Goal: Task Accomplishment & Management: Manage account settings

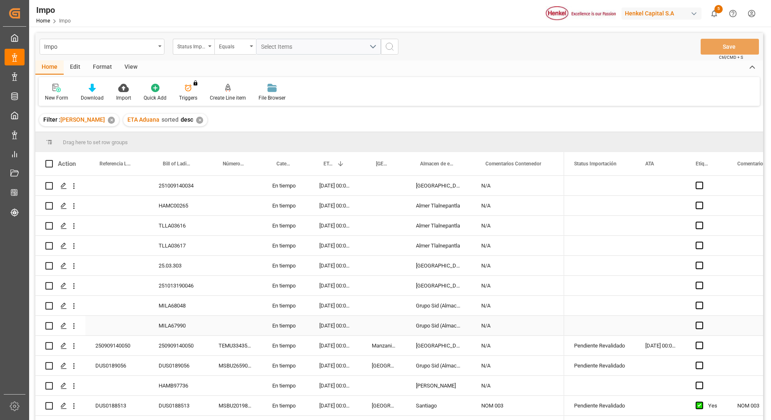
click at [242, 296] on div "Press SPACE to select this row." at bounding box center [236, 306] width 54 height 20
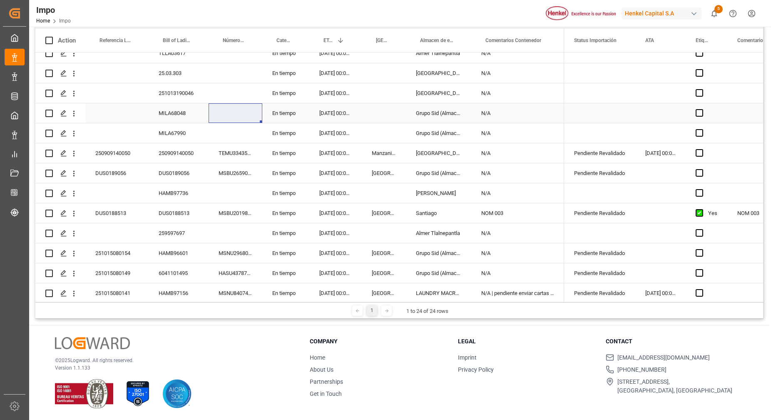
scroll to position [208, 0]
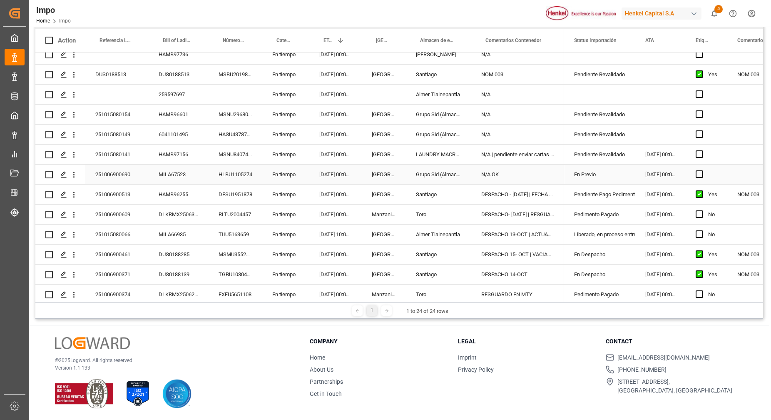
click at [533, 172] on div "N/A OK" at bounding box center [517, 174] width 93 height 20
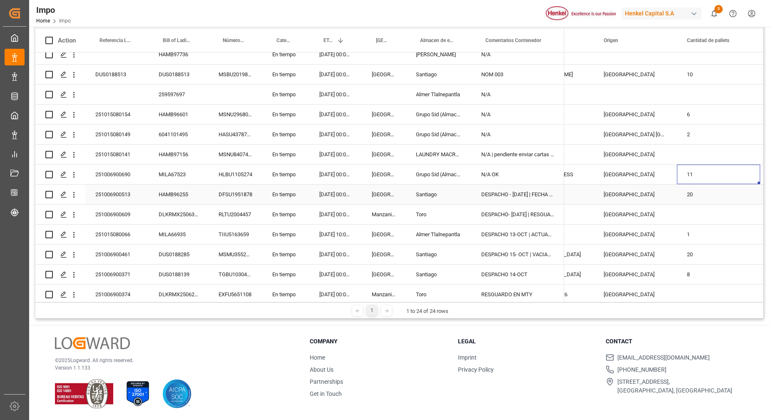
scroll to position [0, 0]
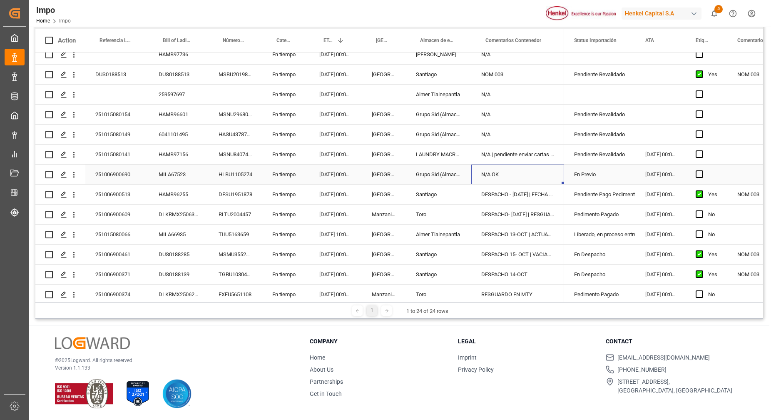
click at [483, 168] on div "N/A OK" at bounding box center [517, 174] width 93 height 20
click at [515, 179] on div "N/A OK" at bounding box center [517, 174] width 93 height 20
click at [525, 155] on div "N/A | pendiente enviar cartas actualizadas" at bounding box center [517, 154] width 93 height 20
click at [115, 154] on div "251015080141" at bounding box center [116, 154] width 63 height 20
click at [114, 153] on div "251015080141" at bounding box center [116, 154] width 63 height 20
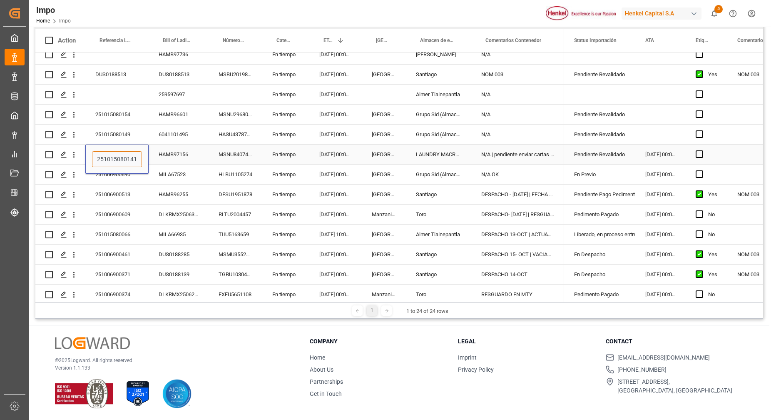
click at [110, 156] on input "251015080141" at bounding box center [117, 159] width 50 height 16
click at [110, 155] on input "251015080141" at bounding box center [117, 159] width 50 height 16
click at [163, 157] on div "HAMB97156" at bounding box center [179, 154] width 60 height 20
click at [625, 159] on div "Pendiente Revalidado" at bounding box center [599, 154] width 51 height 19
click at [624, 158] on div "Pendiente Revalidado" at bounding box center [599, 154] width 51 height 19
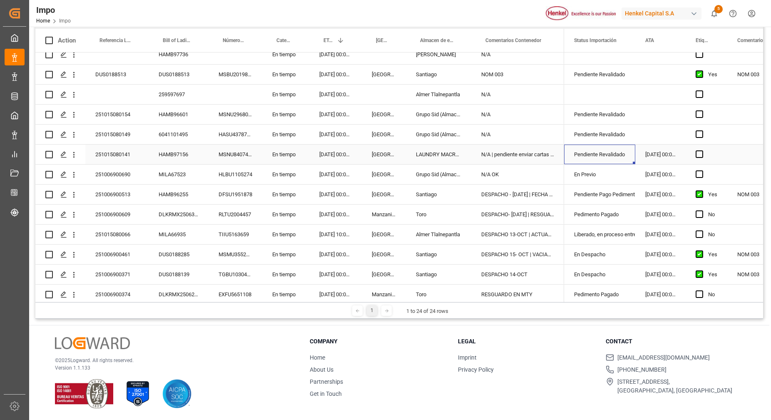
click at [624, 158] on div "Pendiente Revalidado" at bounding box center [599, 154] width 51 height 19
click at [618, 158] on icon "open menu" at bounding box center [620, 159] width 10 height 10
click at [604, 248] on div "En Previo" at bounding box center [610, 240] width 78 height 29
type input "En Previo"
click at [667, 155] on div "[DATE] 00:00:00" at bounding box center [660, 154] width 50 height 20
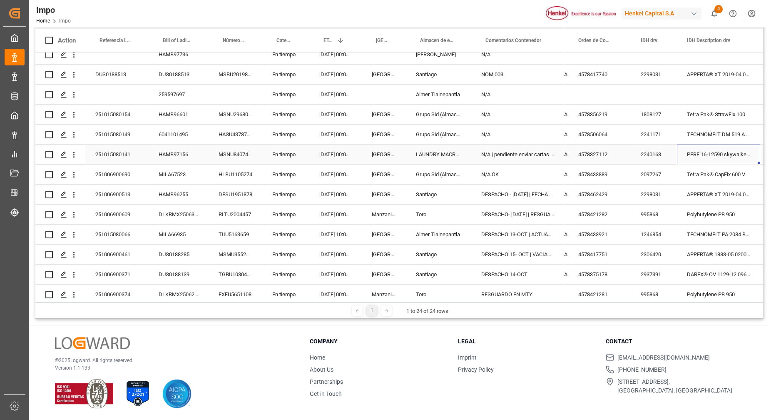
scroll to position [0, 529]
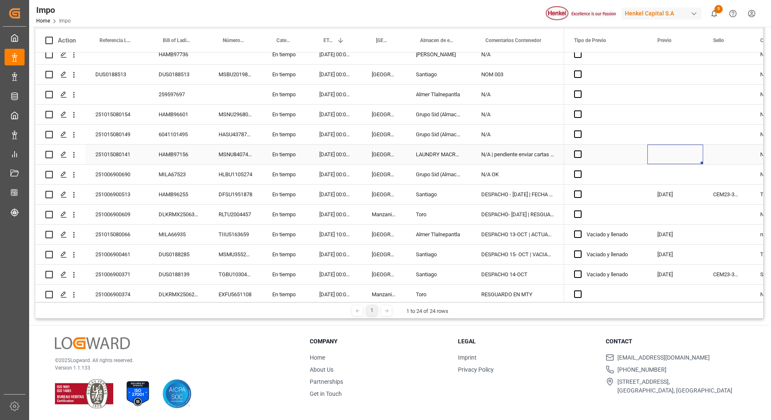
click at [117, 154] on div "251015080141" at bounding box center [116, 154] width 63 height 20
click at [117, 154] on input "251015080141" at bounding box center [117, 159] width 50 height 16
click at [246, 157] on div "MSNU8407435" at bounding box center [236, 154] width 54 height 20
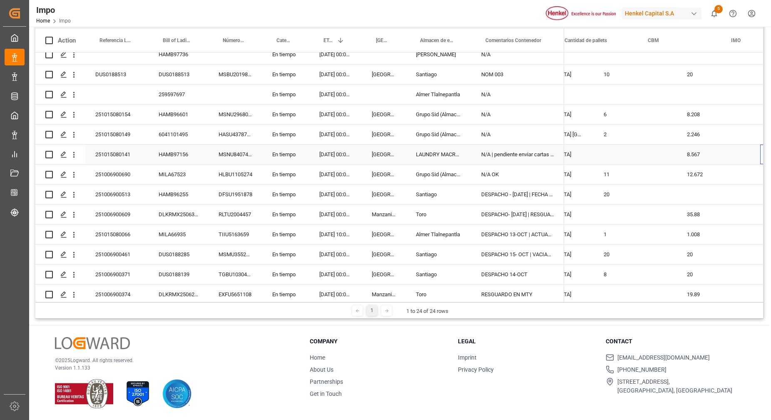
scroll to position [0, 1082]
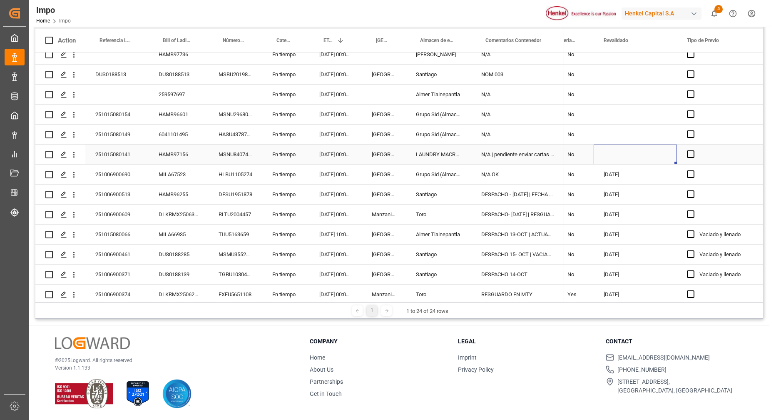
click at [607, 153] on div "Press SPACE to select this row." at bounding box center [635, 154] width 83 height 20
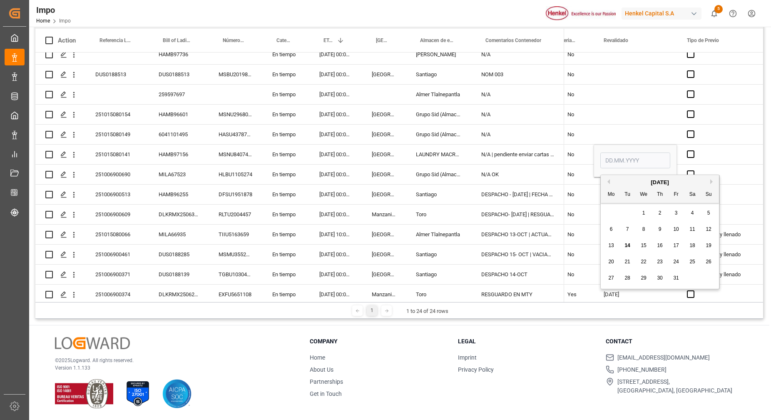
click at [614, 245] on div "13" at bounding box center [611, 246] width 10 height 10
type input "13.10.2025"
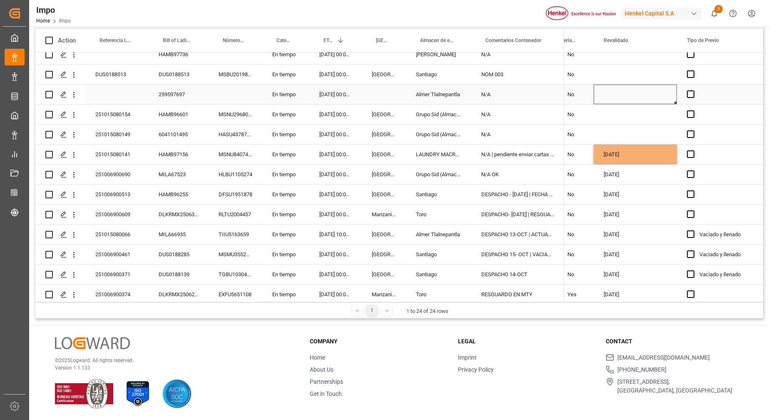
click at [653, 98] on div "Press SPACE to select this row." at bounding box center [635, 95] width 83 height 20
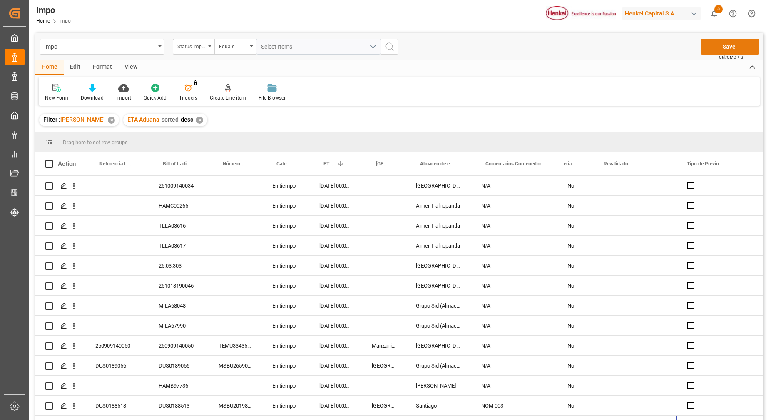
click at [751, 47] on button "Save" at bounding box center [730, 47] width 58 height 16
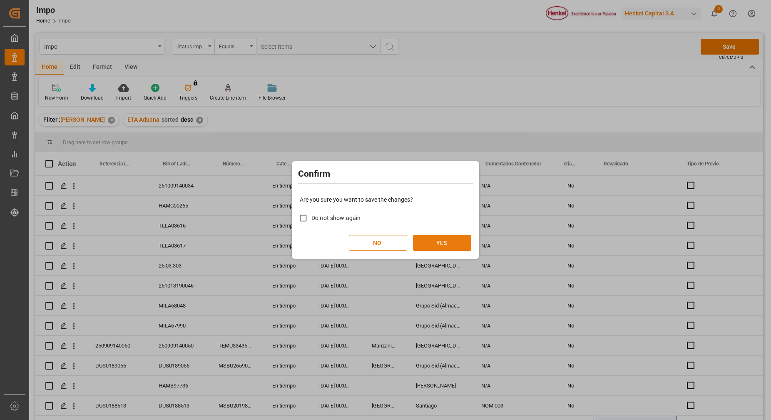
click at [459, 240] on button "YES" at bounding box center [442, 243] width 58 height 16
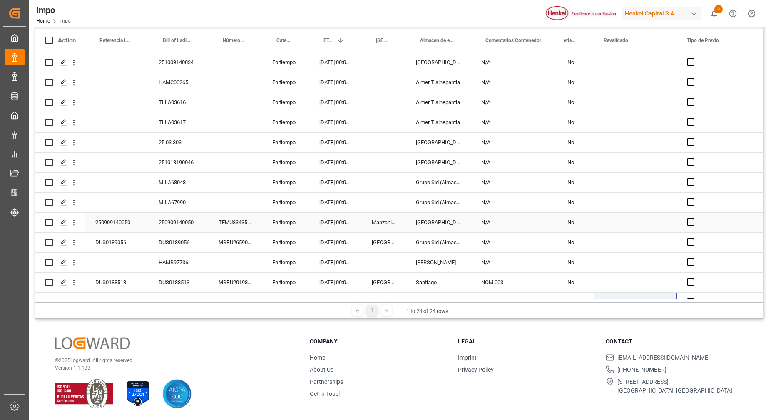
click at [270, 203] on div "En tiempo" at bounding box center [285, 202] width 47 height 20
click at [245, 190] on div "Press SPACE to select this row." at bounding box center [236, 182] width 54 height 20
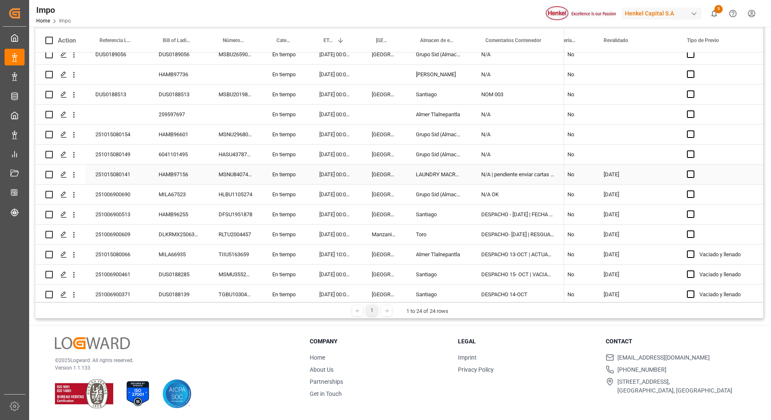
click at [162, 175] on div "HAMB97156" at bounding box center [179, 174] width 60 height 20
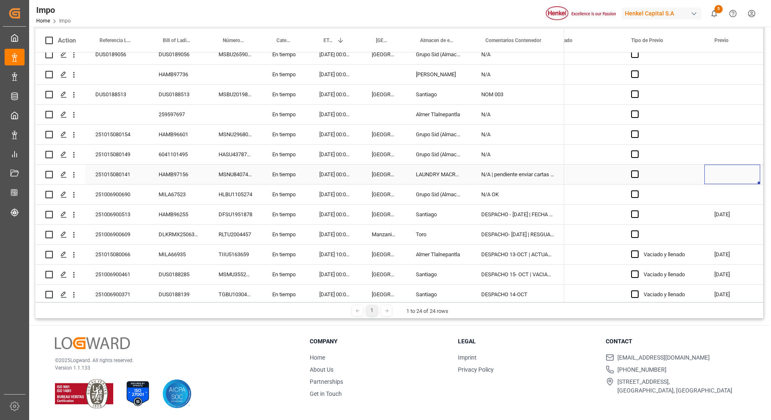
click at [721, 172] on div "Press SPACE to select this row." at bounding box center [732, 174] width 56 height 20
click at [720, 172] on div "Press SPACE to select this row." at bounding box center [732, 174] width 56 height 20
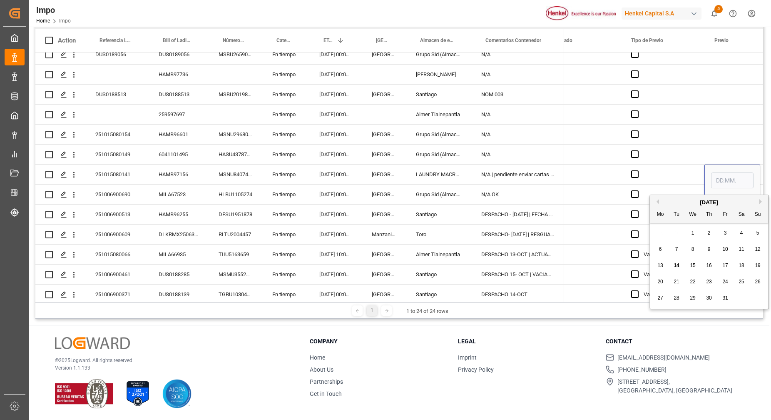
click at [724, 265] on span "17" at bounding box center [724, 265] width 5 height 6
type input "17.10.2025"
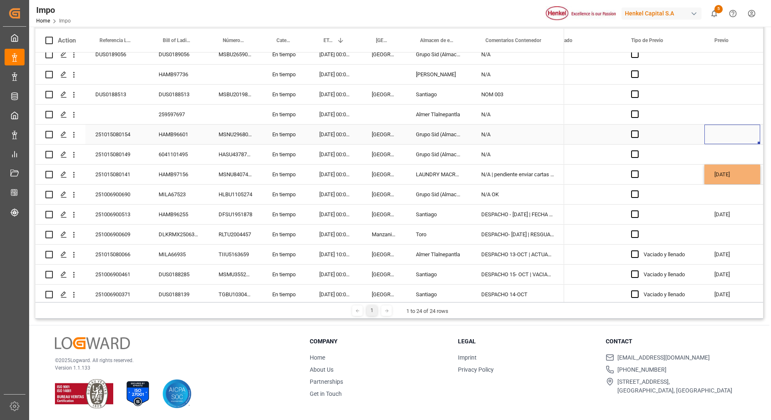
click at [706, 131] on div "Press SPACE to select this row." at bounding box center [732, 134] width 56 height 20
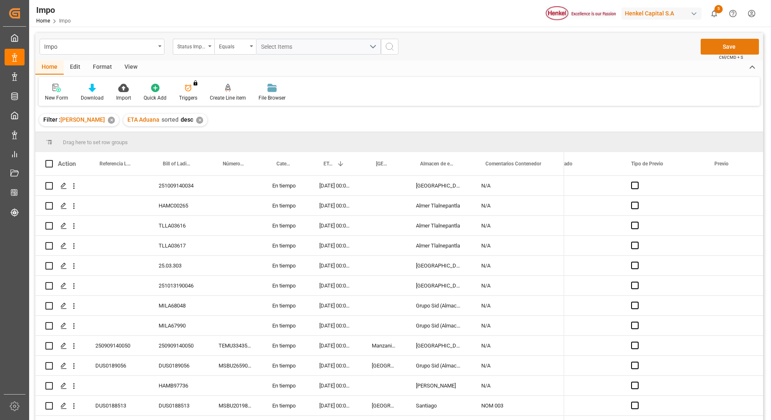
click at [720, 47] on button "Save" at bounding box center [730, 47] width 58 height 16
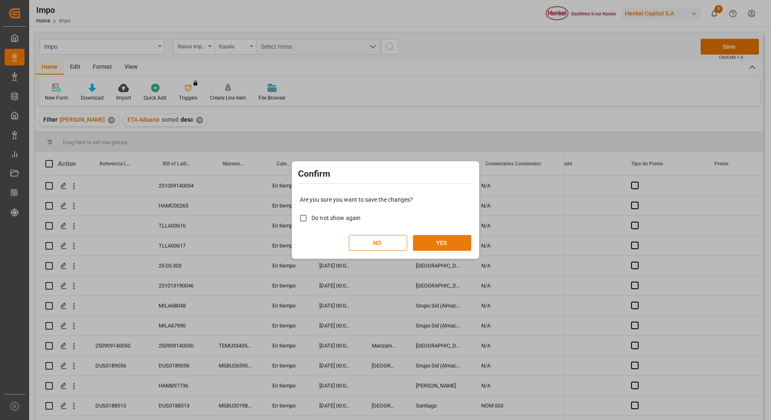
click at [452, 245] on button "YES" at bounding box center [442, 243] width 58 height 16
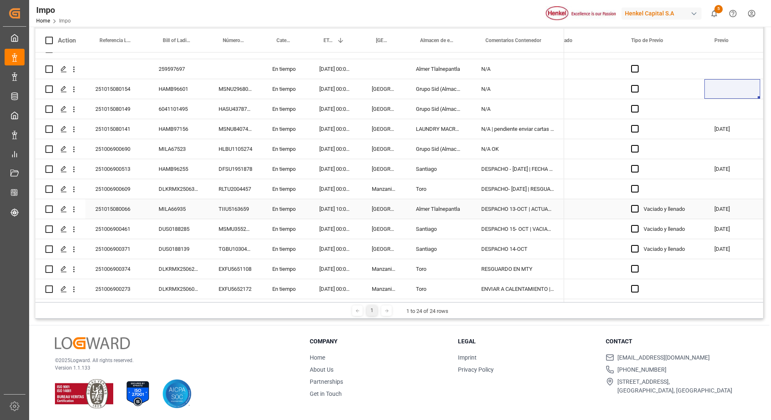
scroll to position [184, 0]
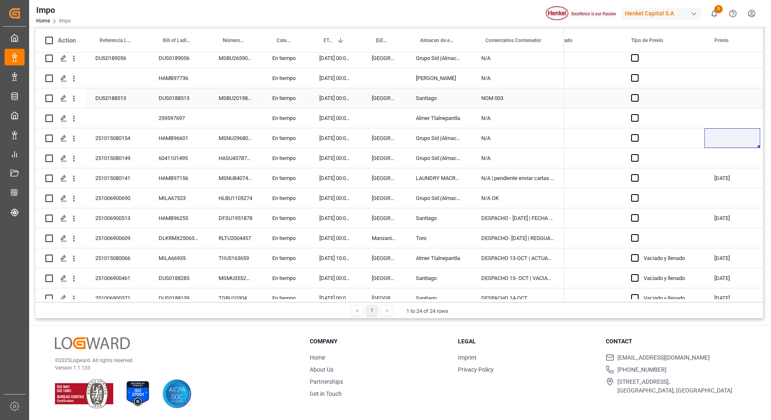
click at [124, 96] on div "DUS0188513" at bounding box center [116, 98] width 63 height 20
click at [140, 124] on div "Press SPACE to select this row." at bounding box center [116, 118] width 63 height 20
drag, startPoint x: 586, startPoint y: 61, endPoint x: 579, endPoint y: 72, distance: 13.1
click at [579, 72] on div "Action Referencia Leschaco Bill of Lading Number Número de Contenedor 1" at bounding box center [399, 165] width 728 height 273
click at [424, 179] on div "LAUNDRY MACRO CEDIS TOLUCA/ ALMACEN DE MATERIA PRIMA" at bounding box center [438, 178] width 65 height 20
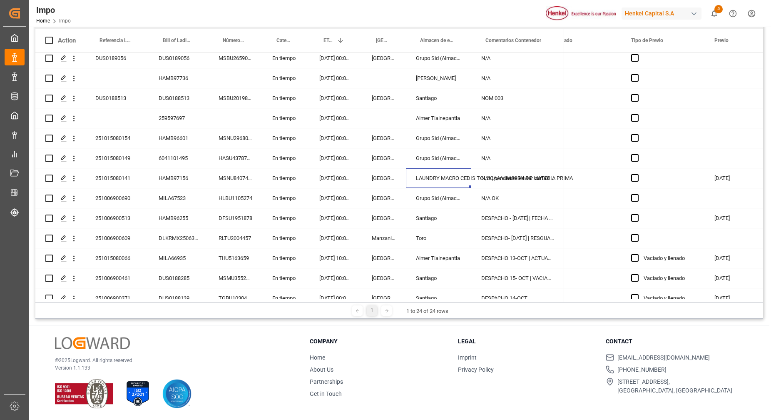
click at [381, 395] on li "Get in Touch" at bounding box center [379, 393] width 138 height 9
click at [380, 403] on div "Company Home About Us Partnerships Get in Touch Legal Imprint Privacy Policy Co…" at bounding box center [527, 372] width 434 height 71
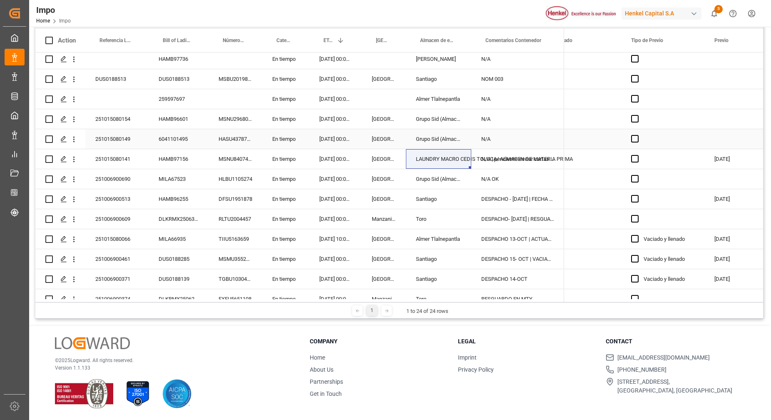
scroll to position [236, 0]
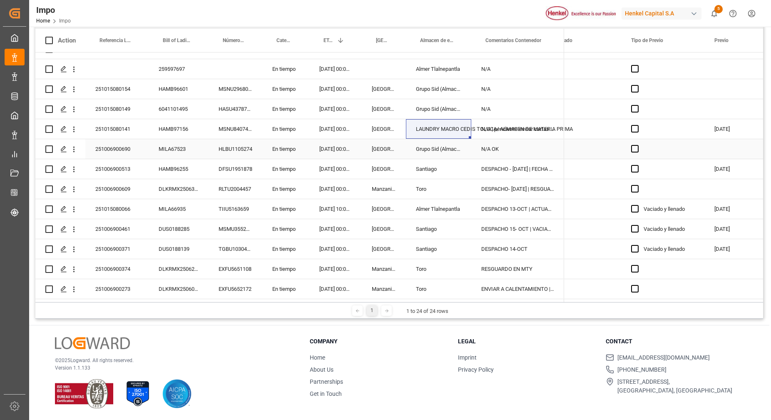
click at [123, 147] on div "251006900690" at bounding box center [116, 149] width 63 height 20
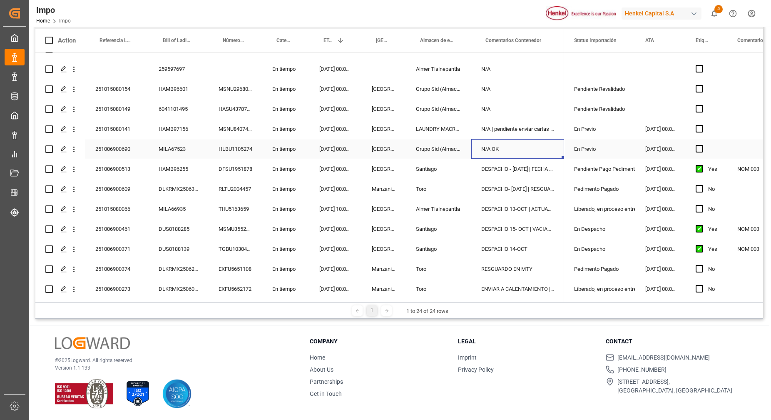
click at [605, 147] on div "En Previo" at bounding box center [599, 148] width 51 height 19
click at [619, 154] on icon "open menu" at bounding box center [620, 154] width 10 height 10
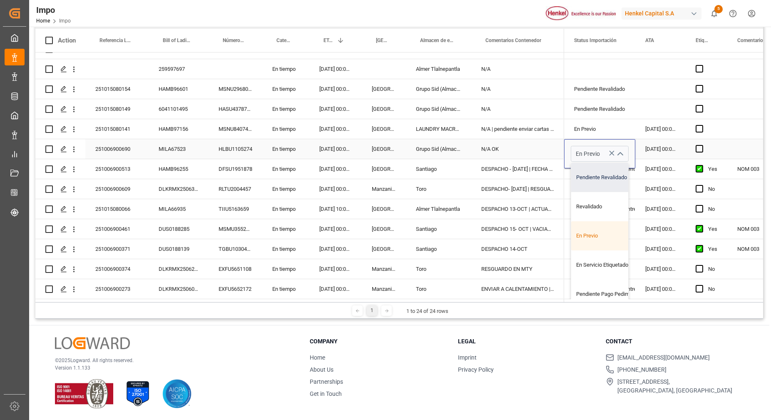
click at [611, 178] on div "Pendiente Revalidado" at bounding box center [610, 177] width 78 height 29
type input "Pendiente Revalidado"
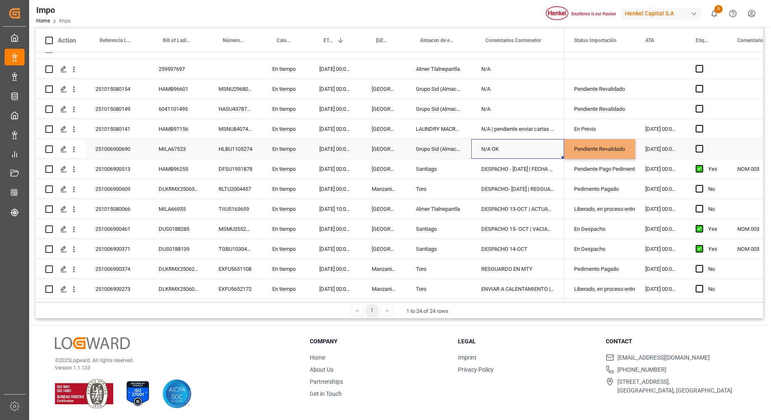
click at [529, 143] on div "N/A OK" at bounding box center [517, 149] width 93 height 20
click at [528, 144] on div "N/A OK" at bounding box center [517, 149] width 93 height 20
click at [519, 155] on input "N/A OK" at bounding box center [518, 154] width 80 height 16
type input "N/A OK | PENDIENTE REVALIDADO"
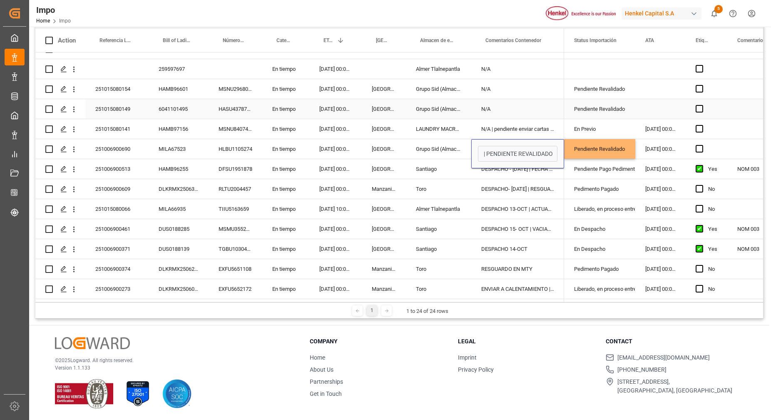
click at [527, 94] on div "N/A" at bounding box center [517, 89] width 93 height 20
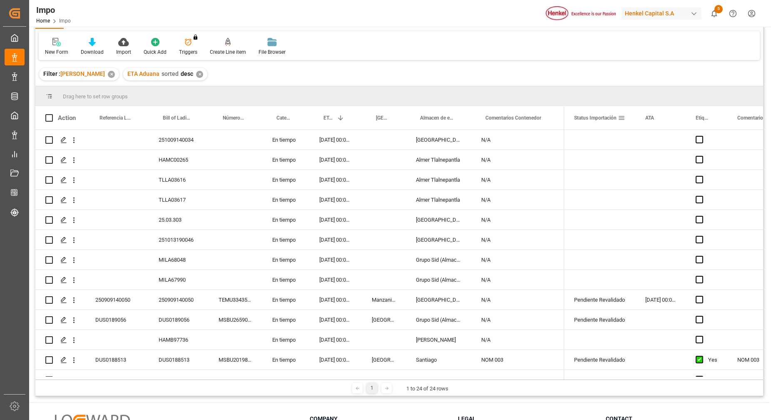
scroll to position [0, 0]
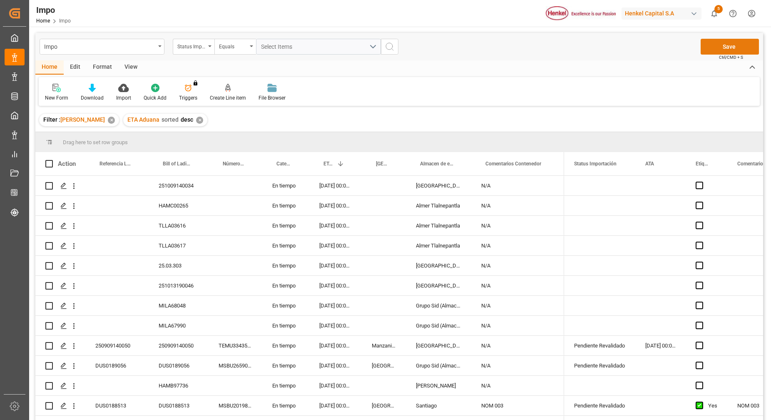
click at [736, 47] on button "Save" at bounding box center [730, 47] width 58 height 16
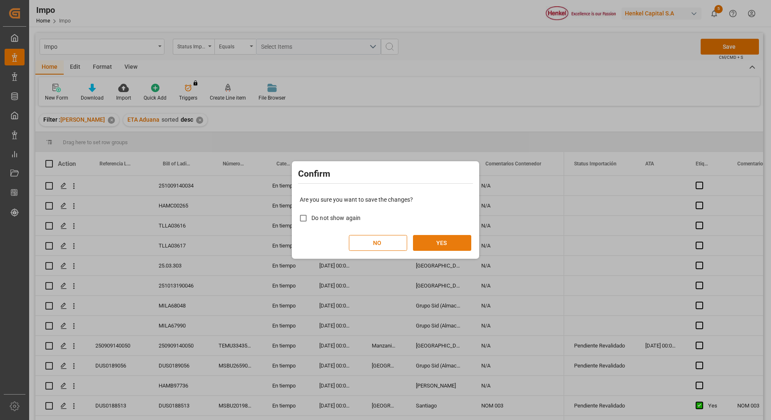
click at [464, 240] on button "YES" at bounding box center [442, 243] width 58 height 16
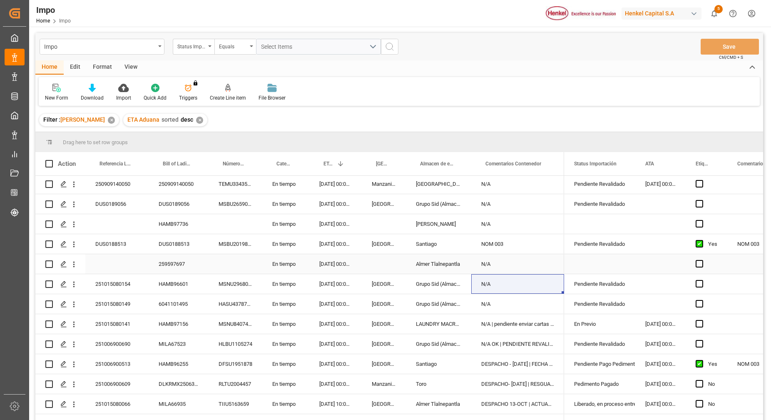
scroll to position [163, 0]
click at [392, 168] on div "Puerto de Arribo - Locode" at bounding box center [384, 163] width 24 height 23
click at [392, 163] on span at bounding box center [391, 163] width 7 height 7
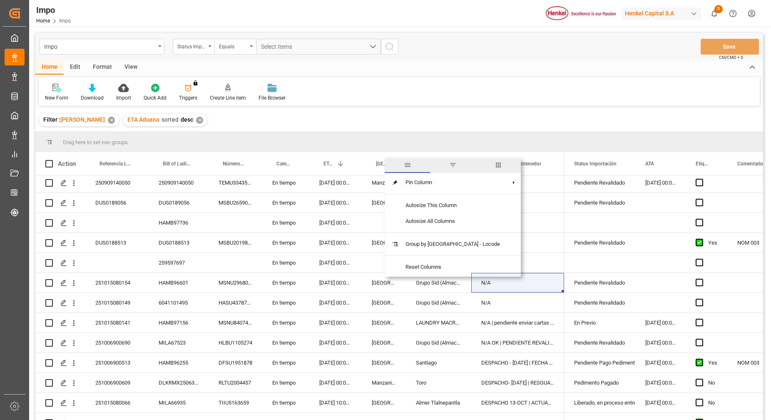
click at [449, 168] on span "filter" at bounding box center [452, 164] width 7 height 7
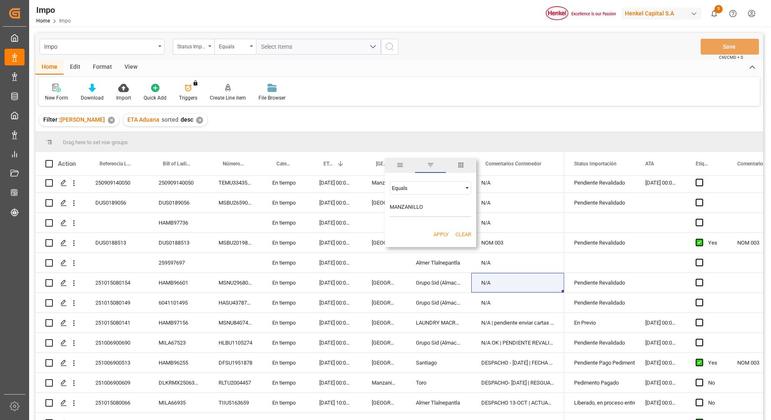
type input "MANZANILLO"
click at [438, 234] on button "Apply" at bounding box center [440, 234] width 15 height 8
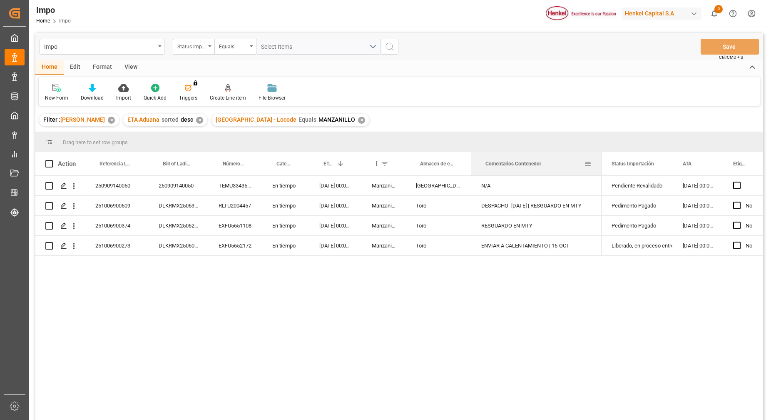
drag, startPoint x: 563, startPoint y: 159, endPoint x: 600, endPoint y: 168, distance: 38.6
click at [600, 168] on div at bounding box center [601, 163] width 3 height 23
click at [122, 226] on div "251006900374" at bounding box center [116, 226] width 63 height 20
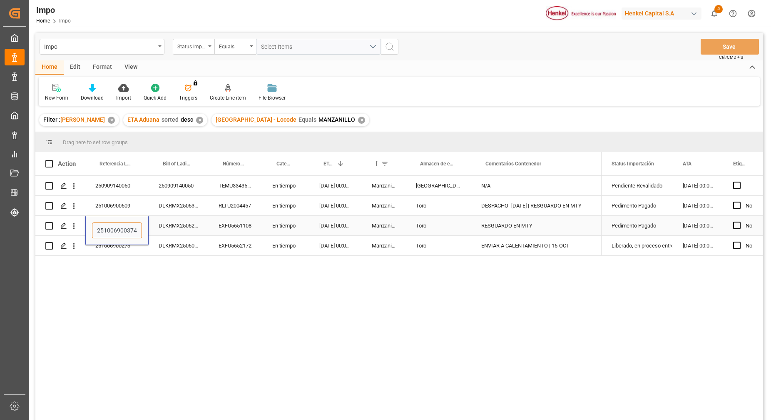
click at [122, 226] on input "251006900374" at bounding box center [117, 230] width 50 height 16
click at [586, 246] on div "ENVIAR A CALENTAMIENTO | 16-OCT" at bounding box center [536, 246] width 130 height 20
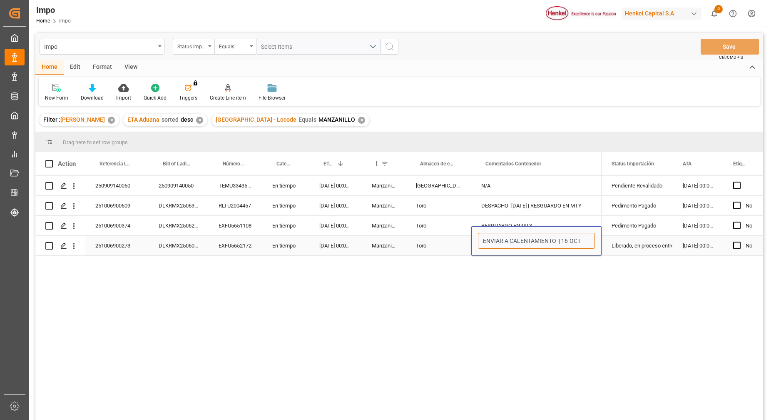
click at [586, 241] on input "ENVIAR A CALENTAMIENTO | 16-OCT" at bounding box center [536, 241] width 117 height 16
type input "ENVIAR A CALENTAMIENTO | 16-OCT | AVISAR A LA LINEA QUE SE QUEDARA FIN DE SEMANA"
click at [567, 219] on div "RESGUARDO EN MTY" at bounding box center [536, 226] width 130 height 20
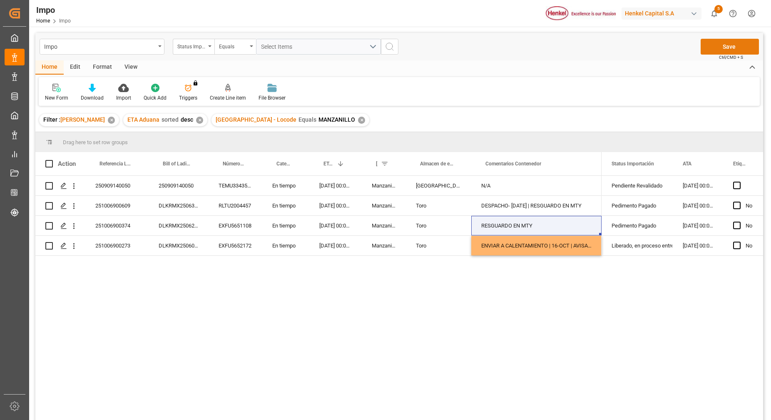
click at [721, 50] on button "Save" at bounding box center [730, 47] width 58 height 16
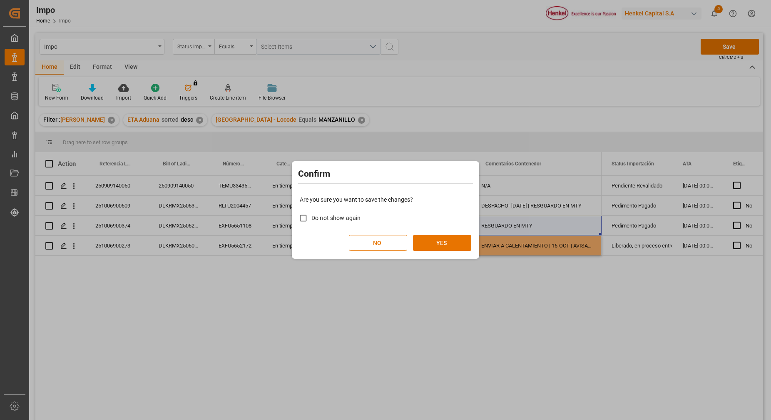
click at [464, 233] on div "Are you sure you want to save the changes? Do not show again NO YES" at bounding box center [385, 222] width 183 height 67
click at [460, 244] on button "YES" at bounding box center [442, 243] width 58 height 16
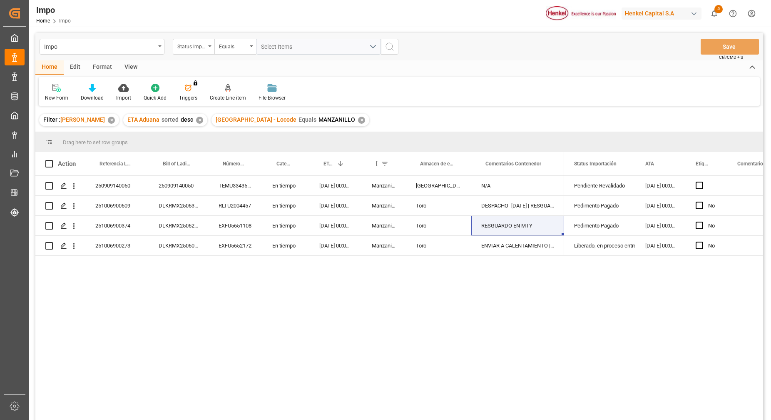
click at [233, 303] on div "250909140050 250909140050 TEMU3343539 En tiempo 21.10.2025 00:00:00 Manzanillo …" at bounding box center [399, 299] width 728 height 246
click at [574, 228] on div "Pedimento Pagado" at bounding box center [599, 225] width 51 height 19
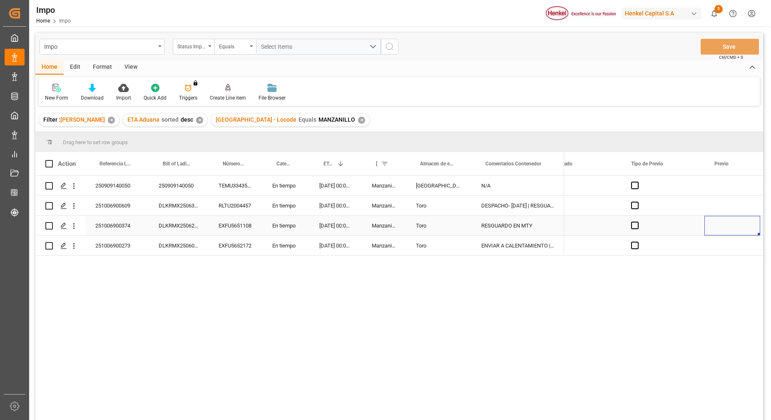
scroll to position [0, 1447]
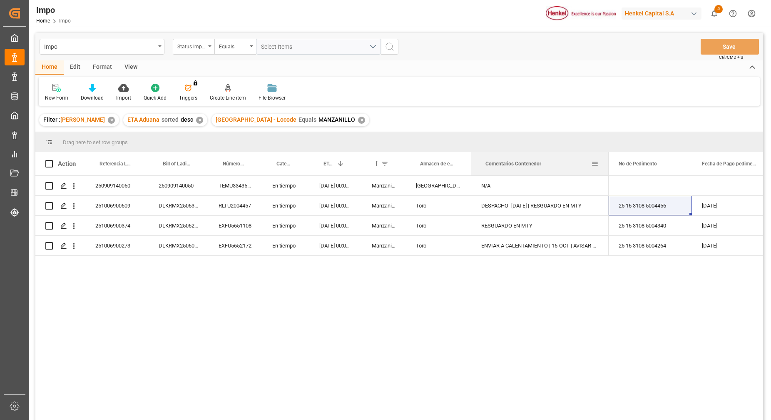
drag, startPoint x: 563, startPoint y: 162, endPoint x: 608, endPoint y: 173, distance: 46.6
click at [608, 173] on div at bounding box center [608, 163] width 3 height 23
click at [619, 244] on div "25 16 3108 5004264" at bounding box center [650, 246] width 83 height 20
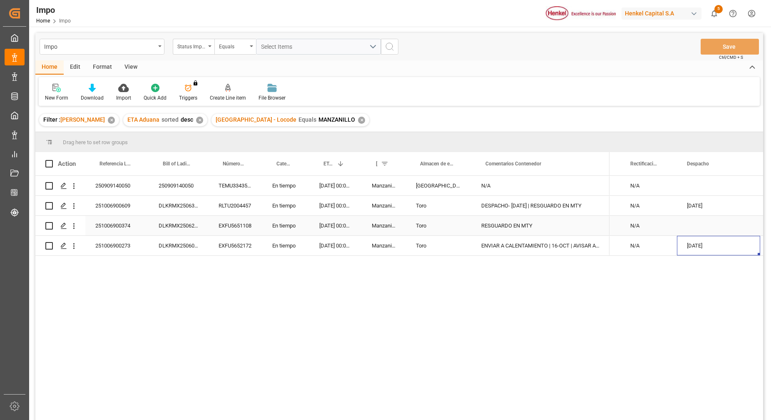
click at [540, 221] on div "RESGUARDO EN MTY" at bounding box center [540, 226] width 138 height 20
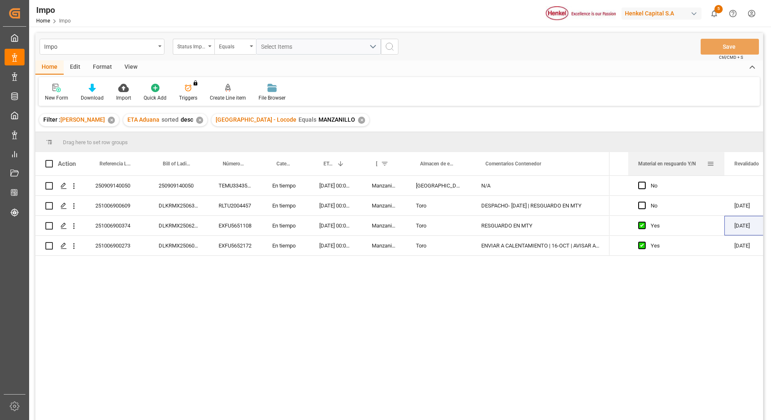
drag, startPoint x: 676, startPoint y: 167, endPoint x: 724, endPoint y: 172, distance: 47.7
click at [724, 172] on div at bounding box center [724, 163] width 3 height 23
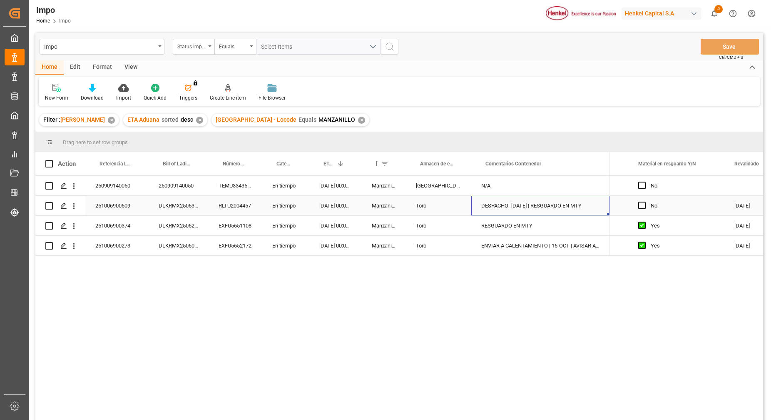
click at [549, 208] on div "DESPACHO- 14 OCT | RESGUARDO EN MTY" at bounding box center [540, 206] width 138 height 20
click at [117, 205] on div "251006900609" at bounding box center [116, 206] width 63 height 20
click at [115, 206] on div "251006900609" at bounding box center [116, 206] width 63 height 20
click at [109, 210] on input "251006900609" at bounding box center [117, 210] width 50 height 16
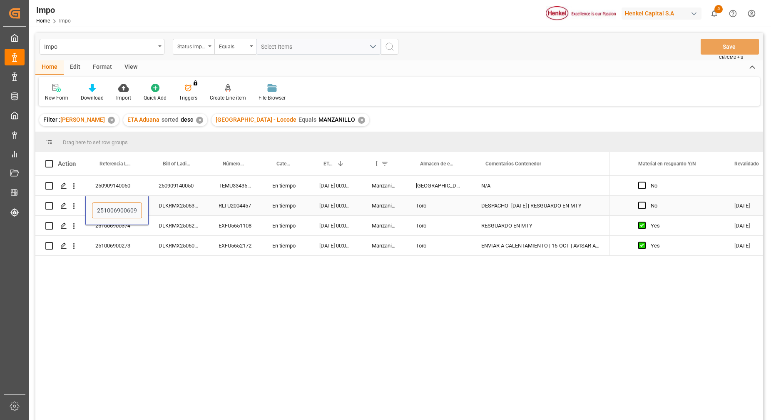
click at [109, 210] on input "251006900609" at bounding box center [117, 210] width 50 height 16
click at [146, 279] on div "250909140050 250909140050 TEMU3343539 En tiempo 21.10.2025 00:00:00 Manzanillo …" at bounding box center [399, 299] width 728 height 246
click at [150, 286] on div "250909140050 250909140050 TEMU3343539 En tiempo 21.10.2025 00:00:00 Manzanillo …" at bounding box center [399, 299] width 728 height 246
click at [189, 207] on div "DLKRMX2506362" at bounding box center [179, 206] width 60 height 20
click at [119, 226] on div "251006900374" at bounding box center [116, 226] width 63 height 20
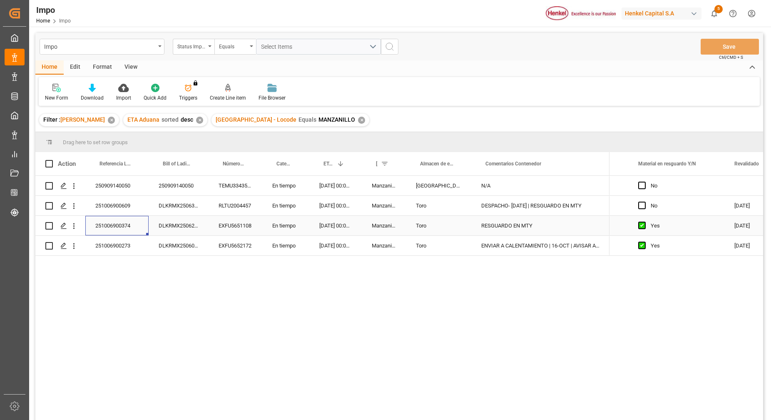
click at [118, 227] on div "251006900374" at bounding box center [116, 226] width 63 height 20
click at [118, 227] on input "251006900374" at bounding box center [117, 230] width 50 height 16
click at [385, 164] on span at bounding box center [384, 163] width 7 height 7
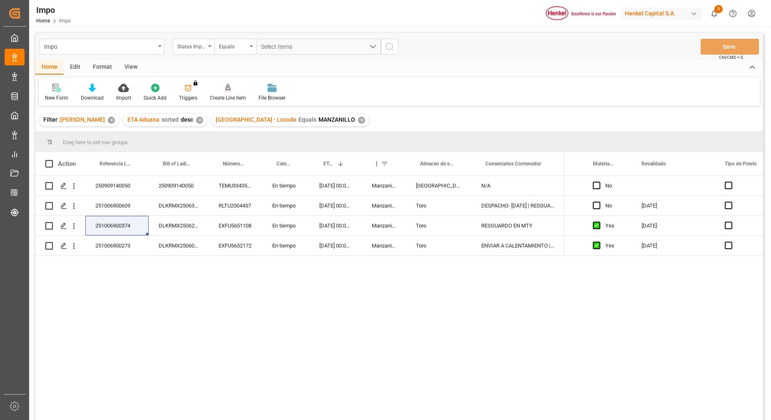
scroll to position [52, 0]
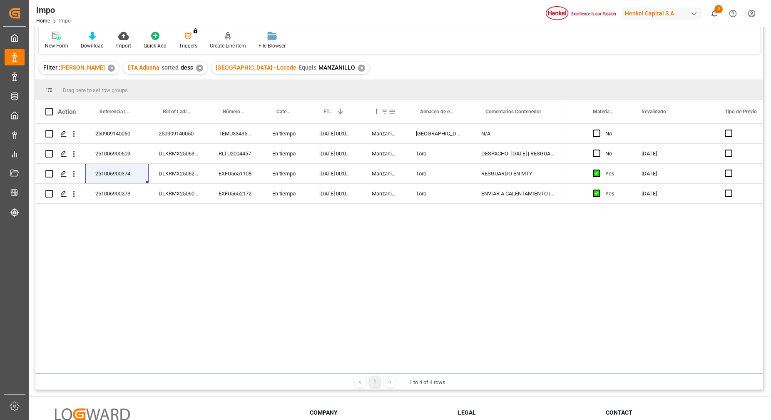
click at [393, 111] on span at bounding box center [391, 111] width 7 height 7
click at [465, 134] on span "Filtering operator" at bounding box center [466, 135] width 7 height 7
click at [368, 234] on div "250909140050 250909140050 TEMU3343539 En tiempo 21.10.2025 00:00:00 Manzanillo …" at bounding box center [399, 247] width 728 height 246
click at [439, 113] on span "Almacen de entrega" at bounding box center [437, 112] width 34 height 6
click at [377, 112] on span "Puerto de Arribo - Locode" at bounding box center [377, 112] width 2 height 6
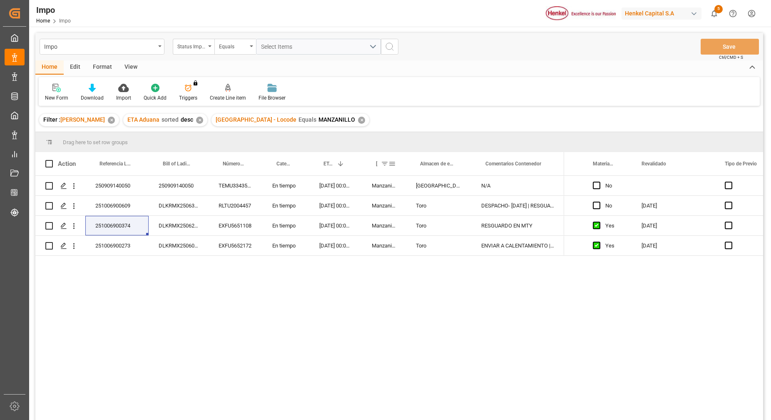
click at [386, 165] on span at bounding box center [384, 163] width 7 height 7
drag, startPoint x: 405, startPoint y: 162, endPoint x: 451, endPoint y: 162, distance: 46.2
click at [408, 162] on div at bounding box center [406, 163] width 3 height 23
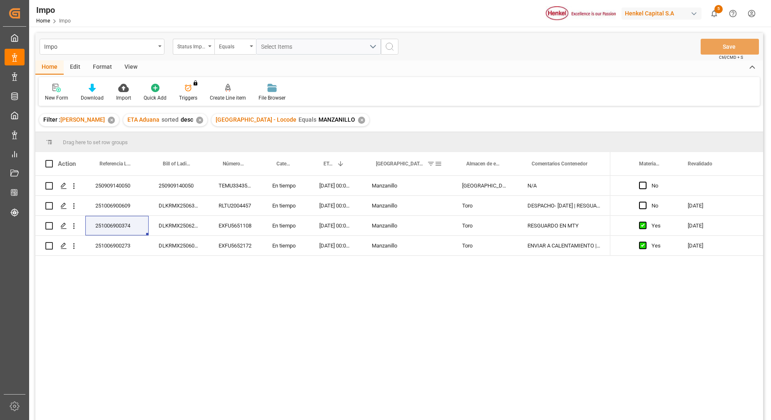
click at [429, 163] on span at bounding box center [430, 163] width 7 height 7
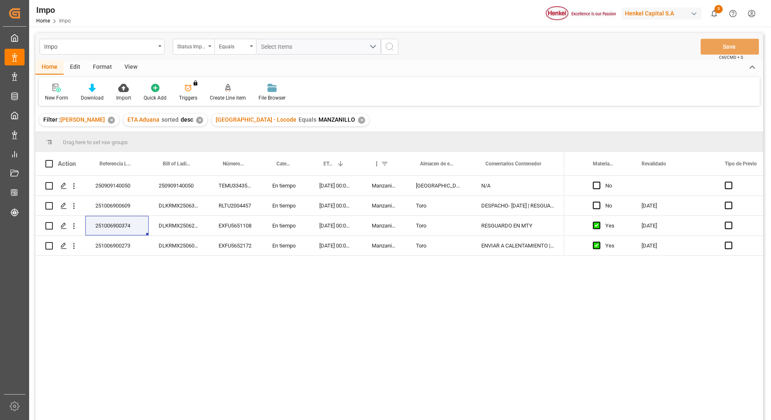
click at [337, 125] on div "Puerto de Arribo - Locode Equals MANZANILLO ✕" at bounding box center [290, 120] width 158 height 12
click at [338, 120] on div "Puerto de Arribo - Locode Equals MANZANILLO ✕" at bounding box center [290, 120] width 158 height 12
click at [358, 122] on div "✕" at bounding box center [361, 120] width 7 height 7
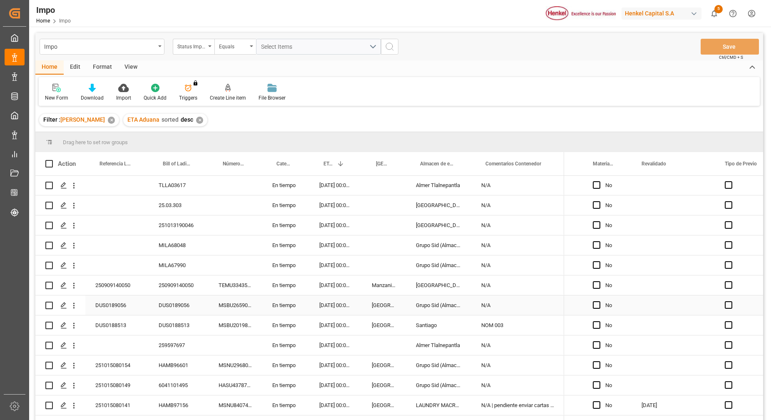
scroll to position [104, 0]
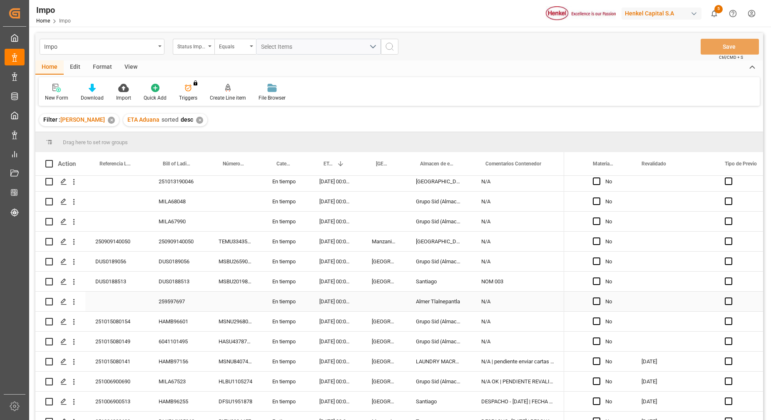
click at [143, 288] on div "DUS0188513" at bounding box center [116, 281] width 63 height 20
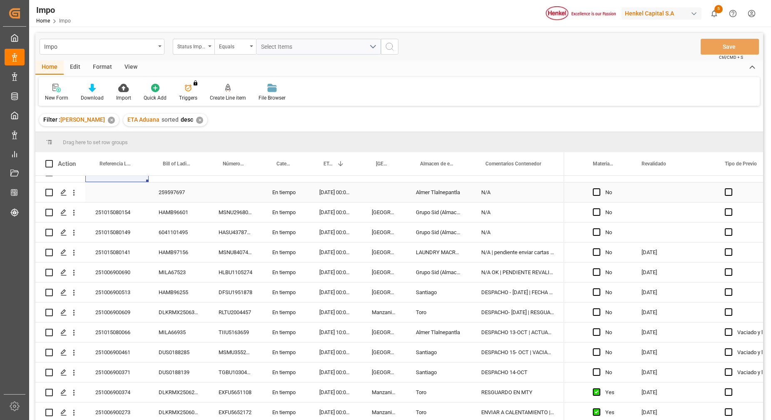
click at [223, 193] on div "Press SPACE to select this row." at bounding box center [236, 192] width 54 height 20
click at [199, 276] on div "MILA67523" at bounding box center [179, 272] width 60 height 20
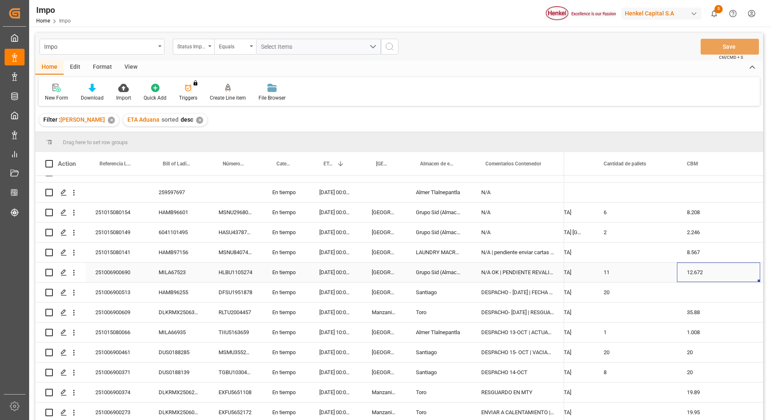
scroll to position [0, 1082]
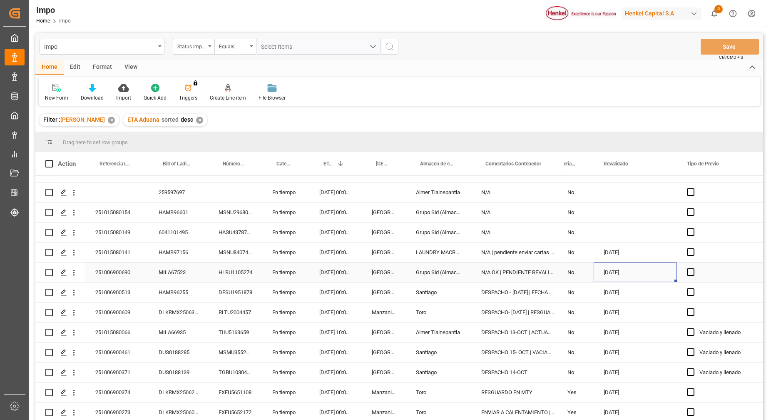
click at [638, 269] on div "10.10.2025" at bounding box center [635, 272] width 83 height 20
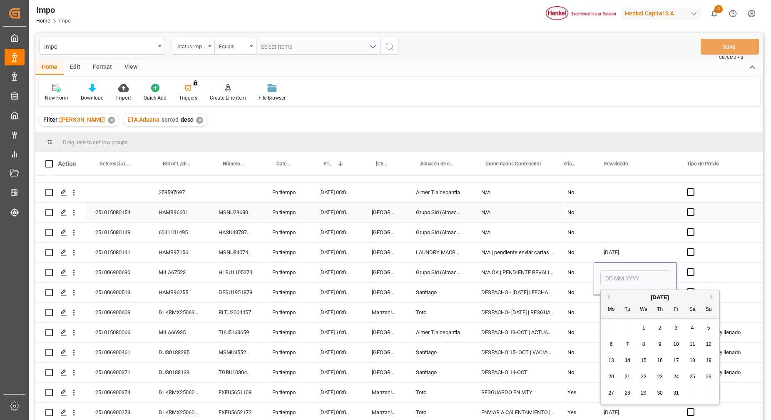
click at [622, 218] on div "Press SPACE to select this row." at bounding box center [635, 212] width 83 height 20
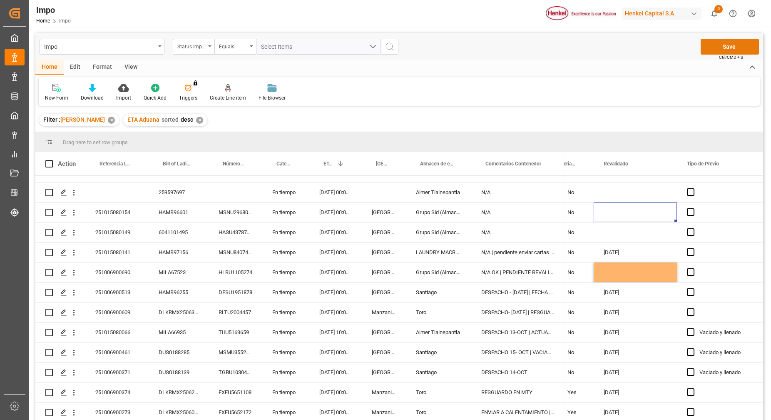
click at [731, 52] on button "Save" at bounding box center [730, 47] width 58 height 16
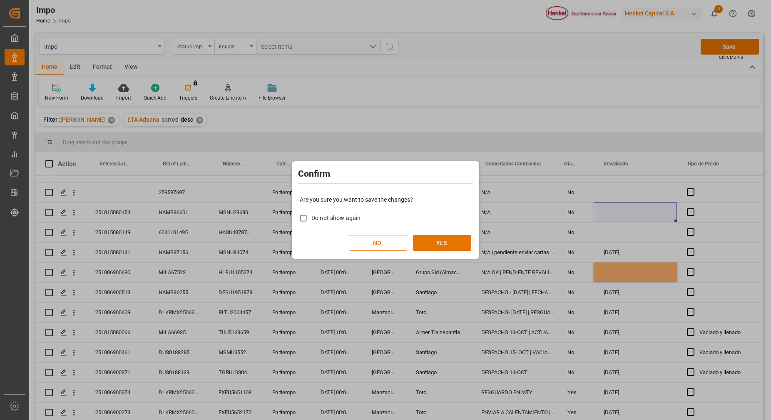
click at [471, 241] on div "Are you sure you want to save the changes? Do not show again NO YES" at bounding box center [385, 222] width 183 height 67
click at [465, 244] on button "YES" at bounding box center [442, 243] width 58 height 16
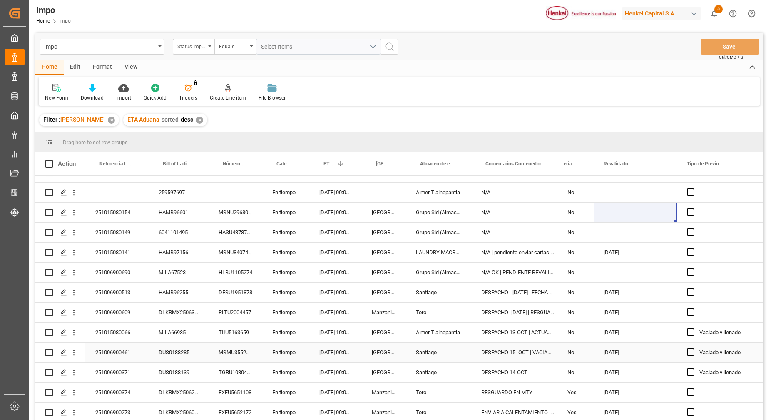
scroll to position [216, 0]
click at [199, 262] on div "MILA67523" at bounding box center [179, 272] width 60 height 20
click at [174, 349] on div "DUS0188285" at bounding box center [179, 352] width 60 height 20
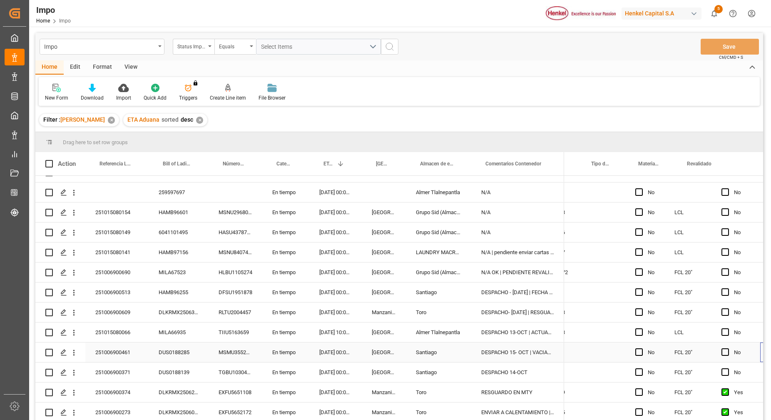
scroll to position [0, 1261]
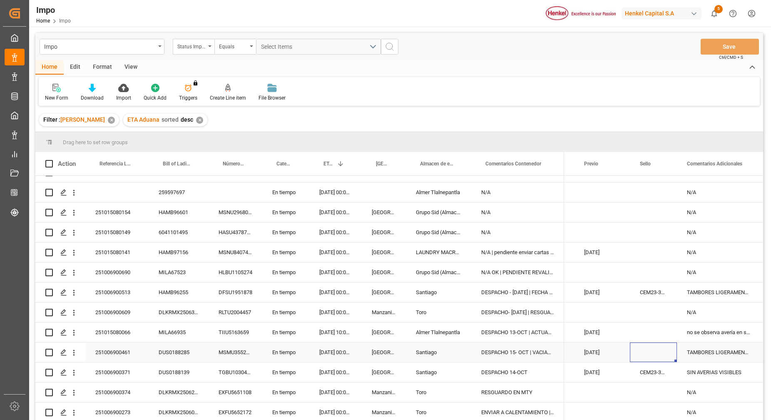
click at [642, 347] on div "Press SPACE to select this row." at bounding box center [653, 352] width 47 height 20
click at [648, 352] on input "Press SPACE to select this row." at bounding box center [654, 357] width 34 height 16
paste input "CEM23-3676664"
type input "CEM23-3676664"
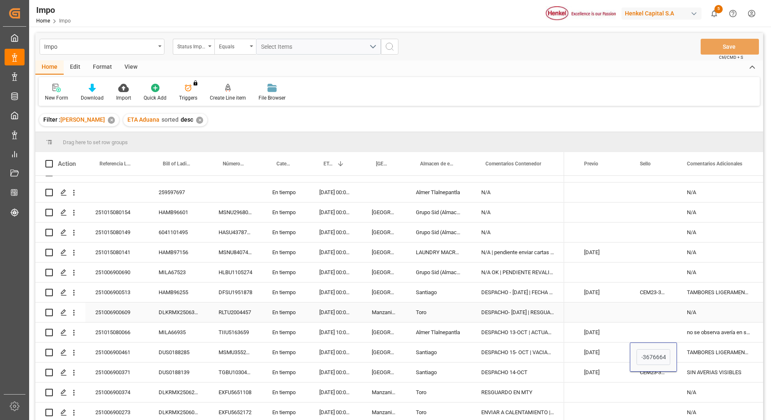
click at [659, 313] on div "Press SPACE to select this row." at bounding box center [653, 312] width 47 height 20
click at [651, 347] on div "CEM23-3676664" at bounding box center [653, 352] width 47 height 20
click at [711, 45] on button "Save" at bounding box center [730, 47] width 58 height 16
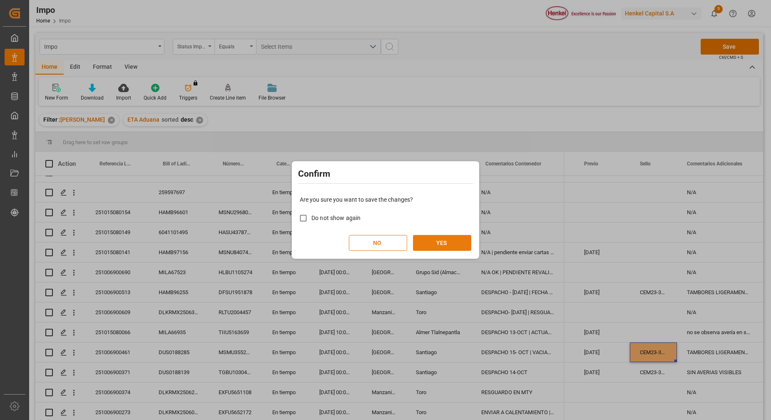
click at [430, 239] on button "YES" at bounding box center [442, 243] width 58 height 16
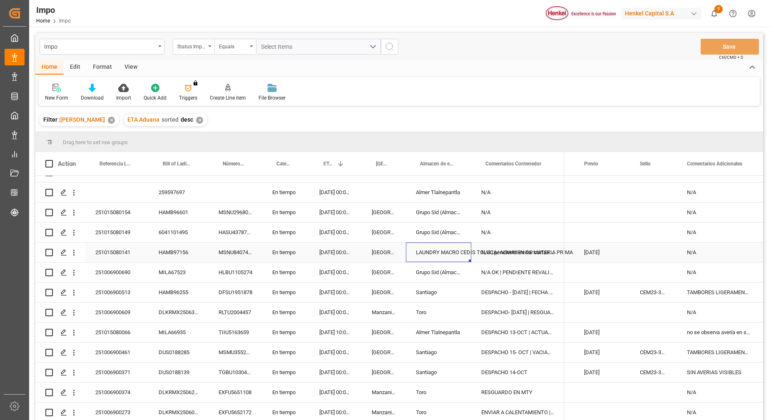
click at [430, 242] on div "LAUNDRY MACRO CEDIS TOLUCA/ ALMACEN DE MATERIA PRIMA" at bounding box center [438, 252] width 65 height 20
click at [501, 211] on div "N/A" at bounding box center [517, 212] width 93 height 20
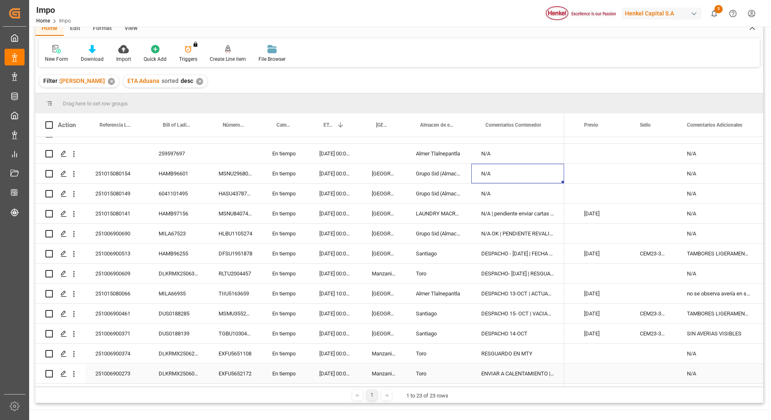
scroll to position [104, 0]
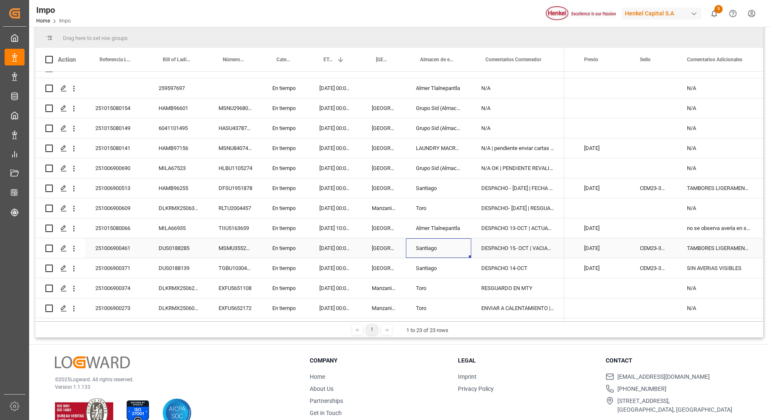
click at [441, 244] on div "Santiago" at bounding box center [438, 248] width 65 height 20
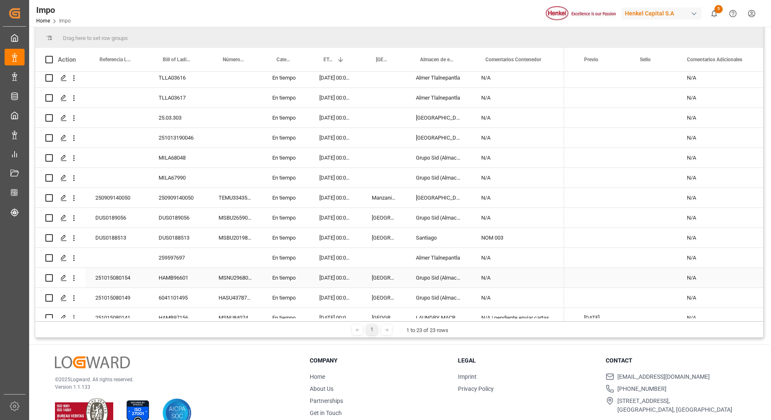
scroll to position [0, 0]
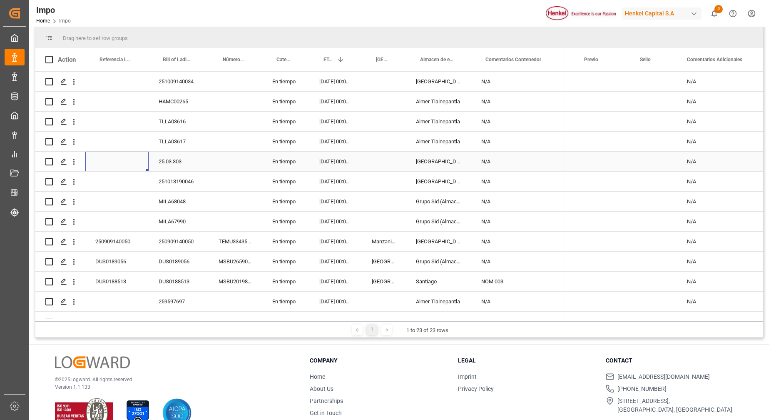
click at [143, 156] on div "Press SPACE to select this row." at bounding box center [116, 162] width 63 height 20
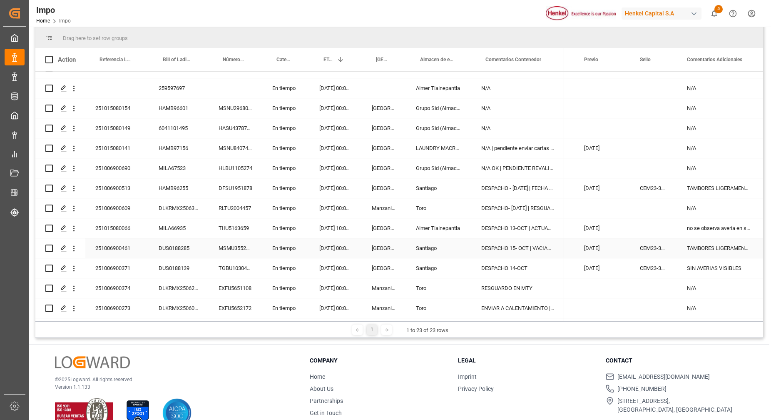
click at [127, 241] on div "251006900461" at bounding box center [116, 248] width 63 height 20
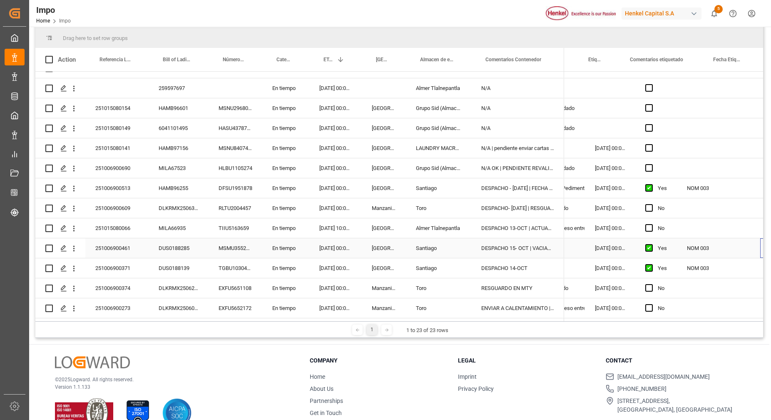
scroll to position [0, 107]
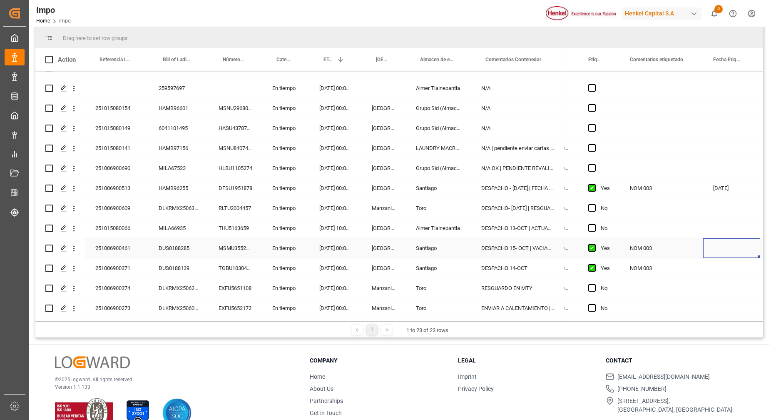
click at [714, 241] on div "Press SPACE to select this row." at bounding box center [731, 248] width 57 height 20
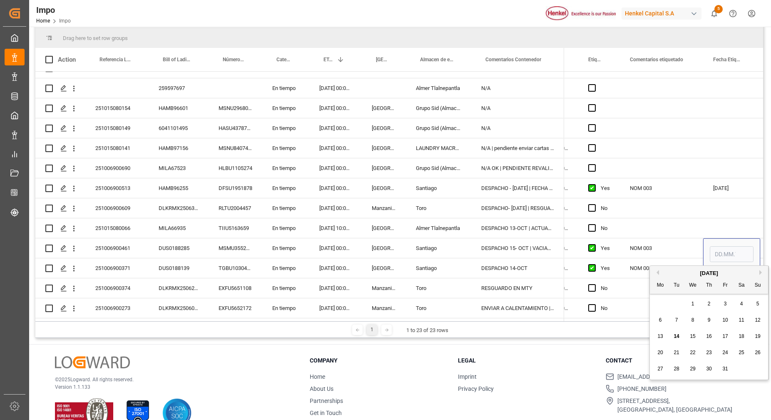
click at [661, 340] on div "13" at bounding box center [660, 336] width 10 height 10
type input "13.10.2025"
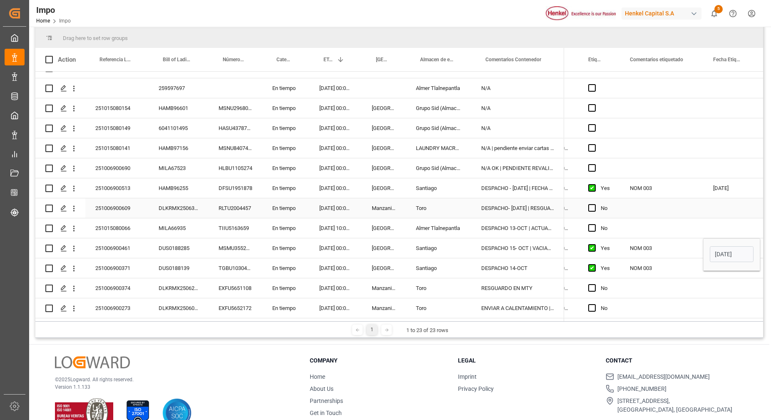
click at [712, 198] on div "Press SPACE to select this row." at bounding box center [731, 208] width 57 height 20
click at [716, 246] on div "13.10.2025" at bounding box center [731, 248] width 57 height 20
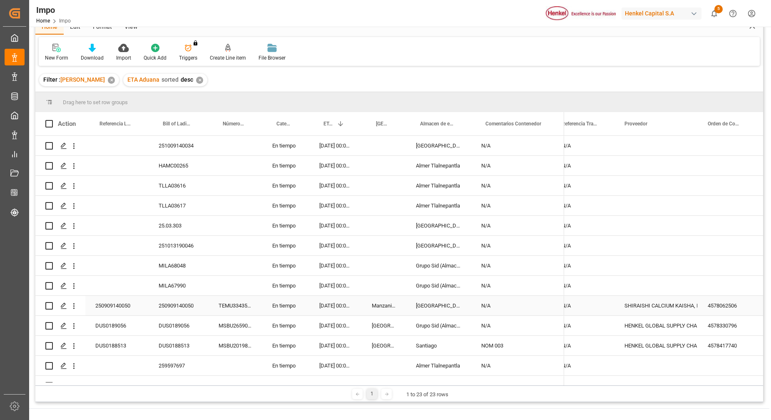
scroll to position [0, 0]
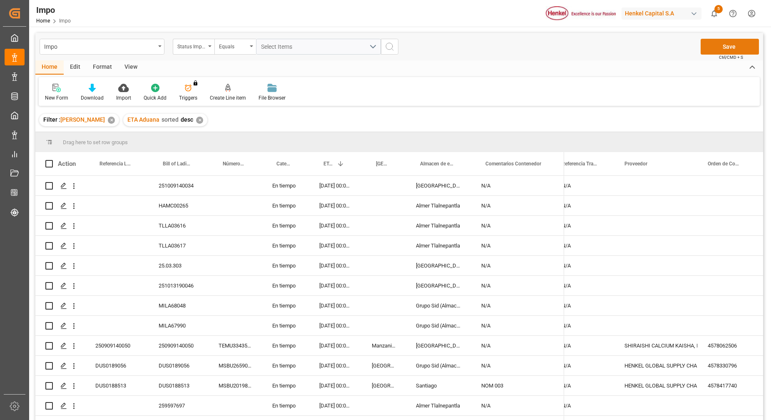
click at [749, 47] on button "Save" at bounding box center [730, 47] width 58 height 16
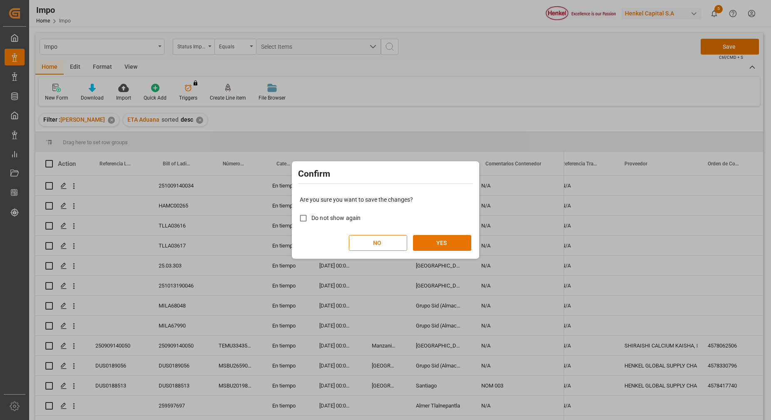
click at [433, 251] on div "Are you sure you want to save the changes? Do not show again NO YES" at bounding box center [385, 222] width 183 height 67
click at [433, 250] on button "YES" at bounding box center [442, 243] width 58 height 16
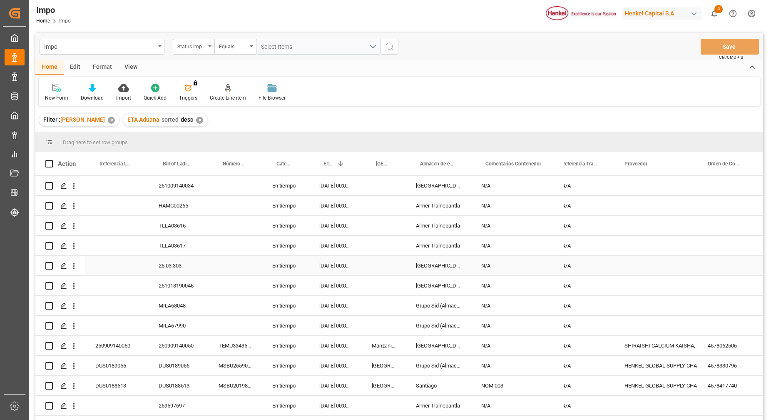
click at [202, 266] on div "25.03.303" at bounding box center [179, 266] width 60 height 20
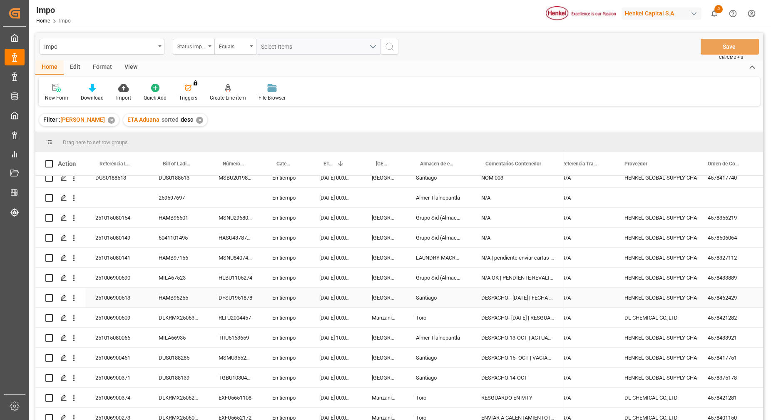
click at [174, 299] on div "HAMB96255" at bounding box center [179, 298] width 60 height 20
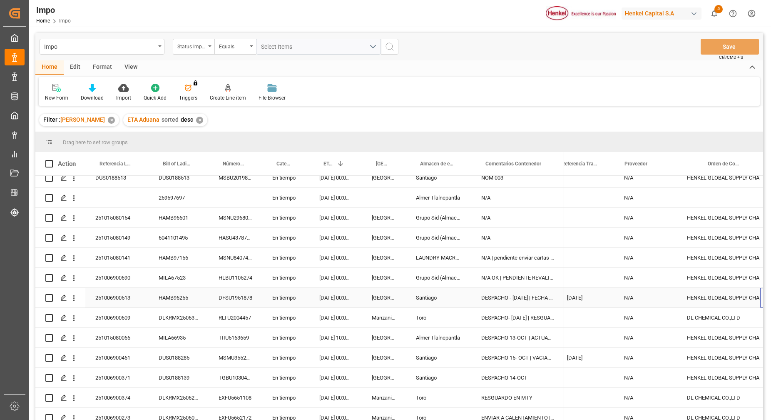
scroll to position [0, 316]
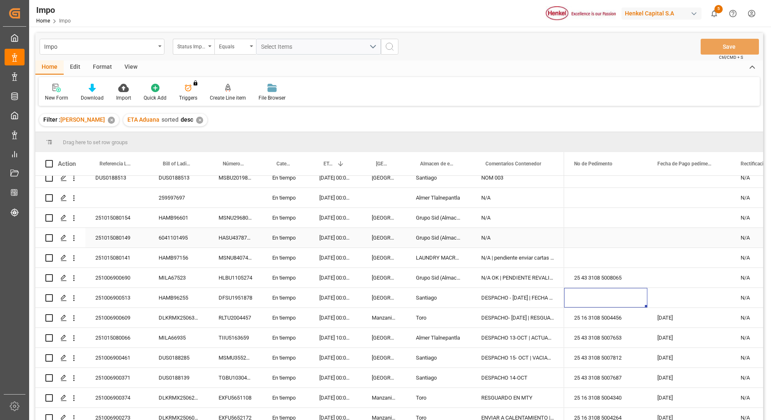
click at [149, 228] on div "6041101495" at bounding box center [179, 238] width 60 height 20
click at [240, 261] on div "MSNU8407435" at bounding box center [236, 258] width 54 height 20
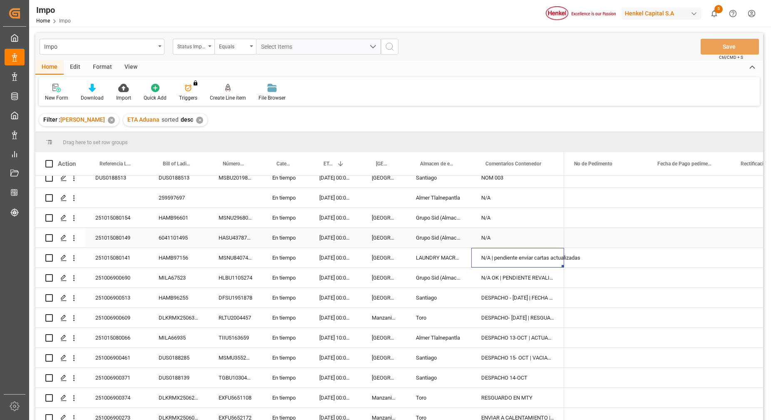
scroll to position [0, 0]
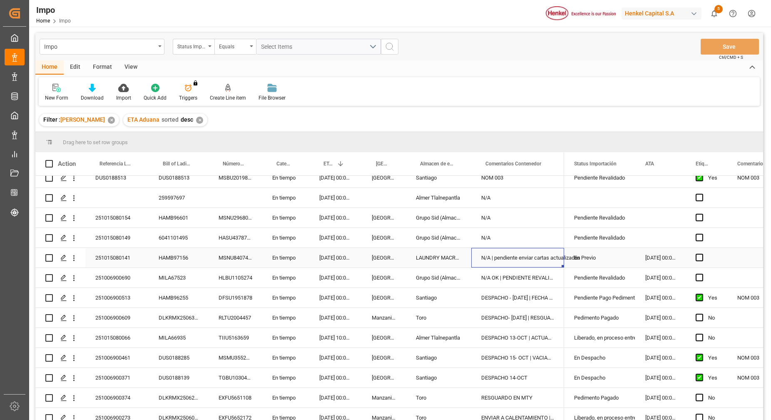
click at [507, 267] on div "251015080141 HAMB97156 MSNU8407435 En tiempo 09.10.2025 00:00:00 Veracruz LAUND…" at bounding box center [299, 258] width 529 height 20
click at [509, 261] on div "N/A | pendiente enviar cartas actualizadas" at bounding box center [517, 258] width 93 height 20
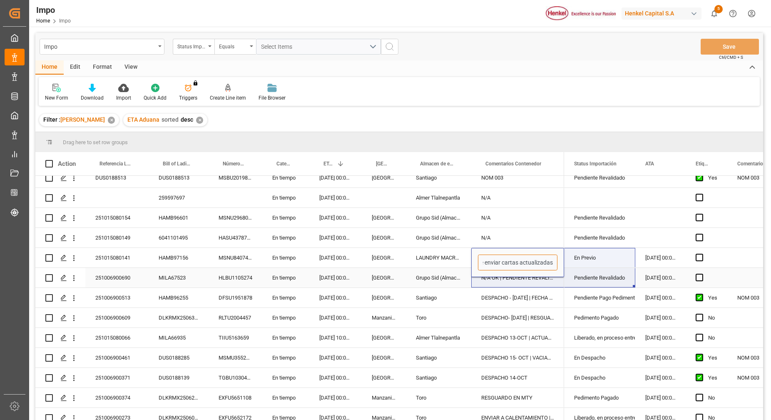
drag, startPoint x: 485, startPoint y: 261, endPoint x: 580, endPoint y: 270, distance: 96.2
click at [580, 270] on div "251009140034 En tiempo 09.11.2025 00:00:00 Salamanca N/A HAMC00265 En tiempo 04…" at bounding box center [399, 299] width 728 height 246
type input "NA OK"
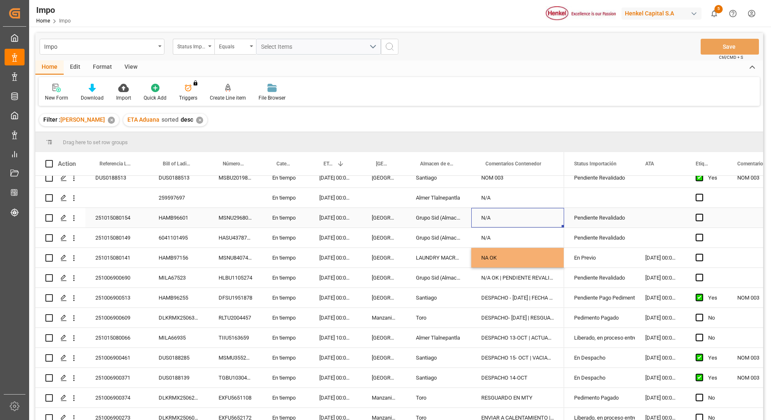
click at [480, 215] on div "N/A" at bounding box center [517, 218] width 93 height 20
click at [729, 51] on button "Save" at bounding box center [730, 47] width 58 height 16
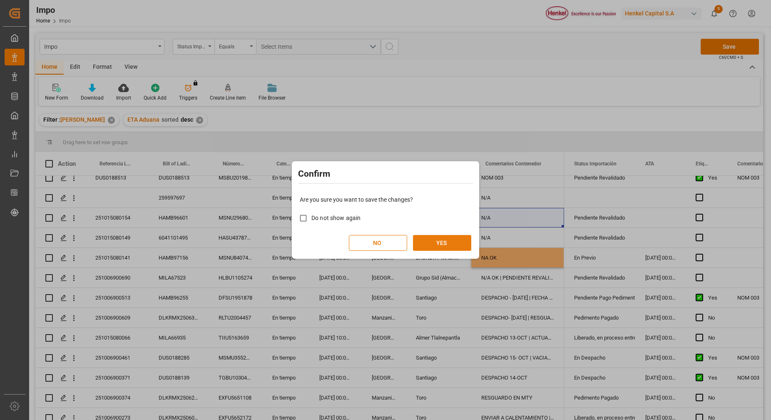
click at [421, 240] on button "YES" at bounding box center [442, 243] width 58 height 16
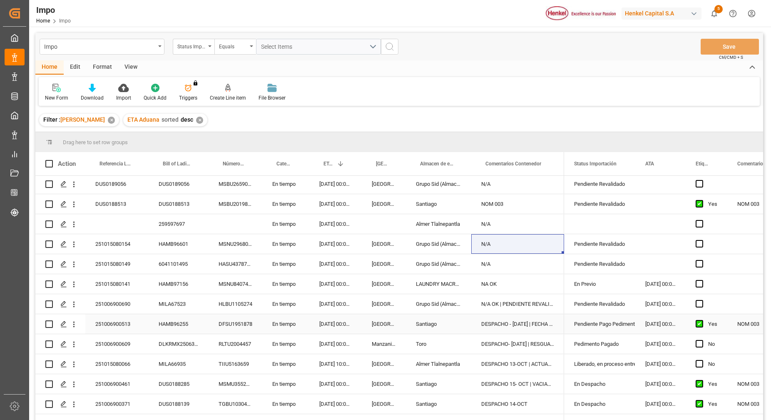
scroll to position [164, 0]
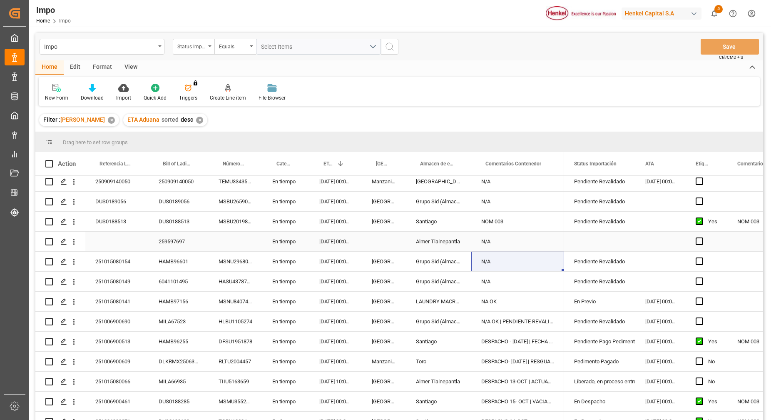
click at [178, 241] on div "259597697" at bounding box center [179, 241] width 60 height 20
click at [174, 244] on input "259597697" at bounding box center [178, 246] width 47 height 16
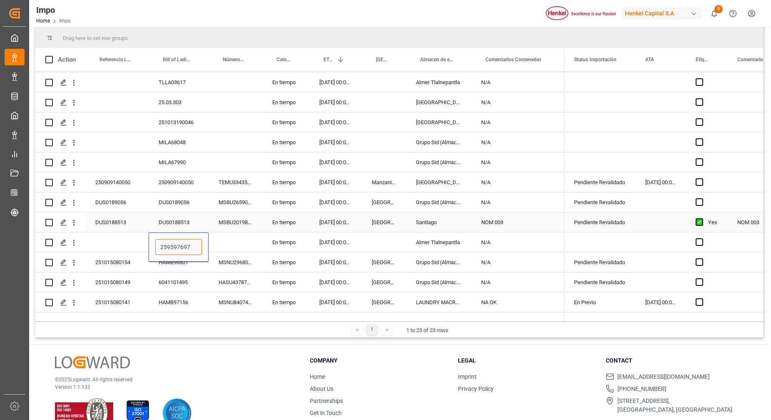
scroll to position [60, 0]
click at [453, 242] on div "Almer Tlalnepantla" at bounding box center [438, 241] width 65 height 20
click at [452, 246] on icon "Press SPACE to select this row." at bounding box center [447, 245] width 9 height 9
click at [448, 246] on input "Press SPACE to select this row." at bounding box center [439, 246] width 52 height 16
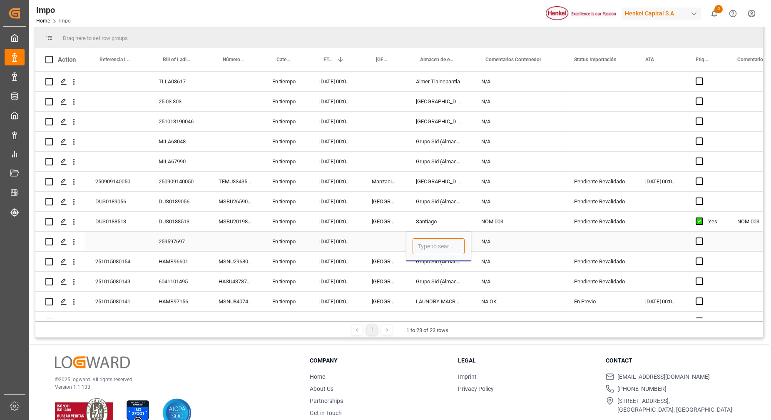
click at [448, 246] on input "Press SPACE to select this row." at bounding box center [439, 246] width 52 height 16
click at [386, 235] on div "Press SPACE to select this row." at bounding box center [384, 241] width 44 height 20
click at [443, 239] on div "Press SPACE to select this row." at bounding box center [438, 241] width 65 height 20
click at [444, 243] on input "Press SPACE to select this row." at bounding box center [439, 246] width 52 height 16
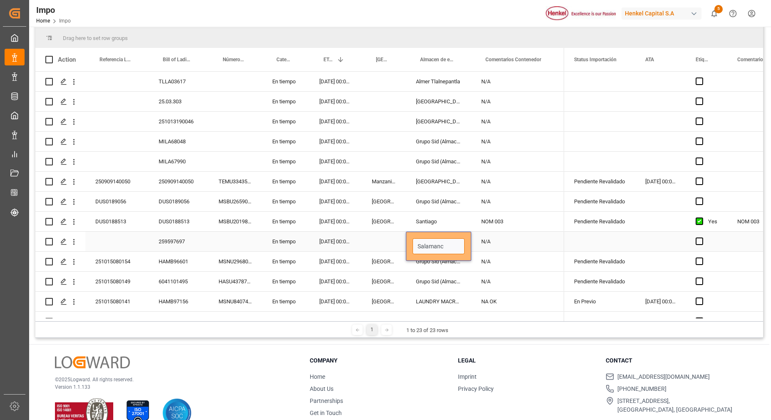
type input "Salamanca"
click at [372, 236] on div "Press SPACE to select this row." at bounding box center [384, 241] width 44 height 20
click at [378, 152] on div "Press SPACE to select this row." at bounding box center [384, 162] width 44 height 20
click at [235, 154] on div "Press SPACE to select this row." at bounding box center [236, 162] width 54 height 20
click at [173, 244] on div "259597697" at bounding box center [179, 241] width 60 height 20
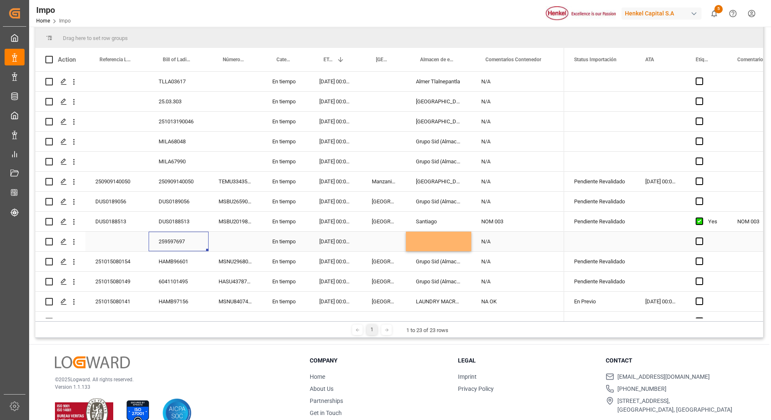
click at [173, 244] on div "259597697" at bounding box center [179, 241] width 60 height 20
click at [173, 244] on input "259597697" at bounding box center [178, 246] width 47 height 16
click at [419, 226] on div "Santiago" at bounding box center [438, 221] width 65 height 20
click at [428, 237] on div "Press SPACE to select this row." at bounding box center [438, 241] width 65 height 20
click at [443, 222] on div "Santiago" at bounding box center [438, 221] width 65 height 20
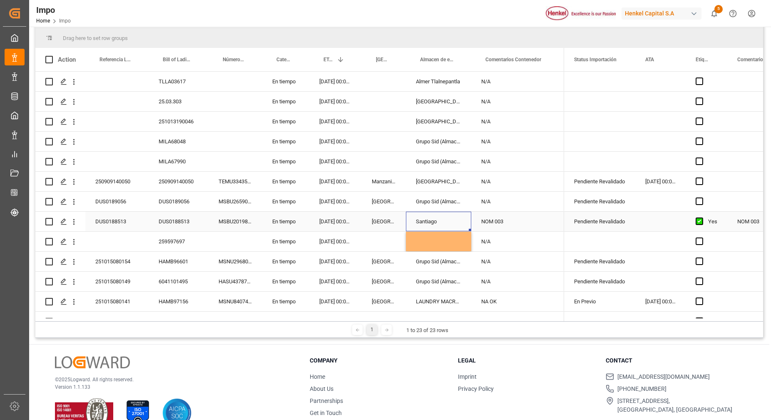
click at [443, 222] on div "Santiago" at bounding box center [438, 221] width 65 height 20
click at [449, 258] on div "Grupo Sid (Almacenaje y Distribucion AVIOR)" at bounding box center [438, 261] width 65 height 20
click at [433, 241] on div "Press SPACE to select this row." at bounding box center [438, 241] width 65 height 20
click at [434, 240] on div "Press SPACE to select this row." at bounding box center [438, 241] width 65 height 20
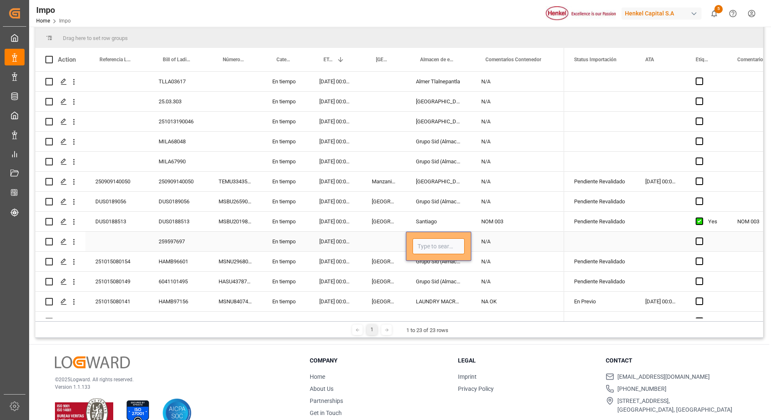
click at [436, 243] on input "Press SPACE to select this row." at bounding box center [439, 246] width 52 height 16
type input "s"
type input "Salamanca"
click at [559, 185] on div "N/A" at bounding box center [517, 182] width 93 height 20
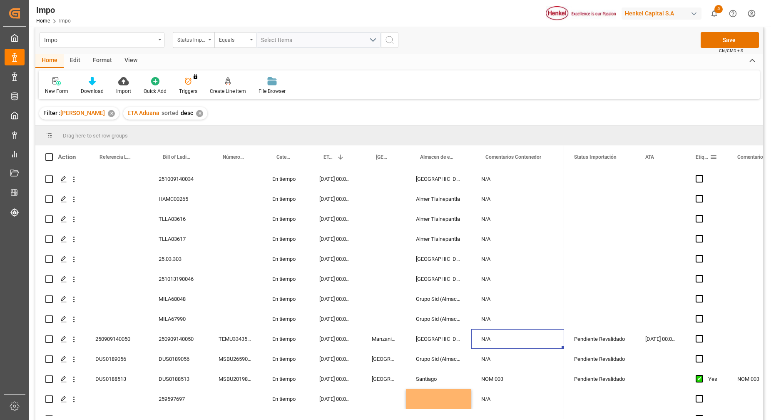
scroll to position [0, 0]
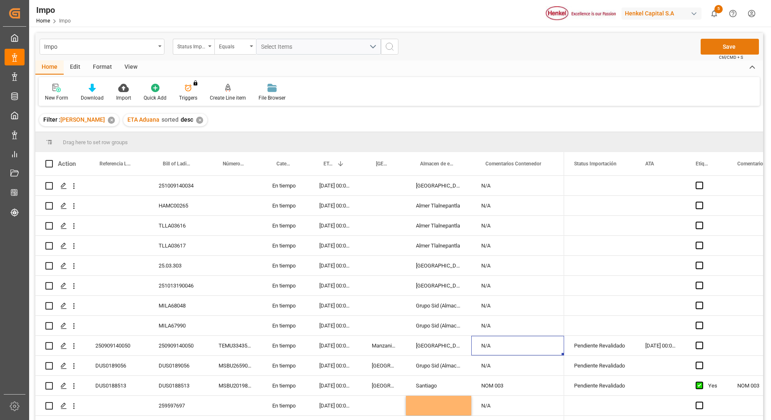
click at [735, 48] on button "Save" at bounding box center [730, 47] width 58 height 16
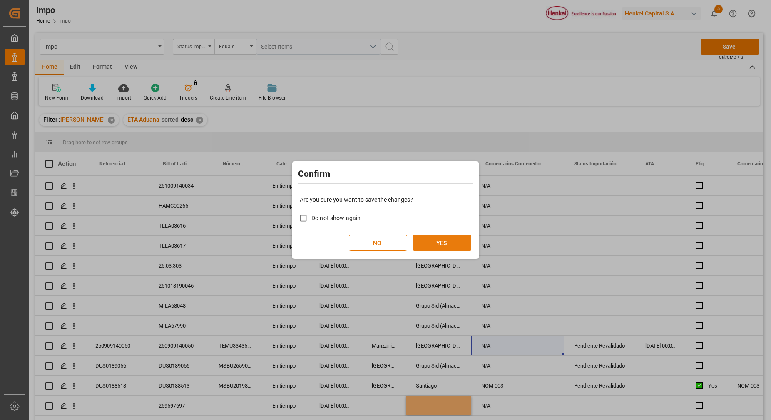
click at [420, 241] on button "YES" at bounding box center [442, 243] width 58 height 16
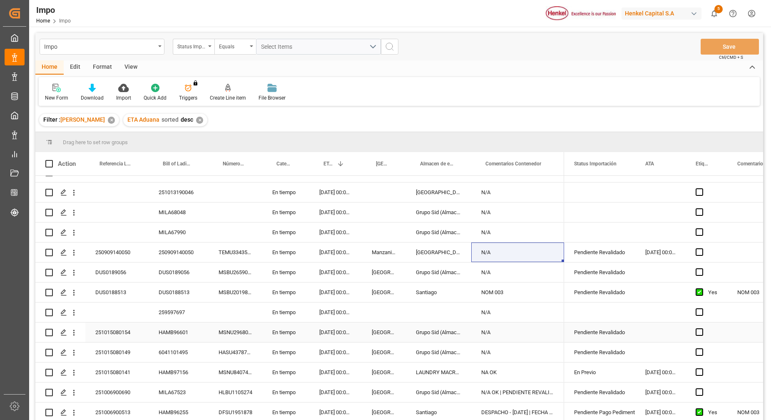
scroll to position [104, 0]
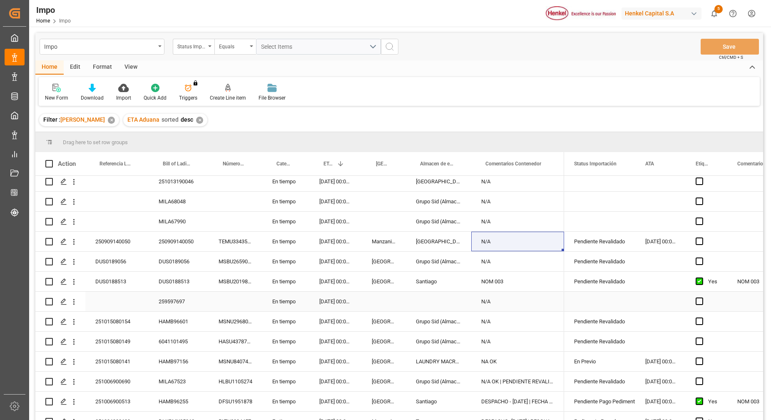
click at [427, 297] on div "Press SPACE to select this row." at bounding box center [438, 301] width 65 height 20
click at [440, 306] on input "Press SPACE to select this row." at bounding box center [439, 306] width 52 height 16
type input "s"
type input "Salamanca"
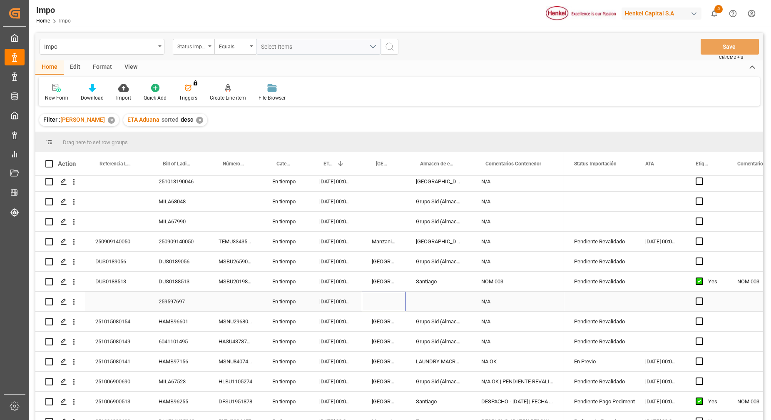
click at [393, 297] on div "Press SPACE to select this row." at bounding box center [384, 301] width 44 height 20
click at [133, 296] on div "Press SPACE to select this row." at bounding box center [116, 301] width 63 height 20
click at [172, 303] on div "259597697" at bounding box center [179, 301] width 60 height 20
click at [173, 303] on input "259597697" at bounding box center [178, 306] width 47 height 16
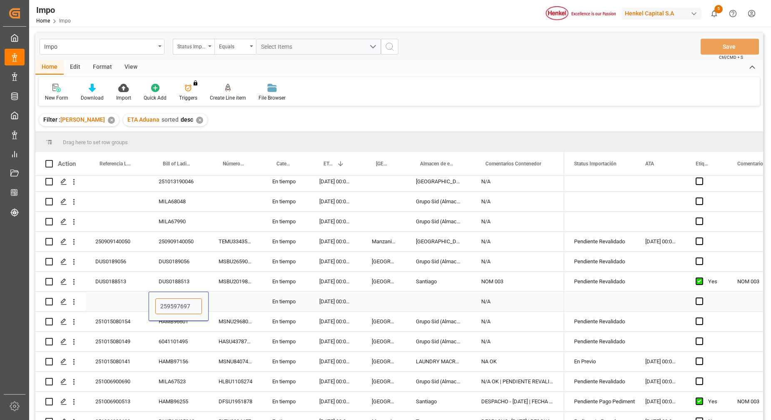
click at [173, 303] on input "259597697" at bounding box center [178, 306] width 47 height 16
click at [132, 309] on div "Press SPACE to select this row." at bounding box center [116, 301] width 63 height 20
click at [124, 301] on div "Press SPACE to select this row." at bounding box center [116, 301] width 63 height 20
click at [417, 296] on div "Press SPACE to select this row." at bounding box center [438, 301] width 65 height 20
click at [72, 304] on icon "open menu" at bounding box center [74, 301] width 9 height 9
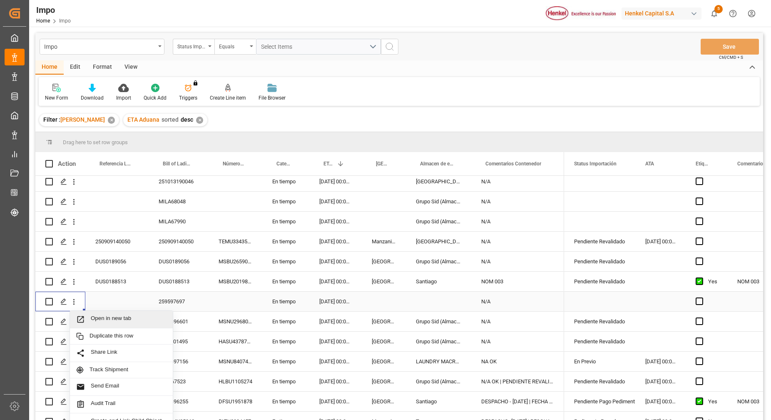
click at [109, 319] on span "Open in new tab" at bounding box center [129, 319] width 76 height 9
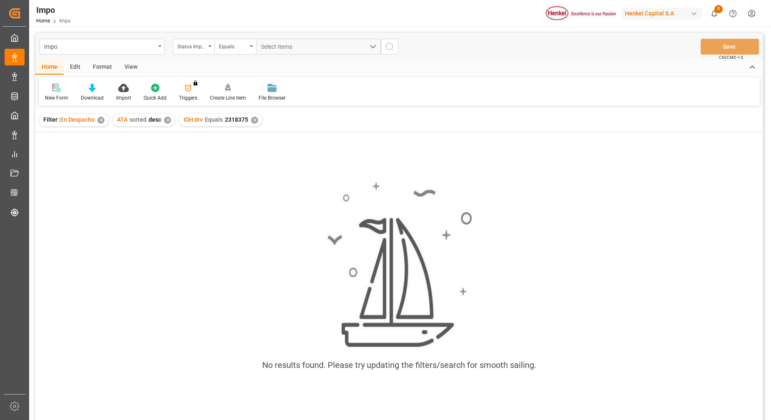
click at [190, 285] on div "No results found. Please try updating the filters/search for smooth sailing." at bounding box center [399, 280] width 728 height 212
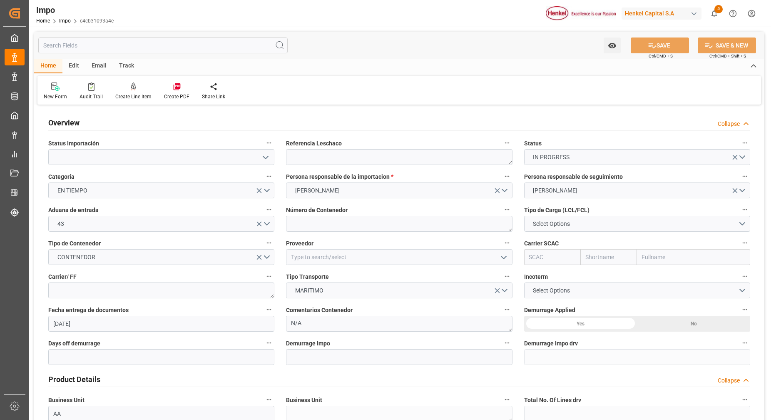
type input "[DATE]"
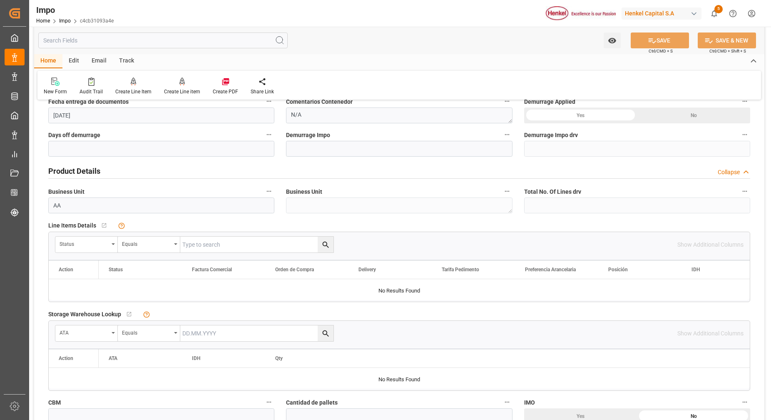
scroll to position [364, 0]
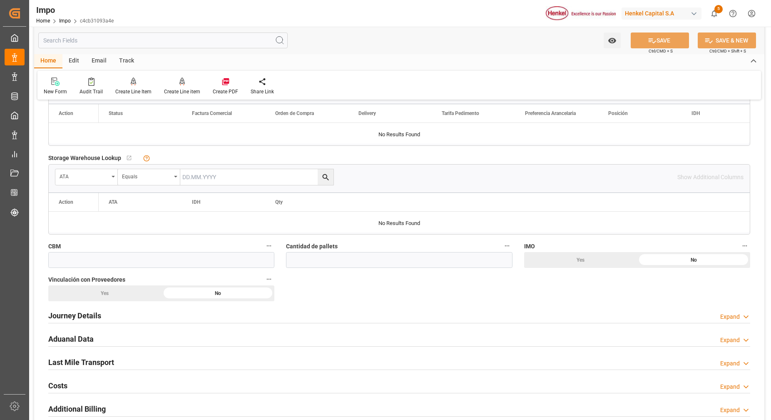
click at [90, 317] on h2 "Journey Details" at bounding box center [74, 315] width 53 height 11
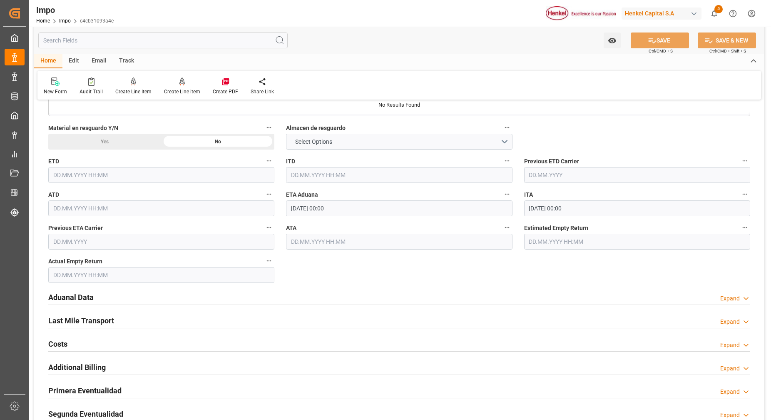
scroll to position [833, 0]
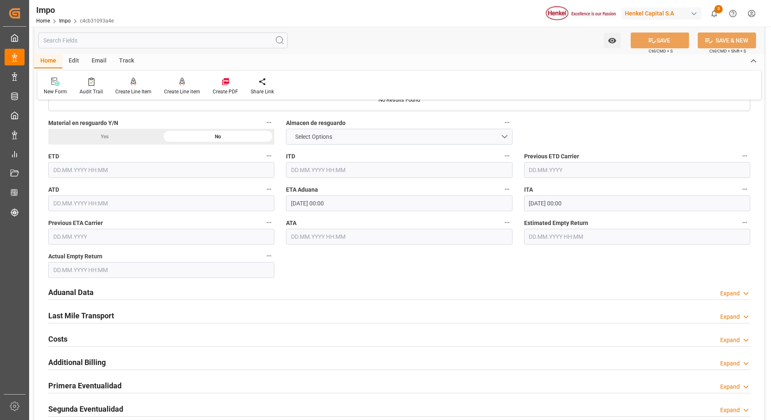
click at [57, 291] on h2 "Aduanal Data" at bounding box center [70, 291] width 45 height 11
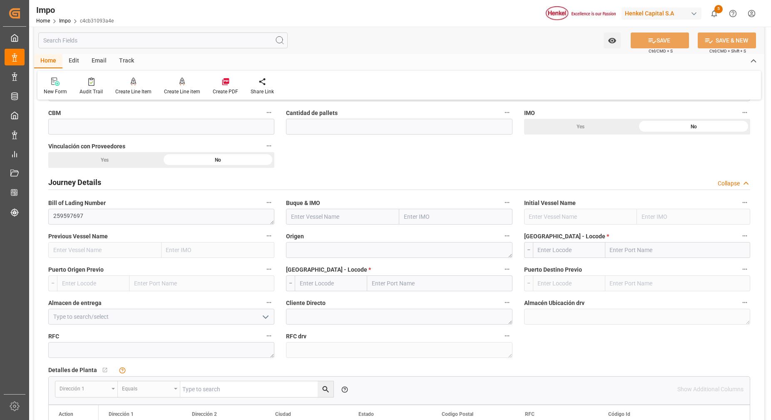
scroll to position [520, 0]
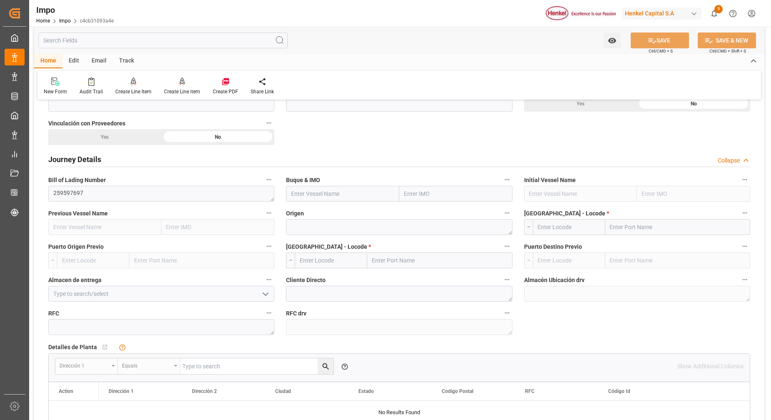
click at [182, 303] on div "Almacen de entrega" at bounding box center [161, 287] width 238 height 33
click at [268, 297] on icon "open menu" at bounding box center [266, 294] width 10 height 10
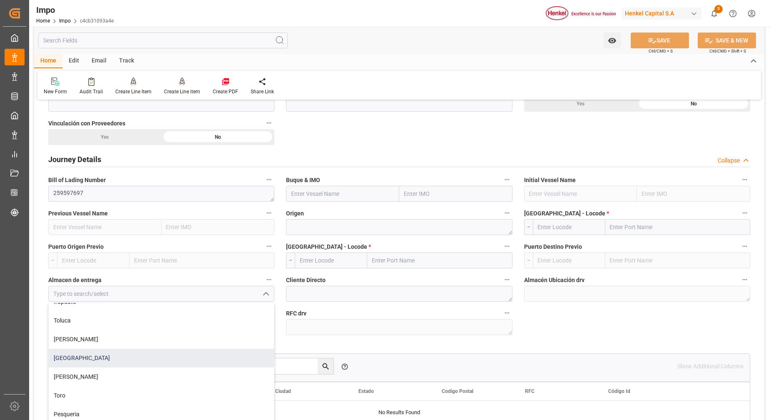
click at [90, 357] on div "[GEOGRAPHIC_DATA]" at bounding box center [161, 357] width 225 height 19
type input "[GEOGRAPHIC_DATA]"
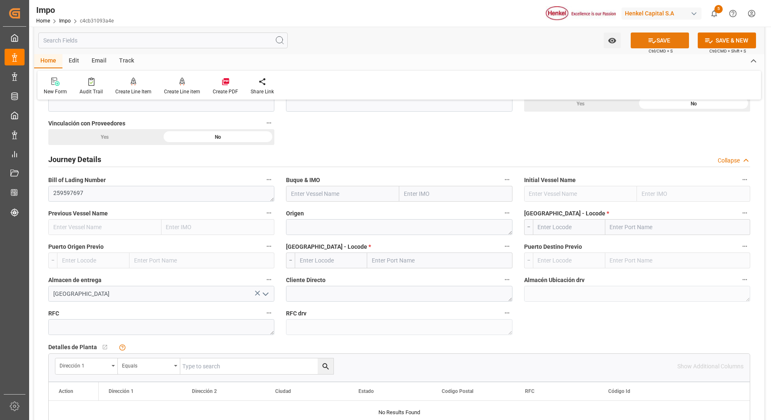
click at [662, 41] on button "SAVE" at bounding box center [660, 40] width 58 height 16
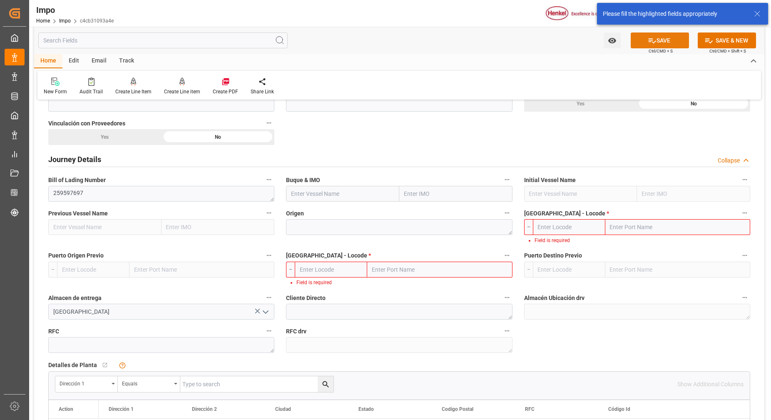
scroll to position [524, 0]
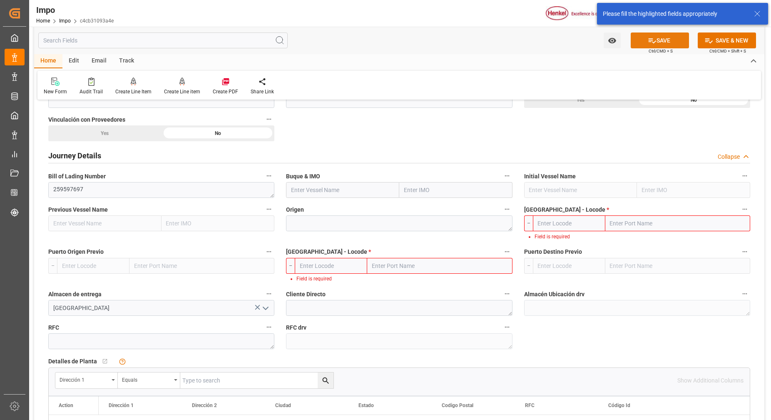
click at [659, 41] on button "SAVE" at bounding box center [660, 40] width 58 height 16
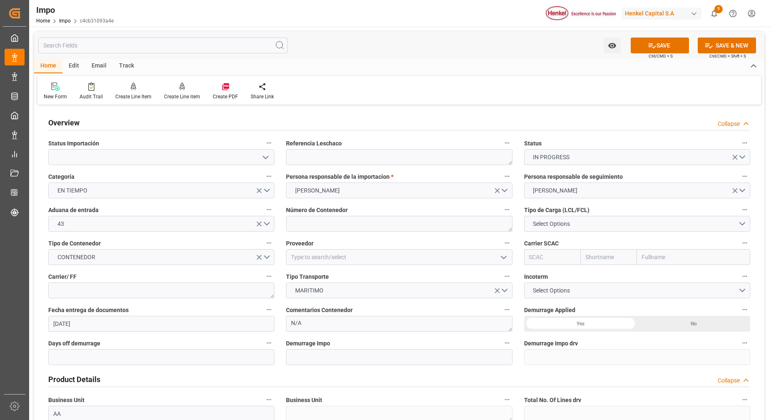
scroll to position [52, 0]
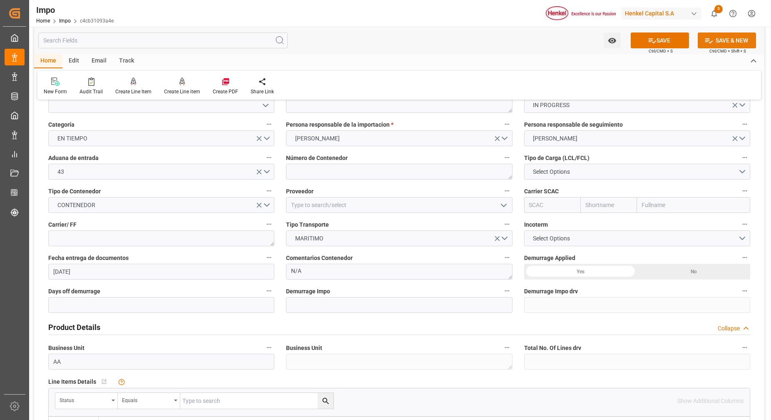
click at [742, 46] on button "SAVE & NEW" at bounding box center [727, 40] width 58 height 16
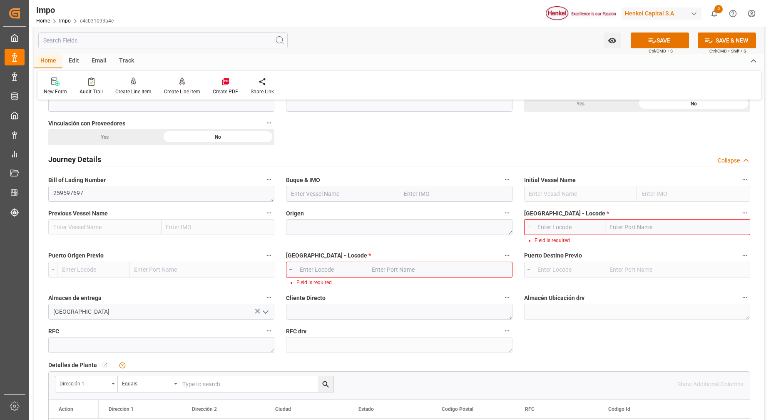
scroll to position [572, 0]
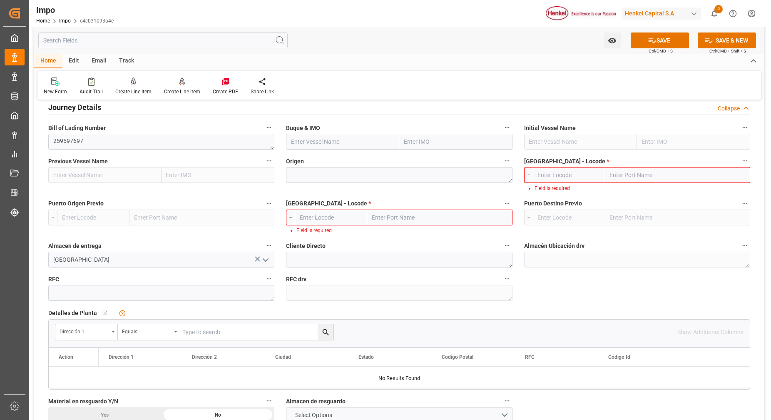
click at [576, 271] on div "Overview Collapse Status Importación Referencia Leschaco Status IN PROGRESS Cat…" at bounding box center [399, 335] width 730 height 1601
click at [668, 42] on button "SAVE" at bounding box center [660, 40] width 58 height 16
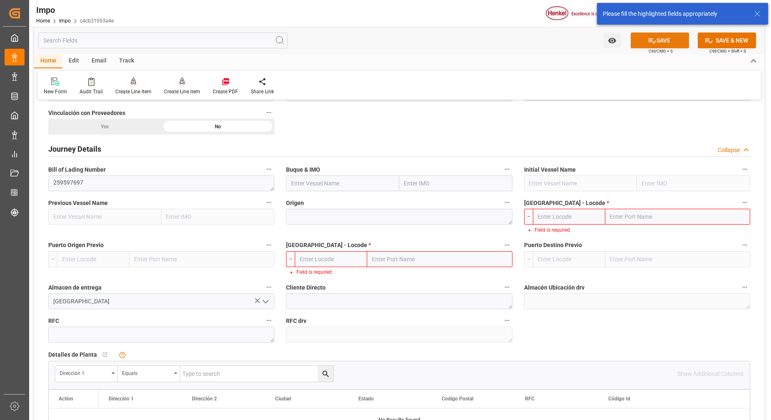
scroll to position [524, 0]
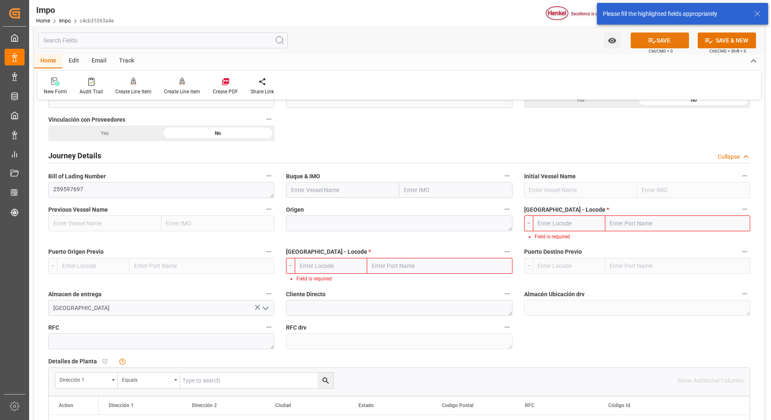
click at [668, 42] on button "SAVE" at bounding box center [660, 40] width 58 height 16
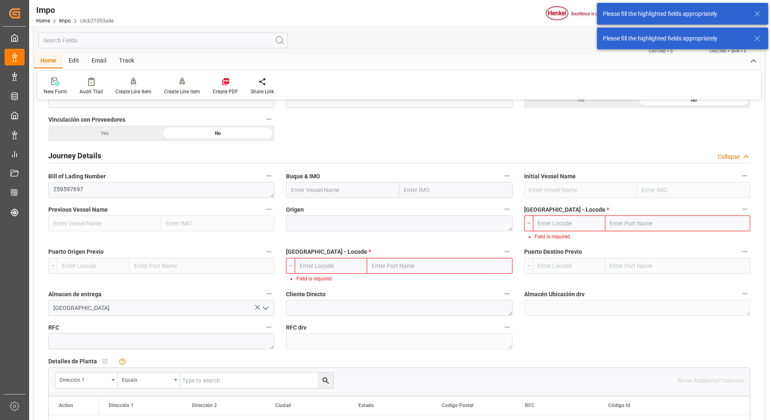
click at [753, 38] on icon at bounding box center [757, 38] width 10 height 10
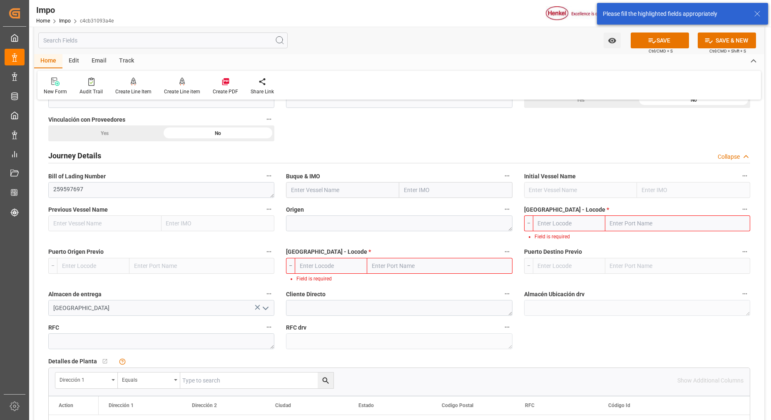
click at [751, 15] on div "Please fill the highlighted fields appropriately" at bounding box center [677, 14] width 149 height 9
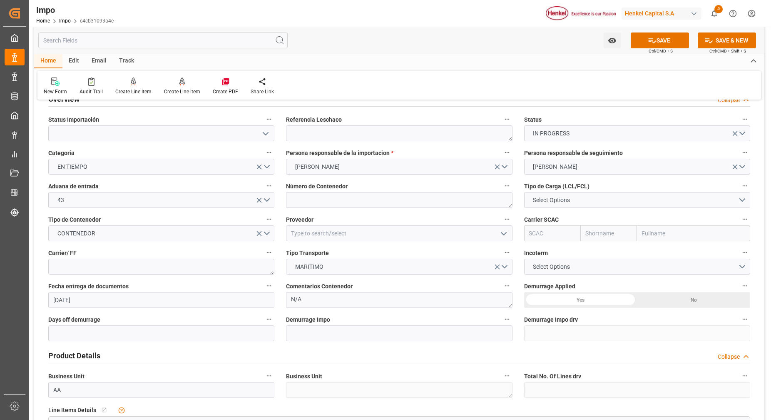
scroll to position [0, 0]
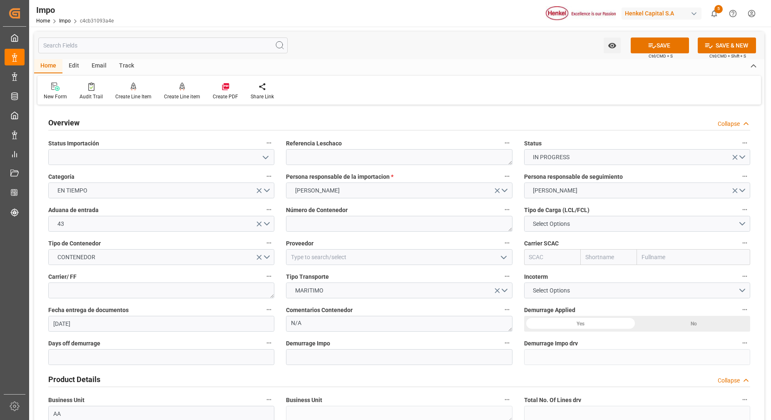
drag, startPoint x: 671, startPoint y: 46, endPoint x: 334, endPoint y: 204, distance: 371.9
click at [670, 45] on button "SAVE" at bounding box center [660, 45] width 58 height 16
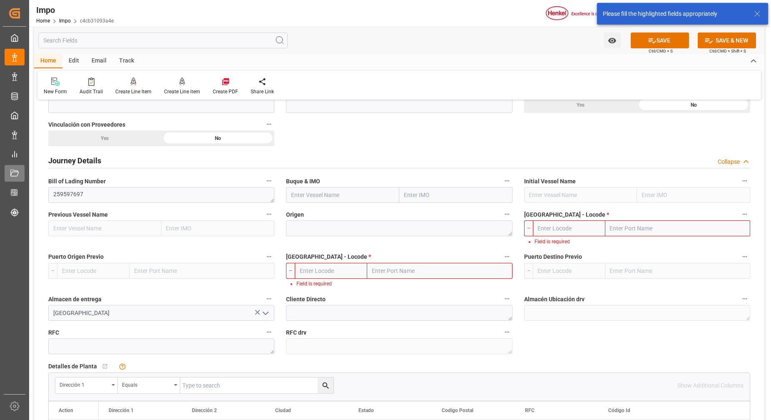
scroll to position [524, 0]
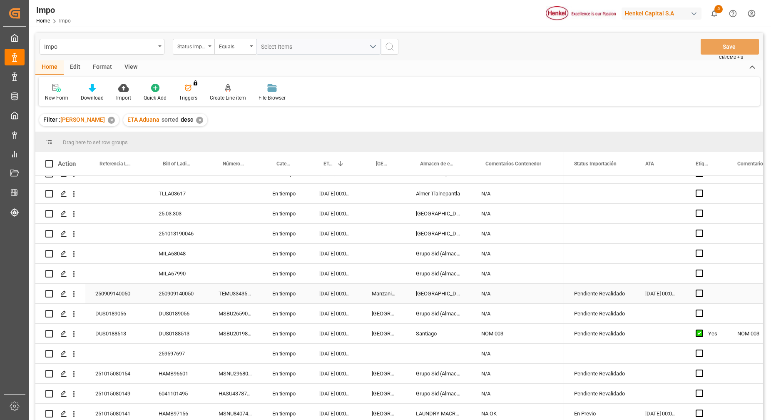
scroll to position [104, 0]
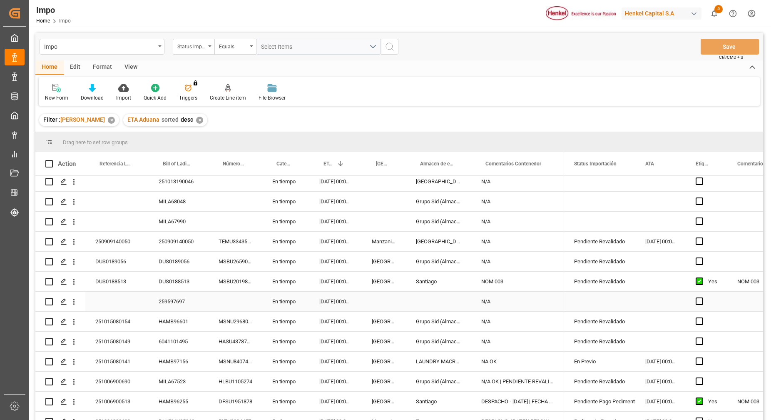
click at [214, 305] on div "Press SPACE to select this row." at bounding box center [236, 301] width 54 height 20
click at [206, 46] on div "Status Importación" at bounding box center [194, 47] width 42 height 16
type input "bil"
click at [223, 82] on div "Bill of Lading Number" at bounding box center [235, 84] width 124 height 17
click at [309, 42] on input "text" at bounding box center [318, 47] width 125 height 16
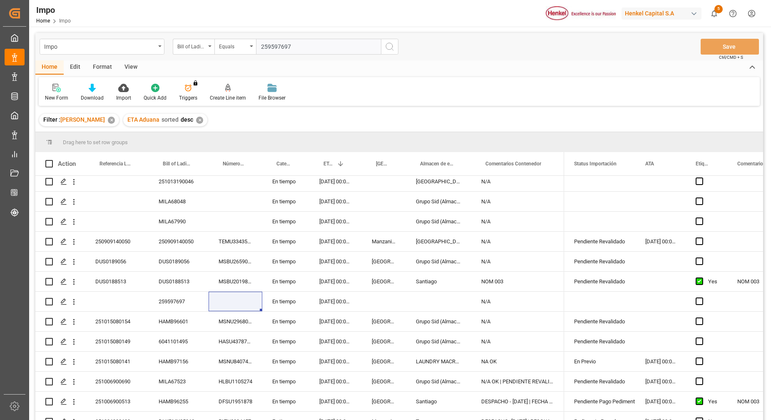
type input "259597697"
click at [390, 43] on icon "search button" at bounding box center [390, 47] width 10 height 10
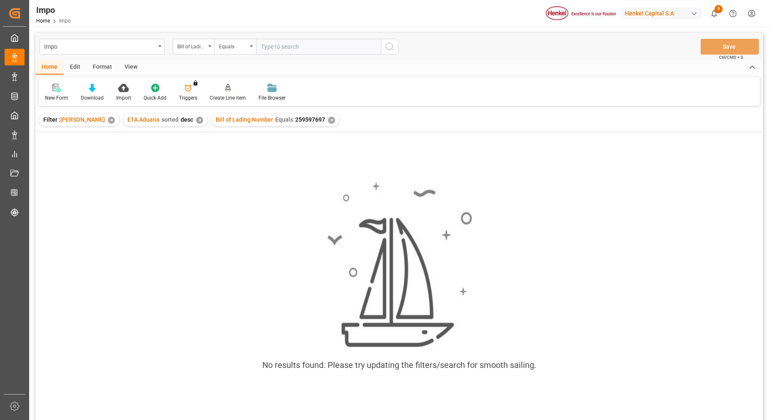
click at [328, 121] on div "✕" at bounding box center [331, 120] width 7 height 7
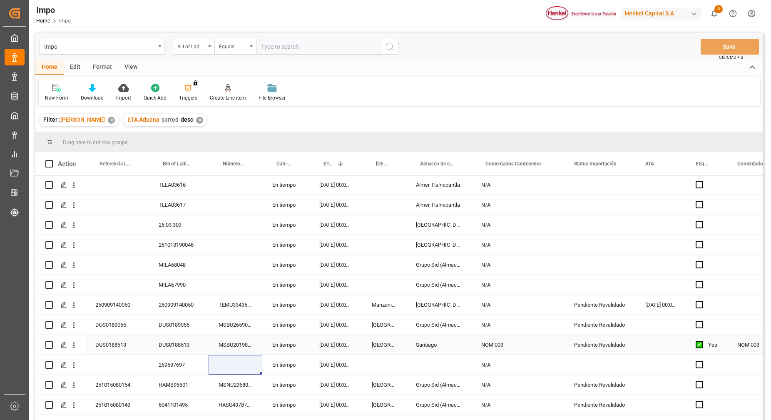
scroll to position [104, 0]
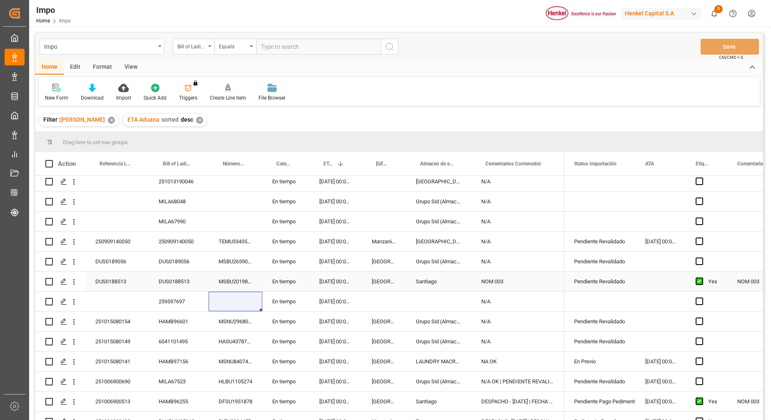
click at [133, 291] on div "DUS0188513" at bounding box center [116, 281] width 63 height 20
drag, startPoint x: 219, startPoint y: 320, endPoint x: 223, endPoint y: 313, distance: 8.0
click at [221, 316] on div "MSNU2968043" at bounding box center [236, 321] width 54 height 20
click at [228, 297] on div "Press SPACE to select this row." at bounding box center [236, 301] width 54 height 20
click at [438, 303] on div "Press SPACE to select this row." at bounding box center [438, 301] width 65 height 20
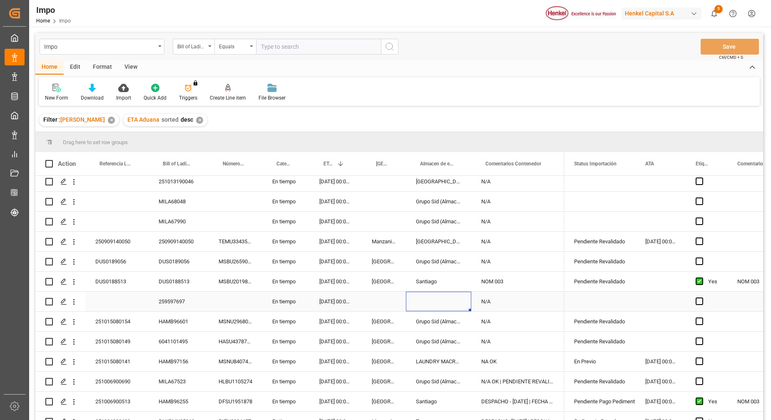
click at [438, 303] on div "Press SPACE to select this row." at bounding box center [438, 301] width 65 height 20
click at [445, 310] on input "Press SPACE to select this row." at bounding box center [439, 306] width 52 height 16
type input "[GEOGRAPHIC_DATA]"
click at [539, 254] on div "N/A" at bounding box center [517, 261] width 93 height 20
click at [433, 307] on div "Press SPACE to select this row." at bounding box center [438, 301] width 65 height 20
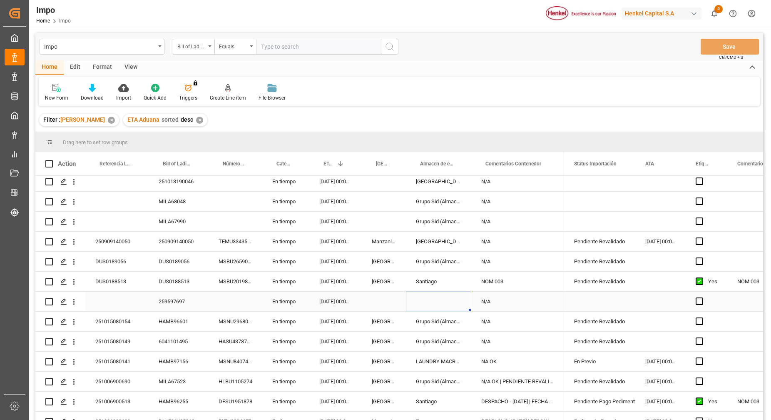
click at [433, 307] on div "Press SPACE to select this row." at bounding box center [438, 301] width 65 height 20
click at [433, 307] on input "Press SPACE to select this row." at bounding box center [439, 306] width 52 height 16
click at [72, 302] on icon "open menu" at bounding box center [74, 301] width 9 height 9
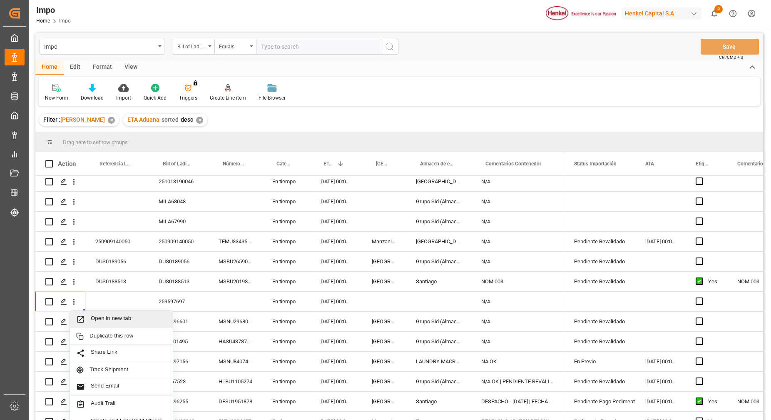
click at [73, 64] on div "Edit" at bounding box center [75, 67] width 23 height 14
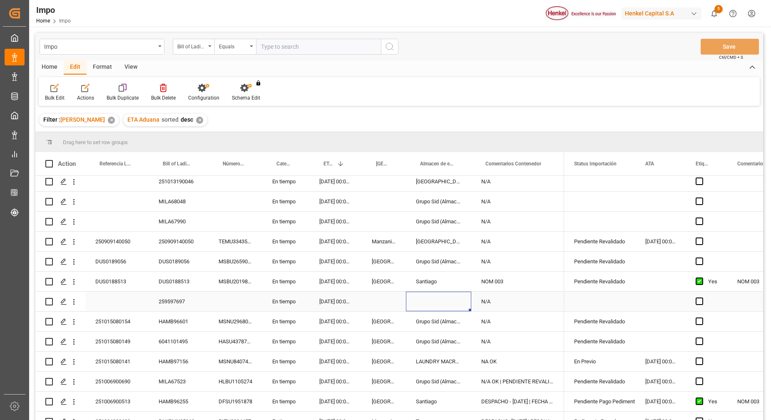
click at [429, 302] on div "Press SPACE to select this row." at bounding box center [438, 301] width 65 height 20
click at [434, 311] on input "Press SPACE to select this row." at bounding box center [439, 306] width 52 height 16
type input "[GEOGRAPHIC_DATA]"
click at [553, 233] on div "N/A" at bounding box center [517, 241] width 93 height 20
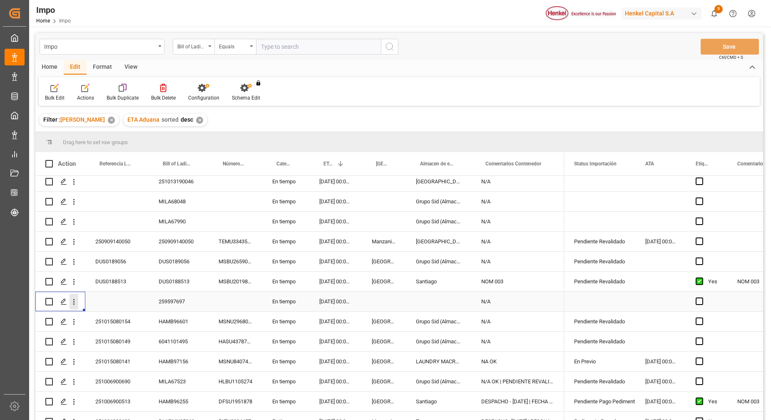
click at [70, 301] on icon "open menu" at bounding box center [74, 301] width 9 height 9
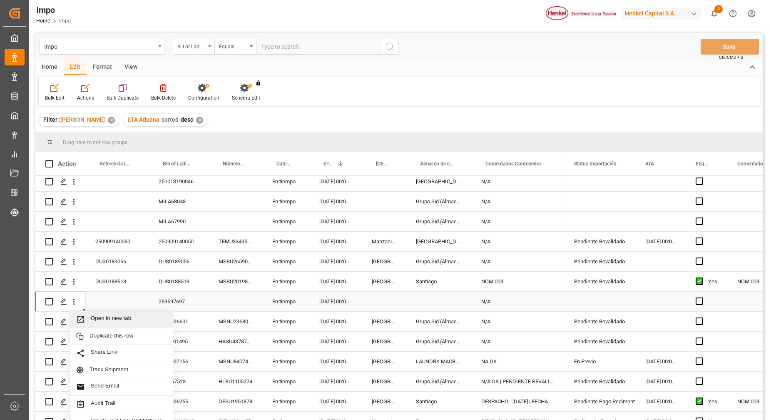
click at [97, 319] on span "Open in new tab" at bounding box center [129, 319] width 76 height 9
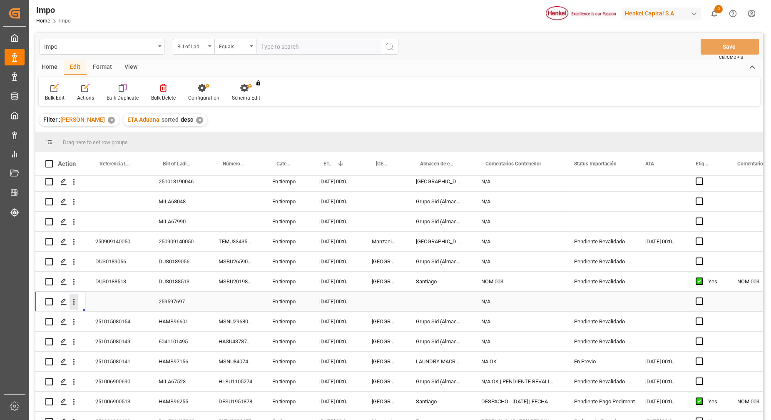
click at [74, 303] on icon "open menu" at bounding box center [74, 302] width 2 height 6
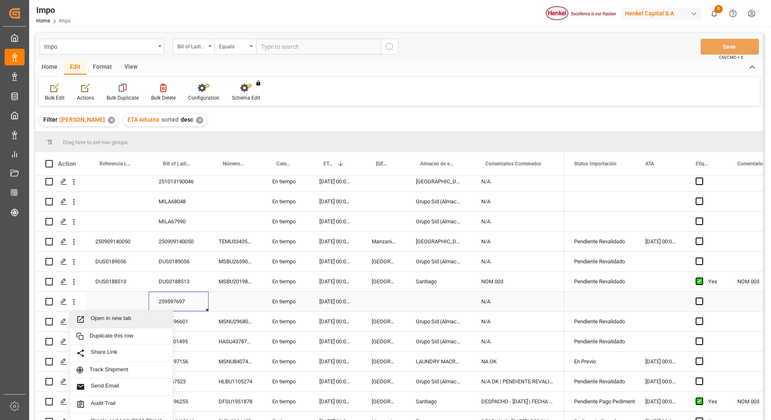
click at [206, 302] on div "259597697" at bounding box center [179, 301] width 60 height 20
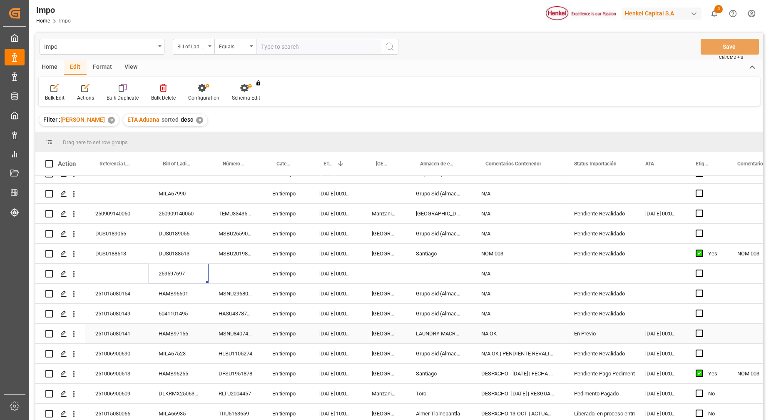
scroll to position [208, 0]
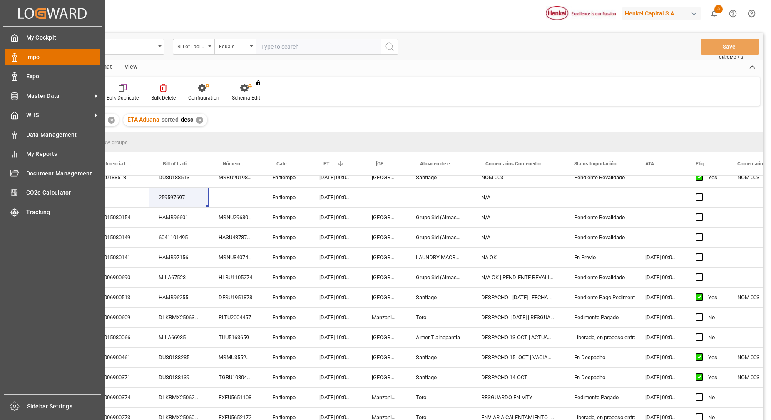
click at [21, 55] on div "Impo Impo" at bounding box center [53, 57] width 96 height 16
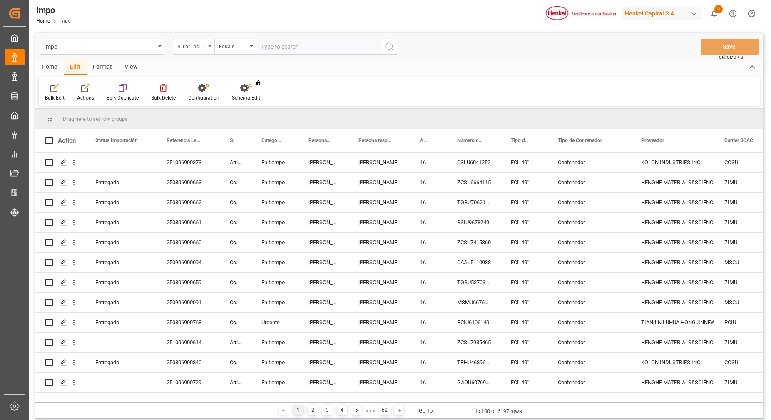
click at [212, 43] on div "Bill of Lading Number" at bounding box center [194, 47] width 42 height 16
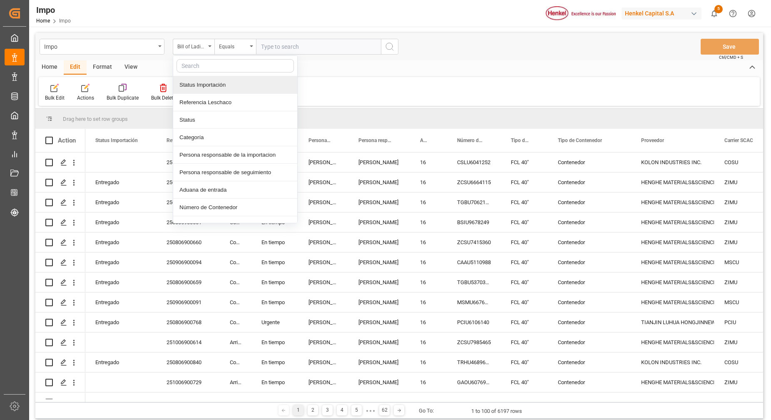
click at [219, 63] on input "text" at bounding box center [235, 65] width 117 height 13
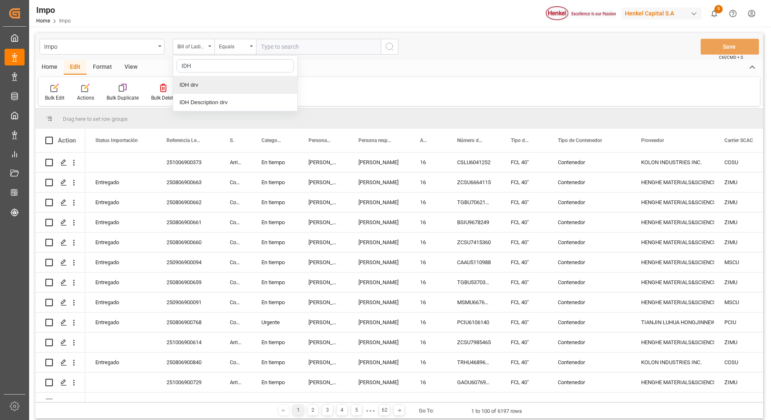
type input "IDH"
click at [240, 87] on div "IDH drv" at bounding box center [235, 84] width 124 height 17
click at [298, 41] on input "text" at bounding box center [318, 47] width 125 height 16
paste input "57257"
type input "57257"
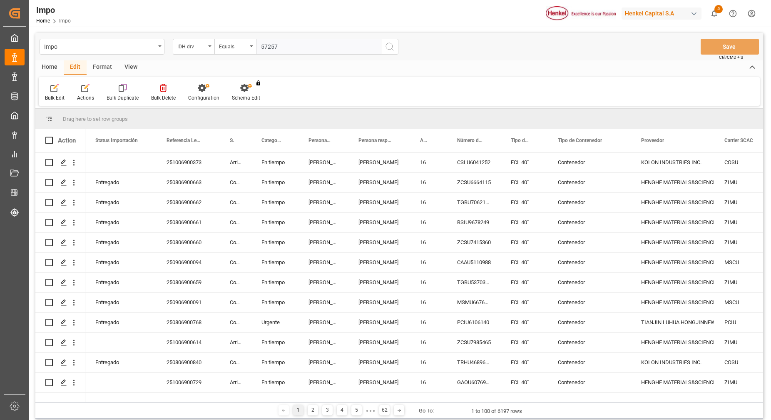
click at [389, 49] on icon "search button" at bounding box center [390, 47] width 10 height 10
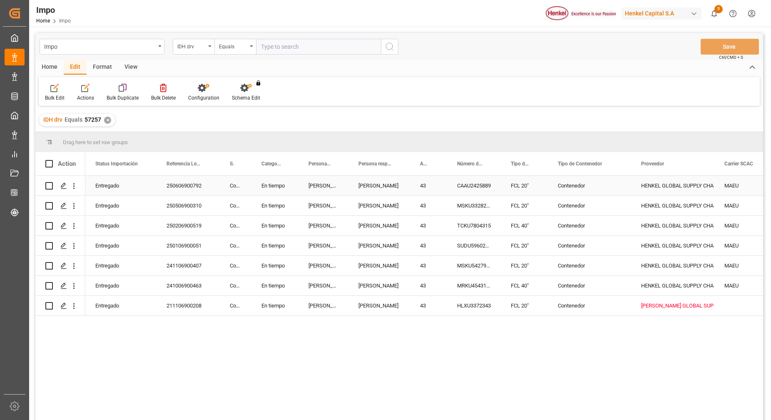
click at [671, 186] on div "HENKEL GLOBAL SUPPLY CHAIN B.V." at bounding box center [672, 185] width 63 height 19
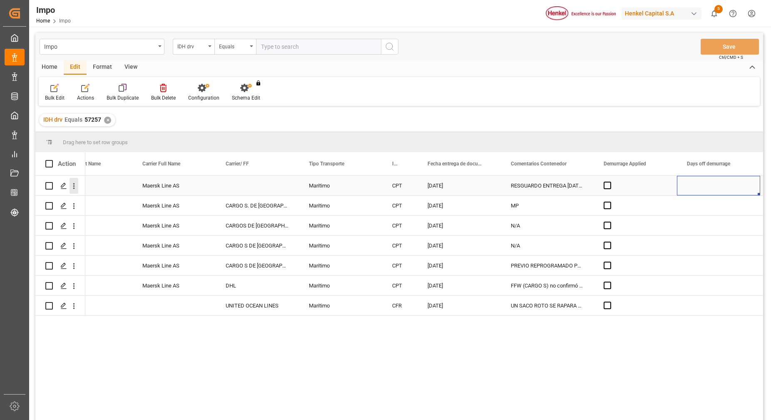
click at [73, 182] on icon "open menu" at bounding box center [74, 186] width 9 height 9
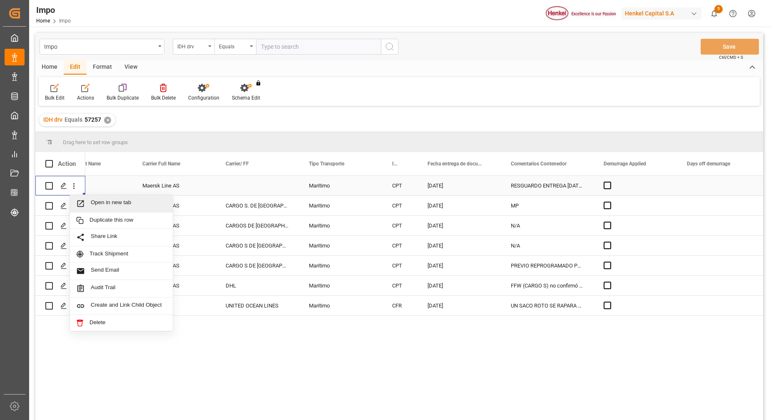
click at [122, 201] on span "Open in new tab" at bounding box center [129, 203] width 76 height 9
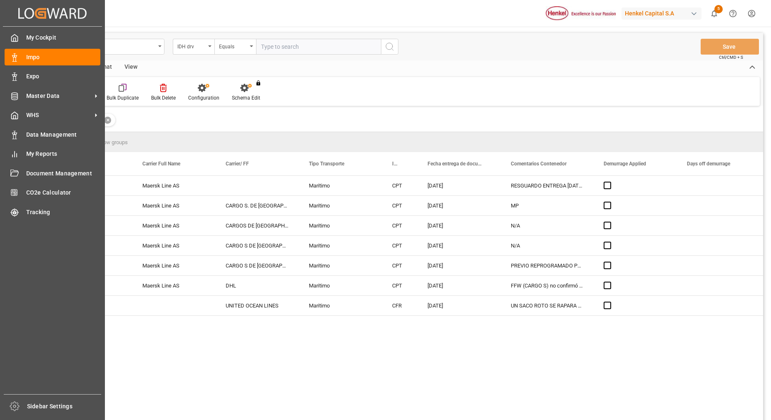
click at [2, 57] on div "Created by potrace 1.15, written by Peter Selinger 2001-2017 Created by potrace…" at bounding box center [52, 207] width 105 height 415
click at [29, 54] on span "Impo" at bounding box center [63, 57] width 75 height 9
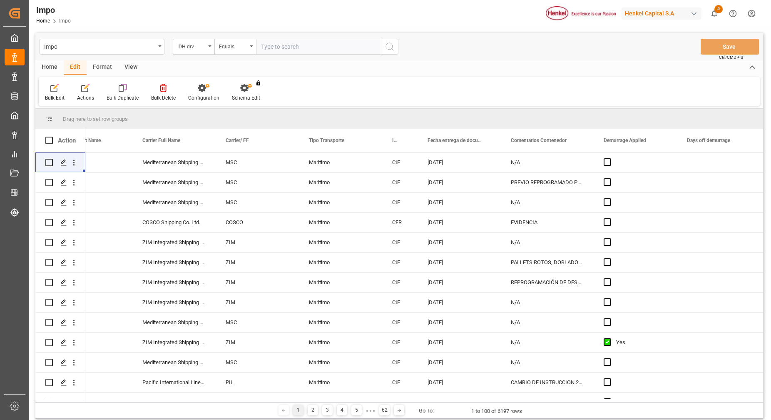
click at [104, 69] on div "Format" at bounding box center [103, 67] width 32 height 14
click at [57, 93] on div "Filter Rows" at bounding box center [57, 92] width 37 height 18
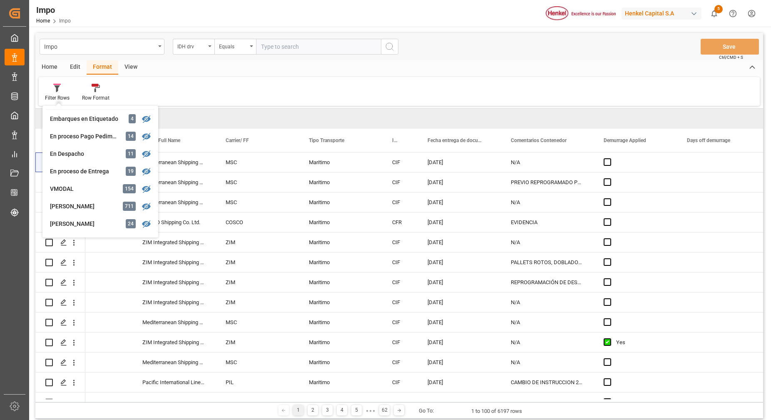
scroll to position [156, 0]
click at [72, 173] on div "Impo IDH drv Equals Save Ctrl/CMD + S Home Edit Format View Filter Rows Veracru…" at bounding box center [399, 225] width 728 height 385
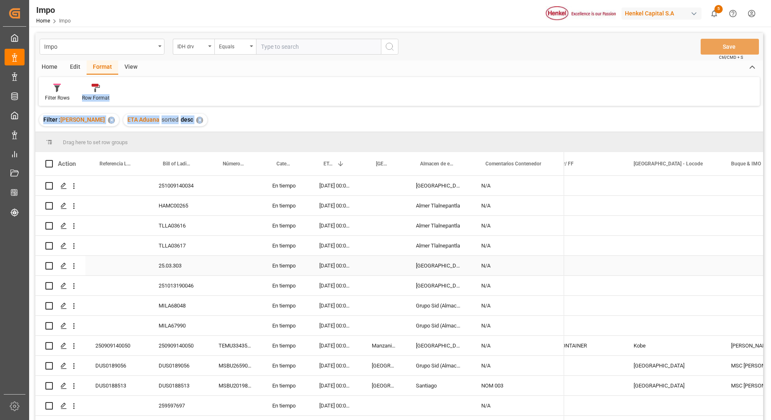
click at [223, 265] on div "Press SPACE to select this row." at bounding box center [236, 266] width 54 height 20
click at [133, 281] on div "Press SPACE to select this row." at bounding box center [116, 286] width 63 height 20
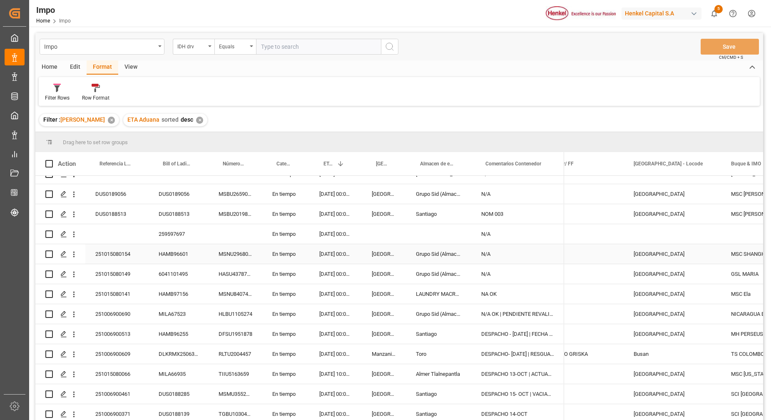
scroll to position [156, 0]
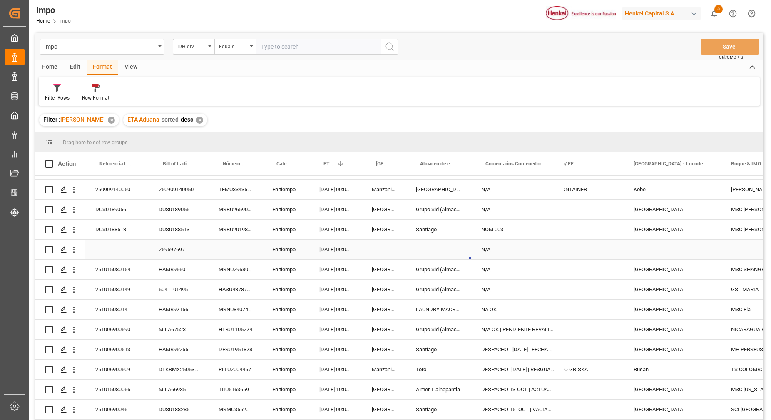
click at [430, 249] on div "Press SPACE to select this row." at bounding box center [438, 249] width 65 height 20
click at [517, 249] on div "N/A" at bounding box center [517, 249] width 93 height 20
click at [434, 251] on div "Press SPACE to select this row." at bounding box center [438, 249] width 65 height 20
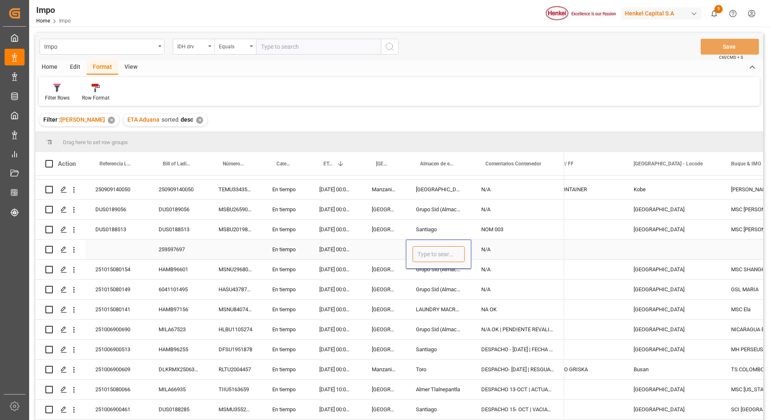
click at [435, 250] on input "Press SPACE to select this row." at bounding box center [439, 254] width 52 height 16
click at [384, 253] on div "Press SPACE to select this row." at bounding box center [384, 249] width 44 height 20
click at [435, 249] on div "Press SPACE to select this row." at bounding box center [438, 249] width 65 height 20
click at [73, 253] on icon "open menu" at bounding box center [74, 249] width 9 height 9
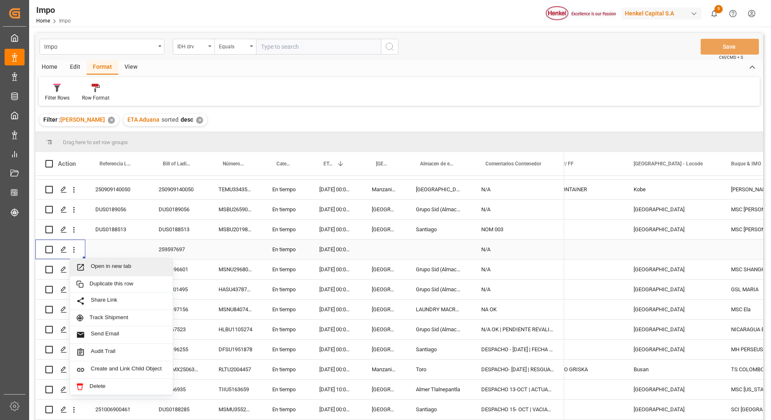
click at [96, 261] on div "Open in new tab" at bounding box center [121, 267] width 103 height 17
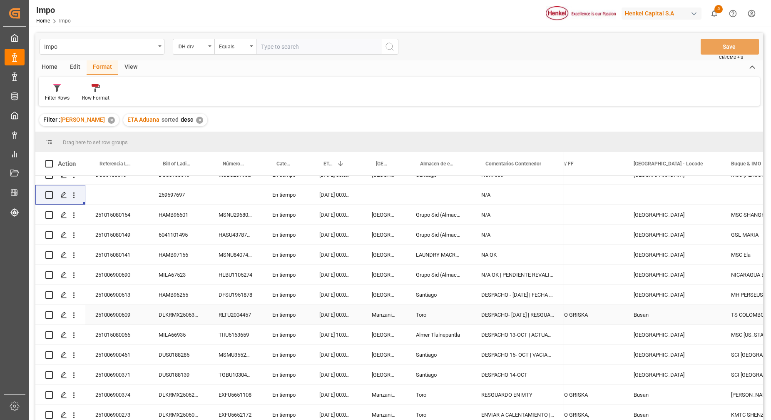
scroll to position [216, 0]
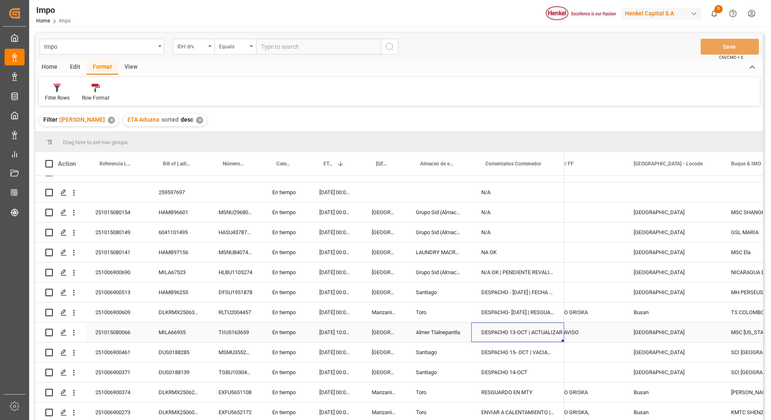
click at [520, 326] on div "DESPACHO 13-OCT | ACTUALIZAR AVISO" at bounding box center [517, 332] width 93 height 20
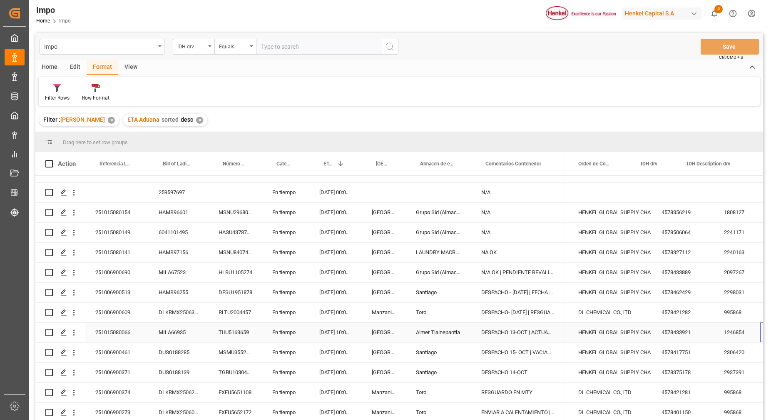
scroll to position [0, 445]
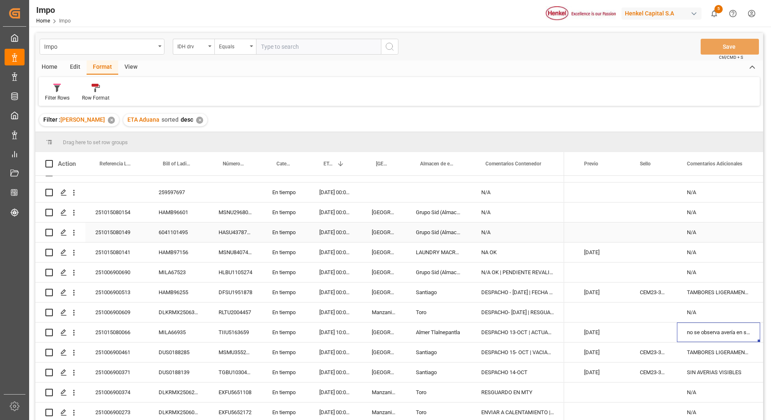
click at [206, 224] on div "6041101495" at bounding box center [179, 232] width 60 height 20
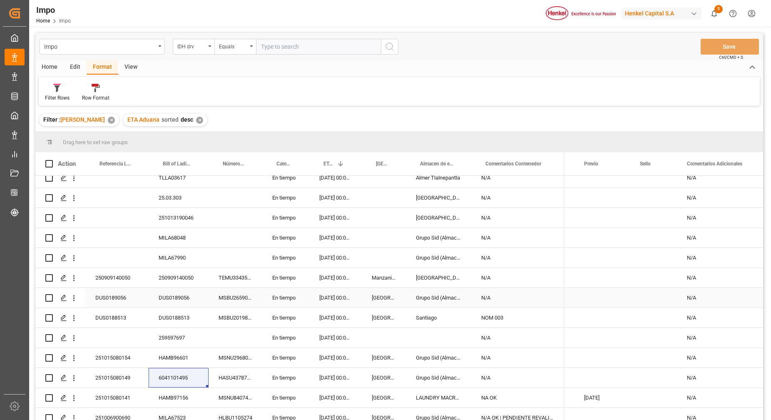
click at [114, 295] on div "DUS0189056" at bounding box center [116, 298] width 63 height 20
click at [114, 295] on input "DUS0189056" at bounding box center [117, 302] width 50 height 16
type input "251006900770"
click at [522, 241] on div "N/A" at bounding box center [517, 238] width 93 height 20
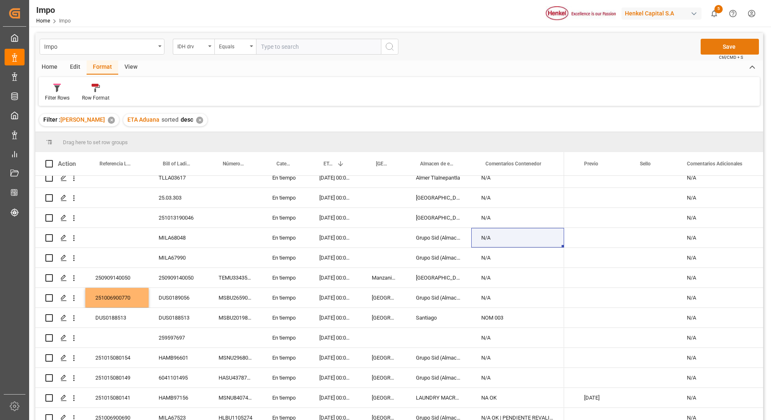
click at [711, 46] on button "Save" at bounding box center [730, 47] width 58 height 16
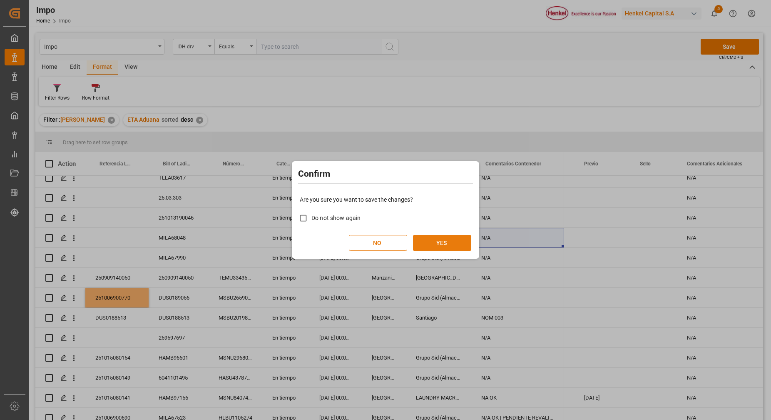
click at [457, 245] on button "YES" at bounding box center [442, 243] width 58 height 16
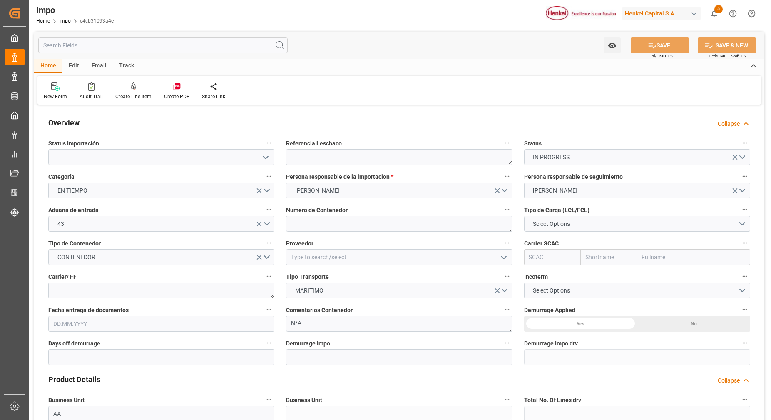
type input "[DATE]"
type input "[DATE] 00:00"
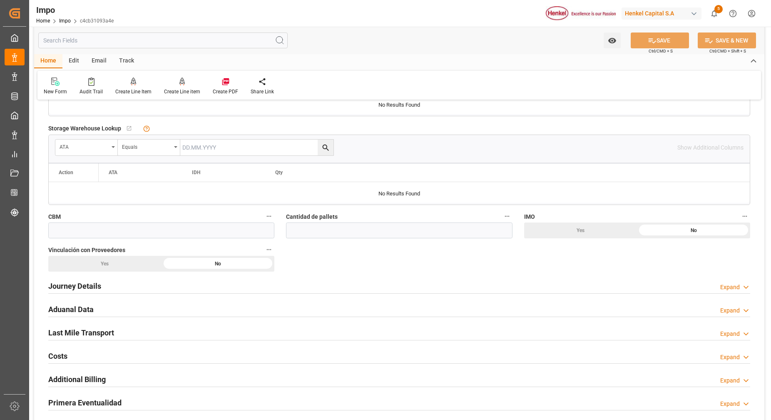
scroll to position [416, 0]
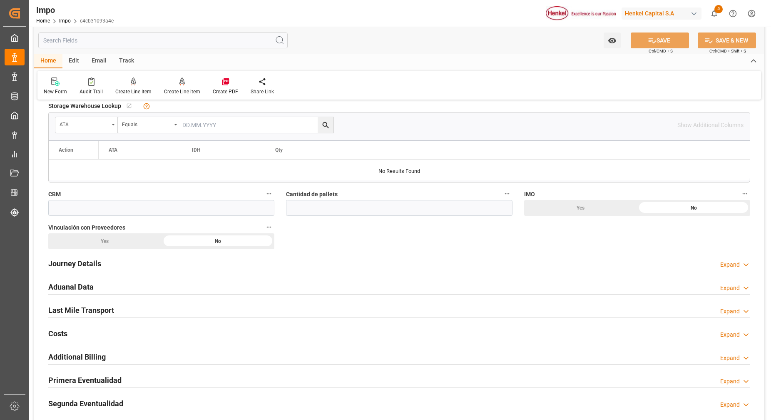
click at [80, 267] on h2 "Journey Details" at bounding box center [74, 263] width 53 height 11
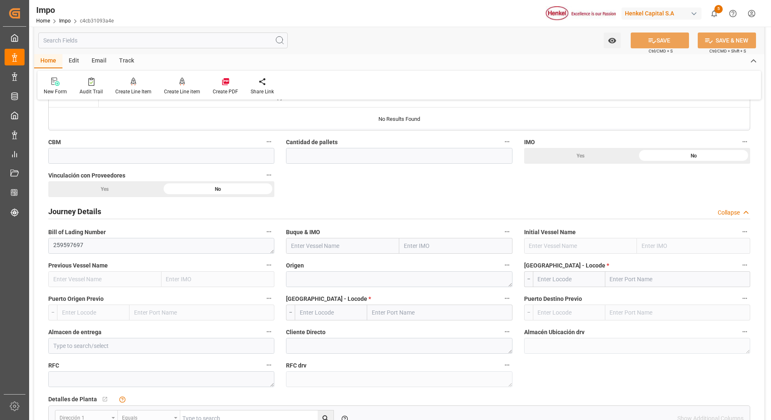
scroll to position [520, 0]
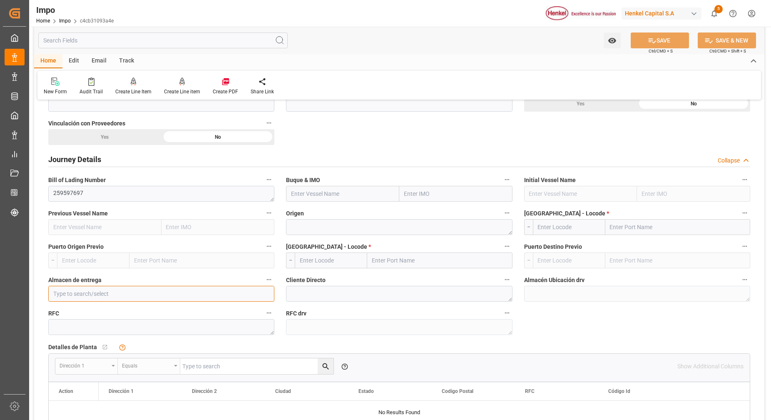
click at [144, 291] on input at bounding box center [161, 294] width 226 height 16
type input "[GEOGRAPHIC_DATA]"
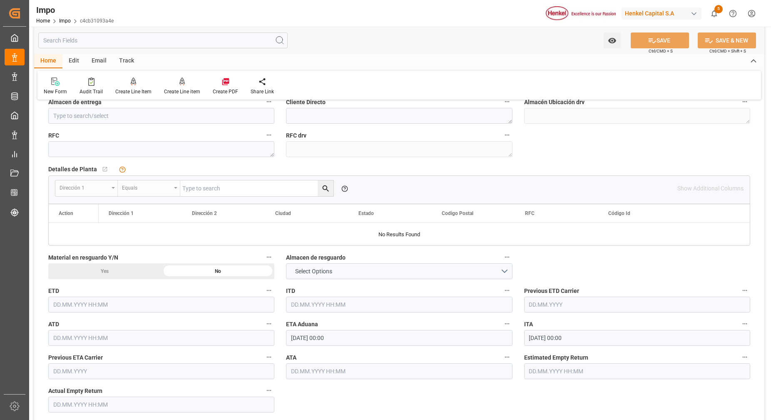
scroll to position [629, 0]
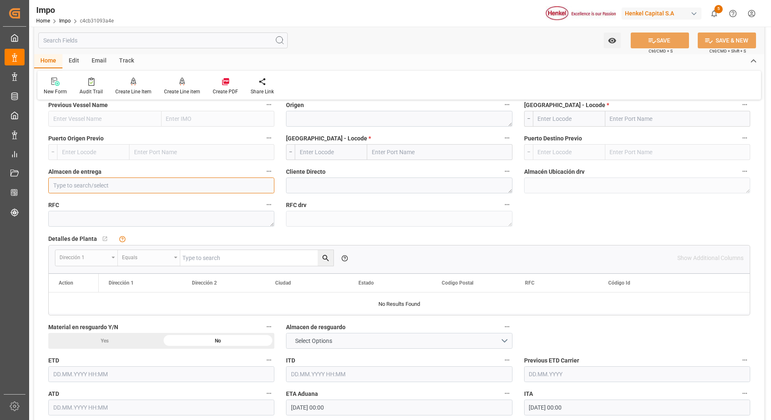
click at [153, 187] on input at bounding box center [161, 185] width 226 height 16
click at [266, 188] on icon "open menu" at bounding box center [266, 186] width 10 height 10
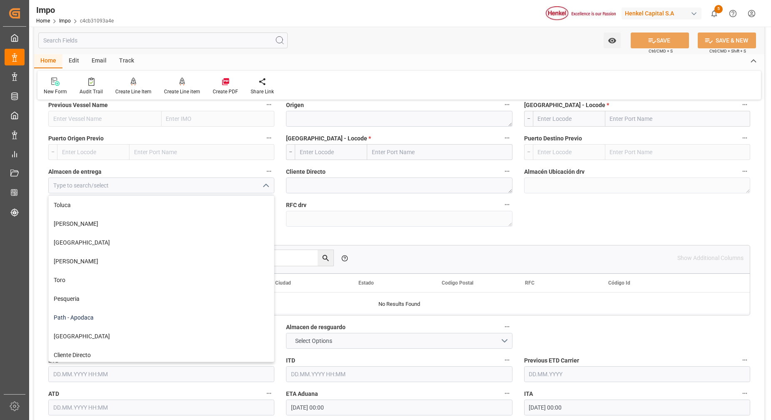
scroll to position [114, 0]
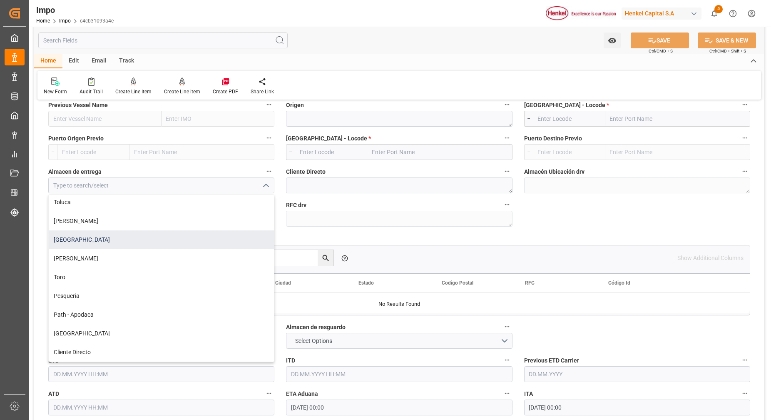
drag, startPoint x: 97, startPoint y: 244, endPoint x: 150, endPoint y: 232, distance: 55.0
click at [97, 243] on div "[GEOGRAPHIC_DATA]" at bounding box center [161, 239] width 225 height 19
type input "[GEOGRAPHIC_DATA]"
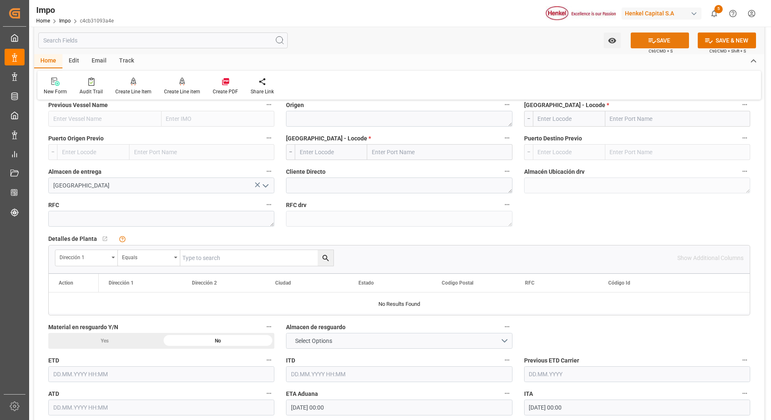
click at [673, 41] on button "SAVE" at bounding box center [660, 40] width 58 height 16
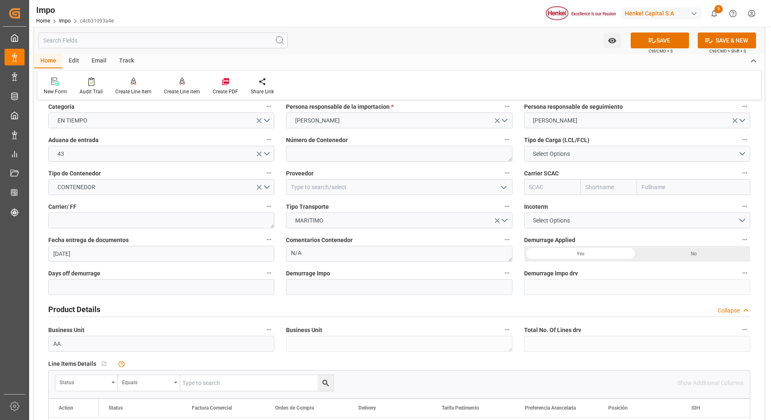
scroll to position [0, 0]
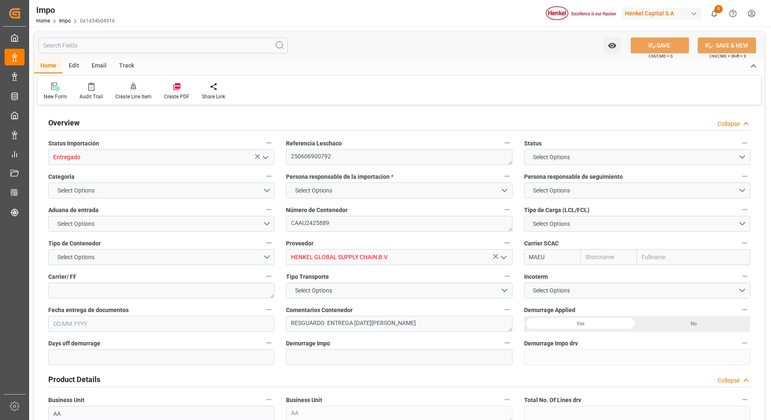
type input "Maersk"
type input "Maersk Line AS"
type input "1"
type input "[DATE]"
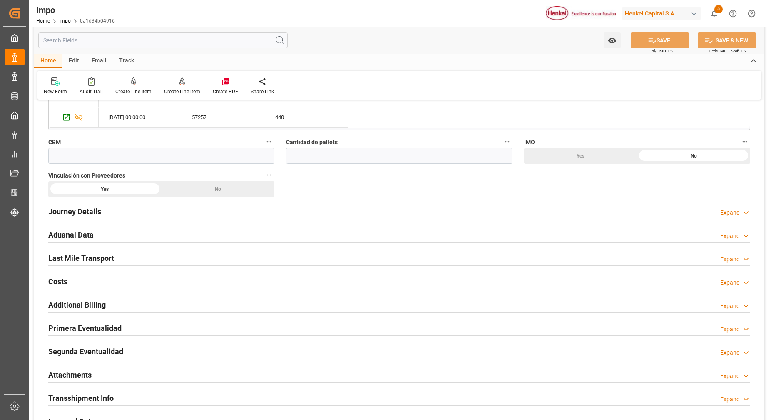
scroll to position [572, 0]
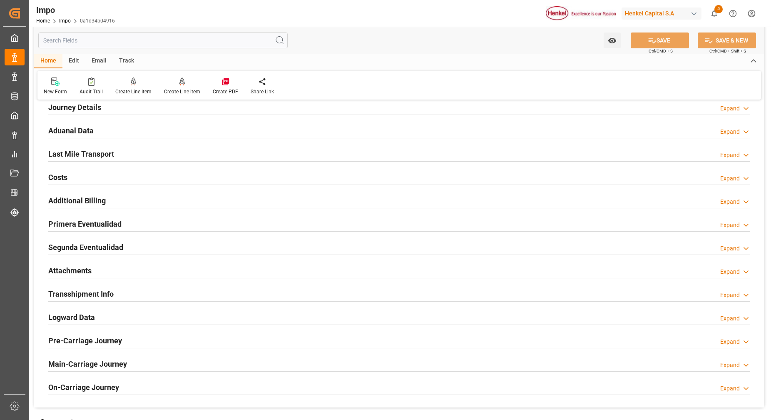
click at [67, 270] on h2 "Attachments" at bounding box center [69, 270] width 43 height 11
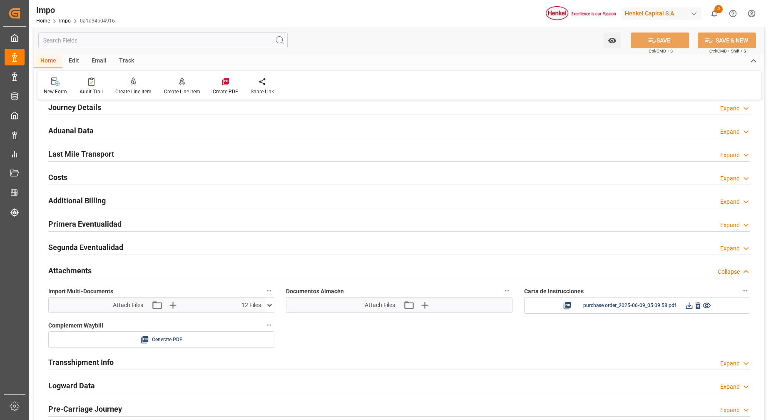
click at [263, 301] on div "Attach Files Attach existing file Upload new file 12 Files" at bounding box center [157, 304] width 216 height 15
click at [265, 305] on icon at bounding box center [269, 305] width 9 height 9
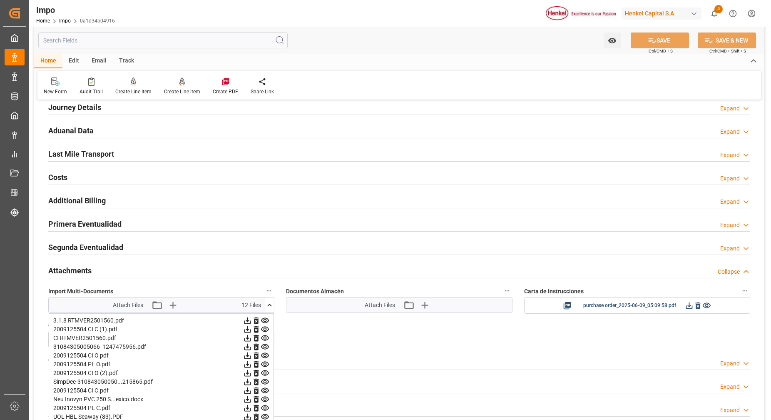
scroll to position [624, 0]
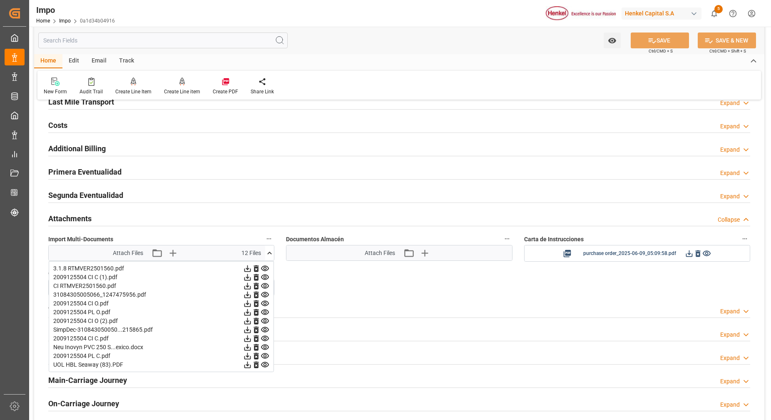
click at [245, 268] on icon at bounding box center [247, 268] width 9 height 9
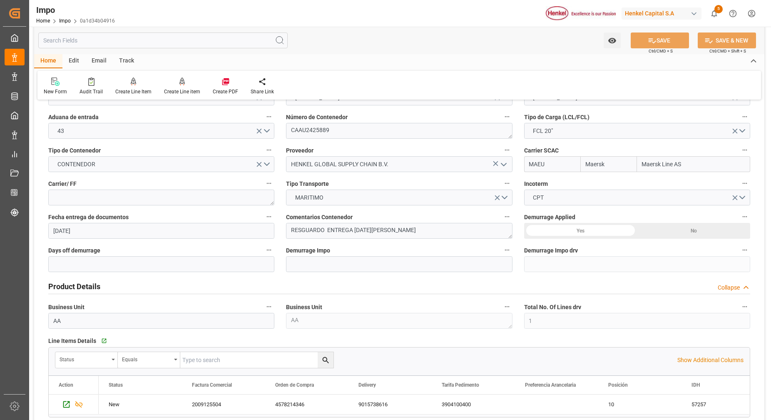
scroll to position [0, 0]
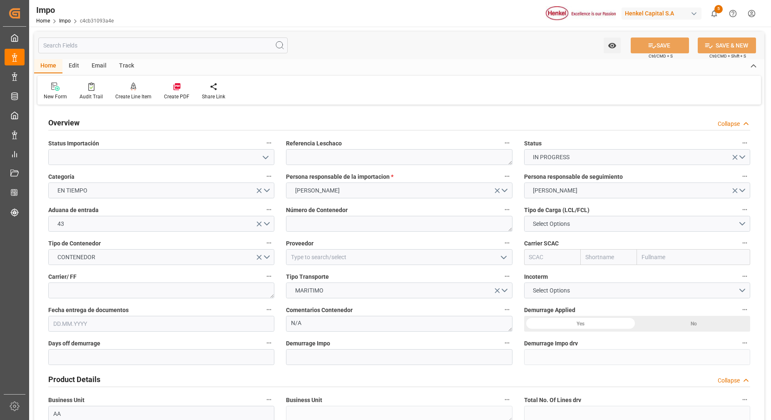
type input "[DATE]"
type input "[DATE] 00:00"
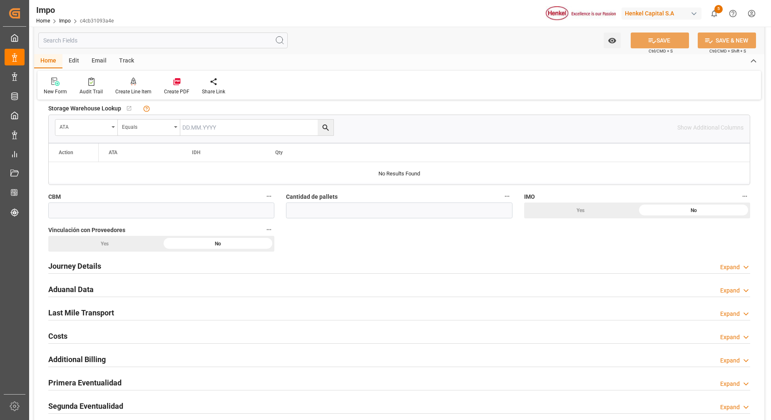
scroll to position [416, 0]
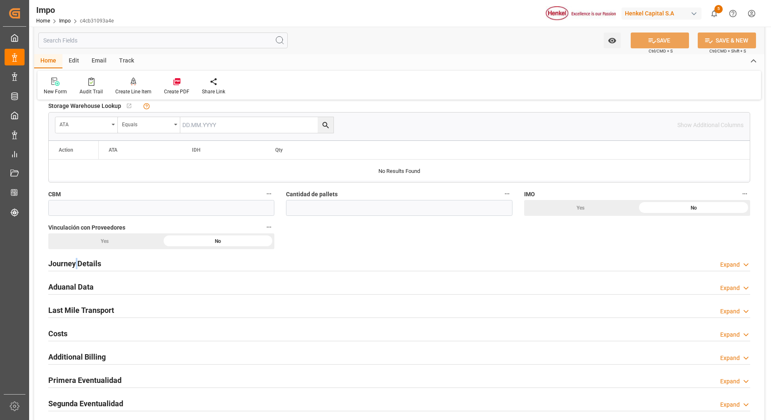
click at [76, 264] on h2 "Journey Details" at bounding box center [74, 263] width 53 height 11
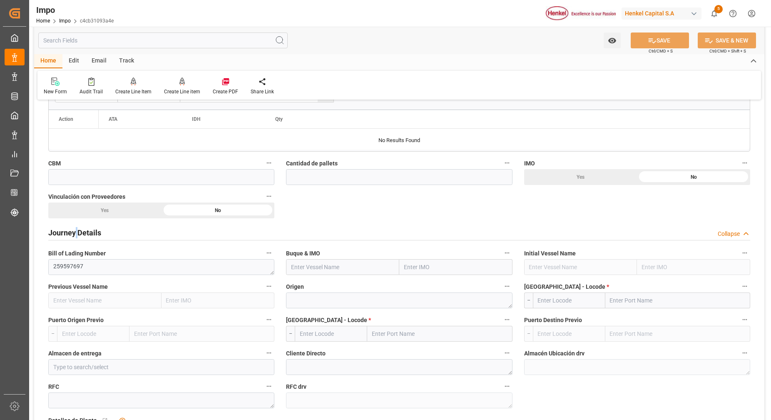
scroll to position [624, 0]
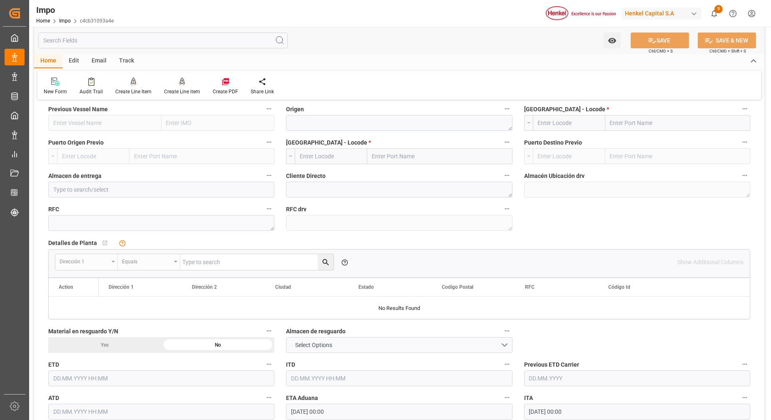
click at [206, 198] on div "Almacen de entrega" at bounding box center [161, 183] width 238 height 33
click at [206, 190] on input at bounding box center [161, 190] width 226 height 16
click at [268, 189] on input at bounding box center [161, 190] width 226 height 16
click at [199, 188] on input at bounding box center [161, 190] width 226 height 16
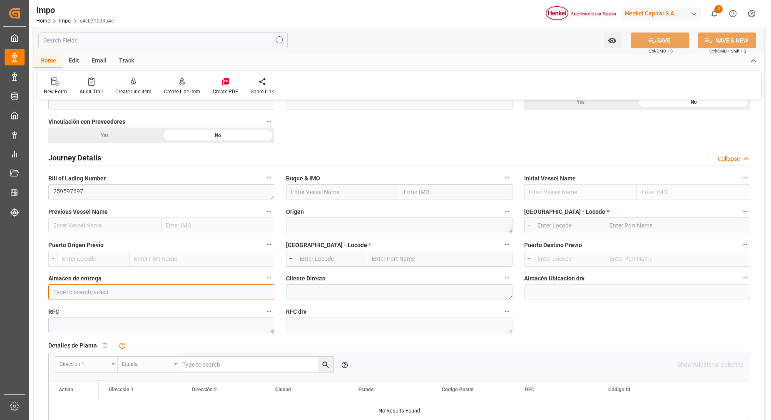
scroll to position [520, 0]
click at [241, 241] on label "Puerto Origen Previo" at bounding box center [161, 247] width 226 height 12
click at [264, 241] on button "Puerto Origen Previo" at bounding box center [269, 246] width 11 height 11
click at [226, 288] on div at bounding box center [385, 210] width 771 height 420
click at [250, 291] on input at bounding box center [161, 294] width 226 height 16
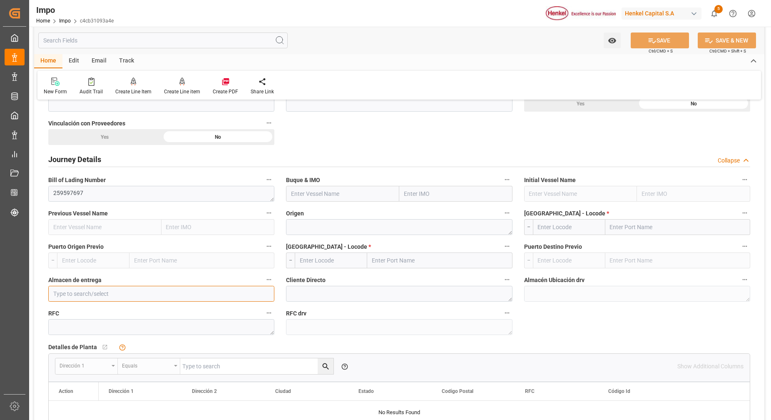
click at [265, 294] on input at bounding box center [161, 294] width 226 height 16
drag, startPoint x: 265, startPoint y: 294, endPoint x: 269, endPoint y: 292, distance: 4.5
click at [267, 293] on input at bounding box center [161, 294] width 226 height 16
click at [269, 292] on input at bounding box center [161, 294] width 226 height 16
click at [85, 283] on span "Almacen de entrega" at bounding box center [74, 280] width 53 height 9
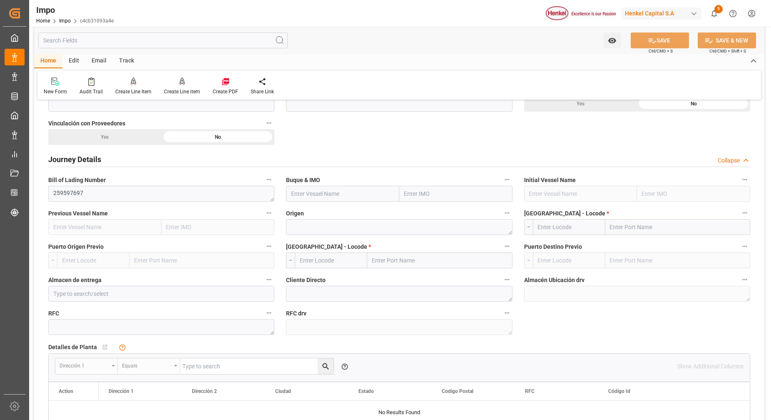
click at [264, 283] on button "Almacen de entrega" at bounding box center [269, 279] width 11 height 11
drag, startPoint x: 86, startPoint y: 287, endPoint x: 99, endPoint y: 277, distance: 16.3
click at [94, 281] on div at bounding box center [385, 210] width 771 height 420
click at [266, 300] on button "open menu" at bounding box center [265, 293] width 12 height 13
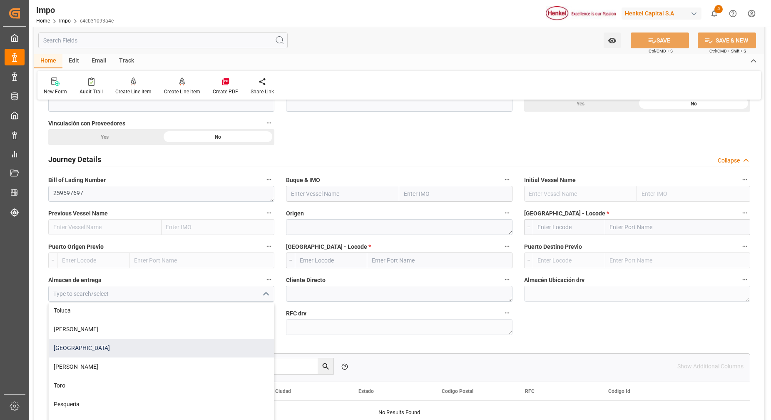
click at [122, 342] on div "Salamanca" at bounding box center [161, 347] width 225 height 19
type input "Salamanca"
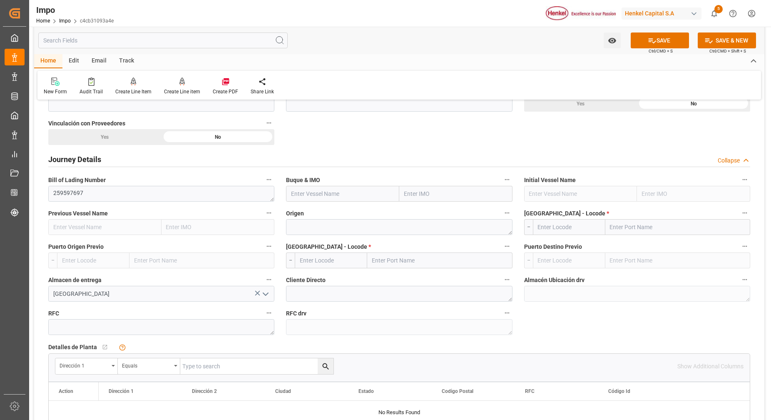
click at [651, 48] on span "Ctrl/CMD + S" at bounding box center [661, 51] width 24 height 6
click at [656, 42] on button "SAVE" at bounding box center [660, 40] width 58 height 16
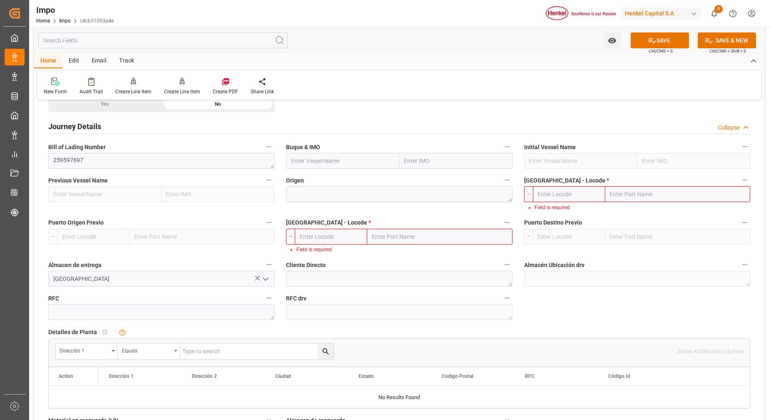
scroll to position [572, 0]
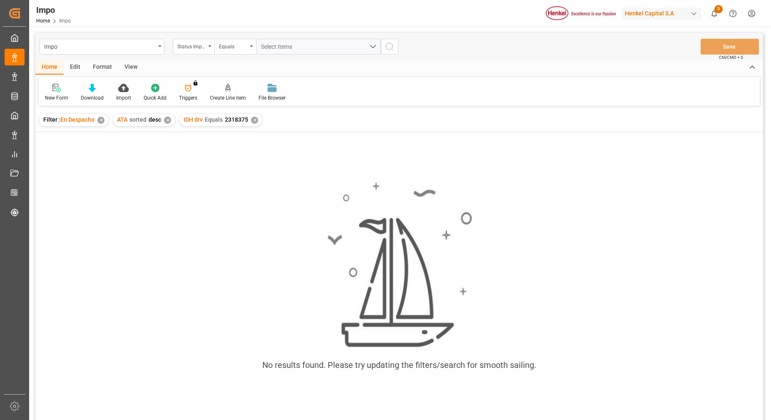
click at [95, 67] on div "Format" at bounding box center [103, 67] width 32 height 14
click at [52, 90] on div at bounding box center [57, 87] width 25 height 9
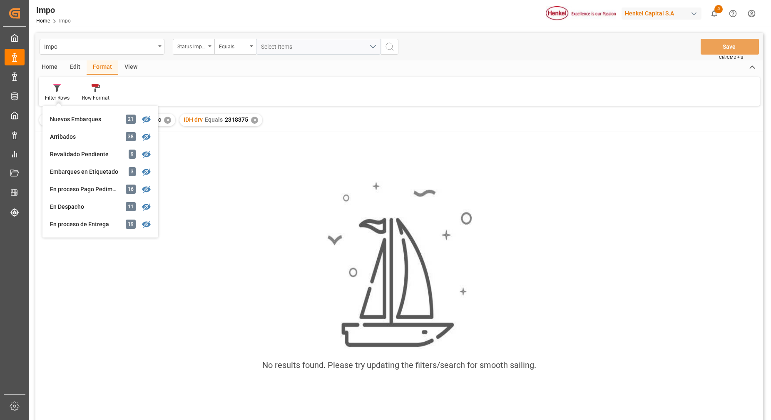
scroll to position [156, 0]
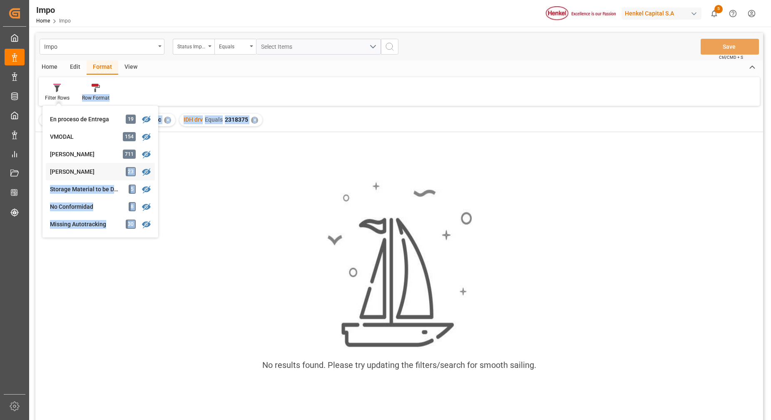
click at [93, 175] on div "Impo Status Importación Equals Select Items Save Ctrl/CMD + S Home Edit Format …" at bounding box center [399, 237] width 728 height 409
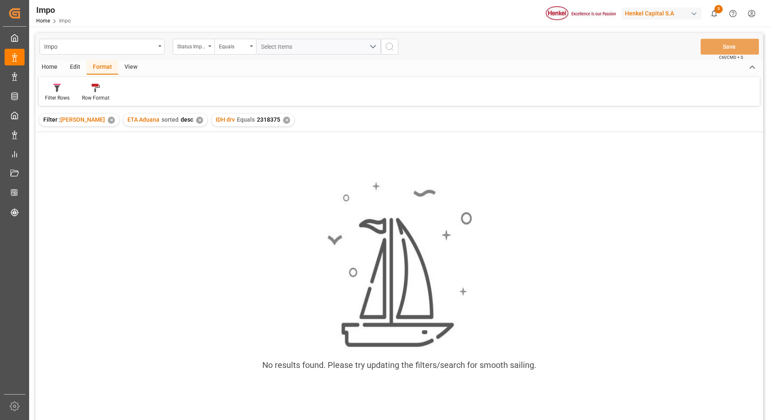
click at [295, 67] on div "Home Edit Format View" at bounding box center [399, 67] width 728 height 14
click at [283, 119] on div "✕" at bounding box center [286, 120] width 7 height 7
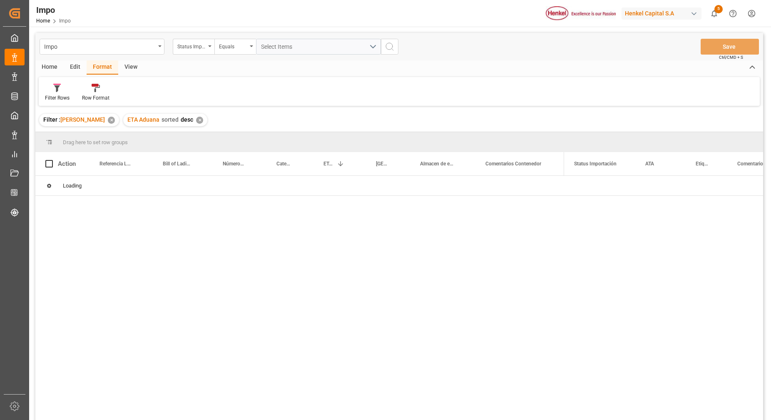
click at [196, 123] on div "✕" at bounding box center [199, 120] width 7 height 7
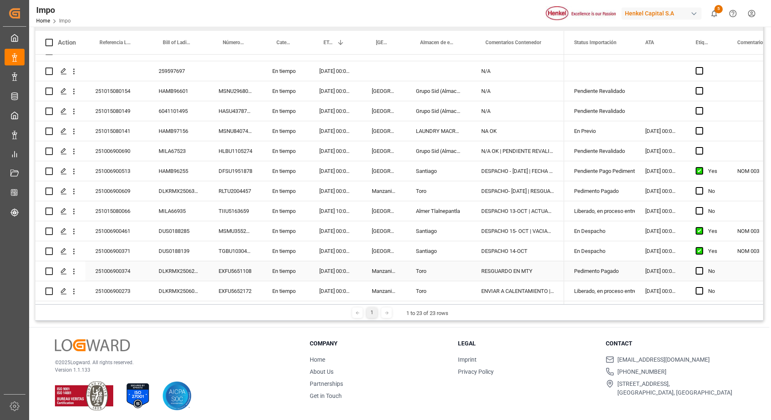
scroll to position [123, 0]
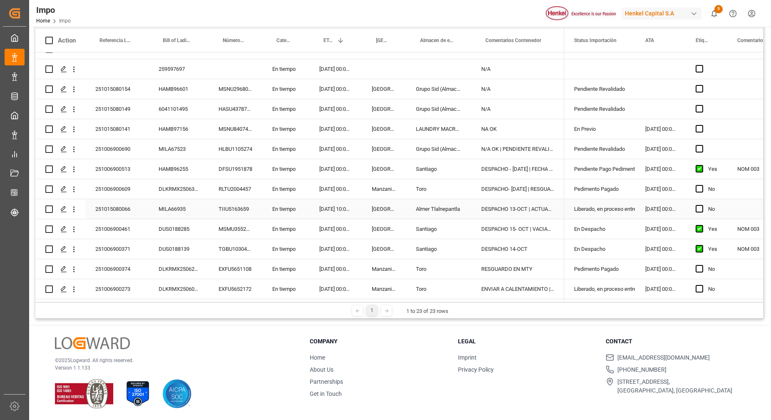
click at [501, 205] on div "DESPACHO 13-OCT | ACTUALIZAR AVISO" at bounding box center [517, 209] width 93 height 20
click at [515, 204] on div "DESPACHO 13-OCT | ACTUALIZAR AVISO" at bounding box center [517, 209] width 93 height 20
click at [521, 209] on input "DESPACHO 13-OCT | ACTUALIZAR AVISO" at bounding box center [518, 214] width 80 height 16
type input "DESPACHO 14-OCT | ACTUALIZAR AVISO"
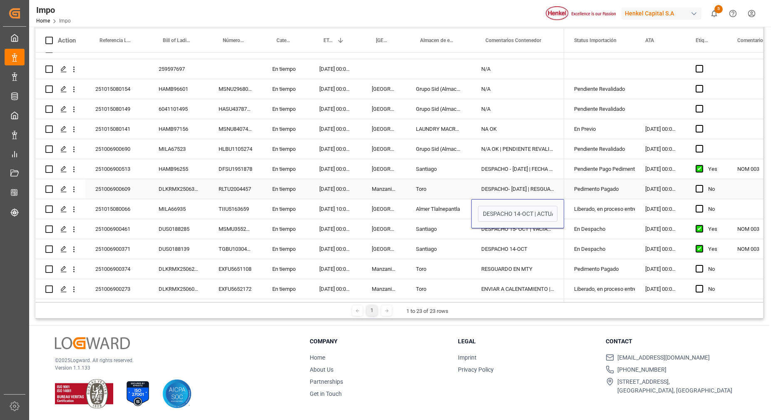
click at [458, 181] on div "Toro" at bounding box center [438, 189] width 65 height 20
click at [523, 183] on div "DESPACHO- [DATE] | RESGUARDO EN MTY" at bounding box center [517, 189] width 93 height 20
click at [525, 210] on div "DESPACHO 14-OCT | ACTUALIZAR AVISO" at bounding box center [517, 209] width 93 height 20
click at [201, 182] on div "DLKRMX2506362" at bounding box center [179, 189] width 60 height 20
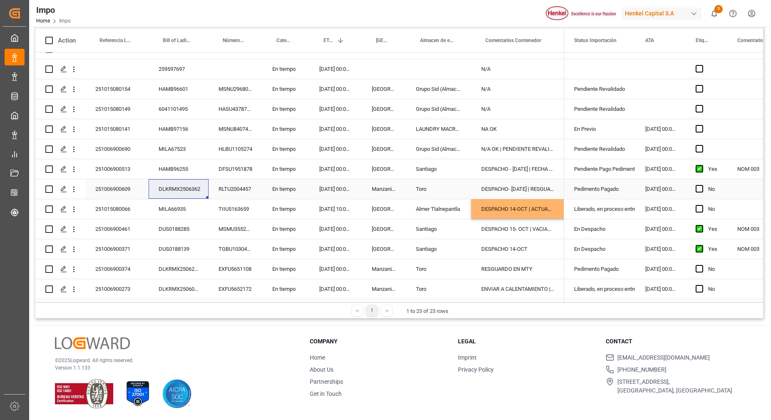
click at [536, 187] on div "DESPACHO- [DATE] | RESGUARDO EN MTY" at bounding box center [517, 189] width 93 height 20
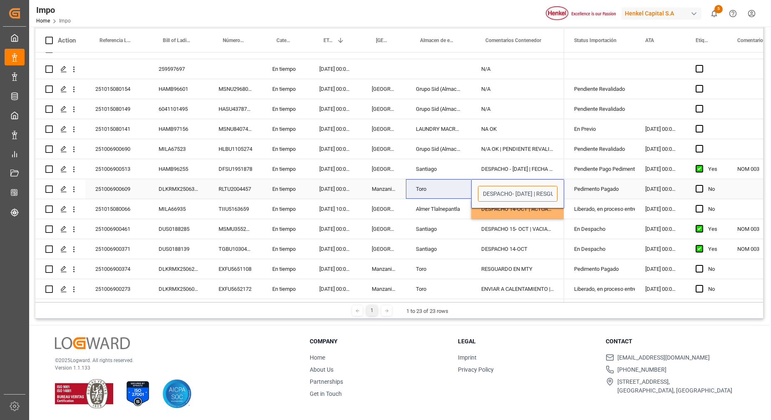
drag, startPoint x: 536, startPoint y: 193, endPoint x: 448, endPoint y: 190, distance: 87.9
click at [448, 190] on div "251006900609 DLKRMX2506362 RLTU2004457 En tiempo [DATE] 00:00:00 Manzanillo Tor…" at bounding box center [299, 189] width 529 height 20
click at [509, 185] on div "DESPACHO- [DATE] | RESGUARDO EN MTY" at bounding box center [517, 189] width 93 height 20
click at [521, 191] on input "DESPACHO- [DATE] | RESGUARDO EN MTY" at bounding box center [518, 194] width 80 height 16
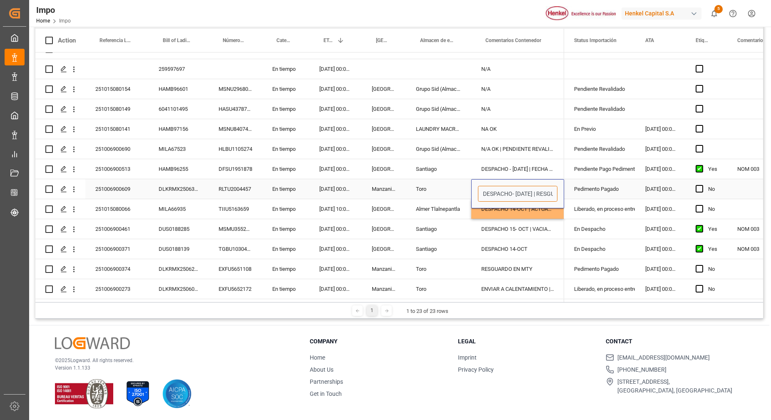
click at [534, 192] on input "DESPACHO- [DATE] | RESGUARDO EN MTY" at bounding box center [518, 194] width 80 height 16
click at [532, 192] on input "EN RESGUARDO EN MTY" at bounding box center [518, 194] width 80 height 16
type input "EN RESGUARDO MTY"
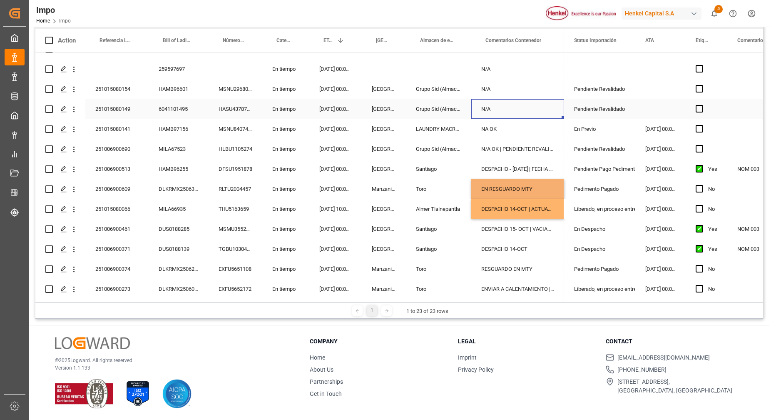
click at [545, 106] on div "N/A" at bounding box center [517, 109] width 93 height 20
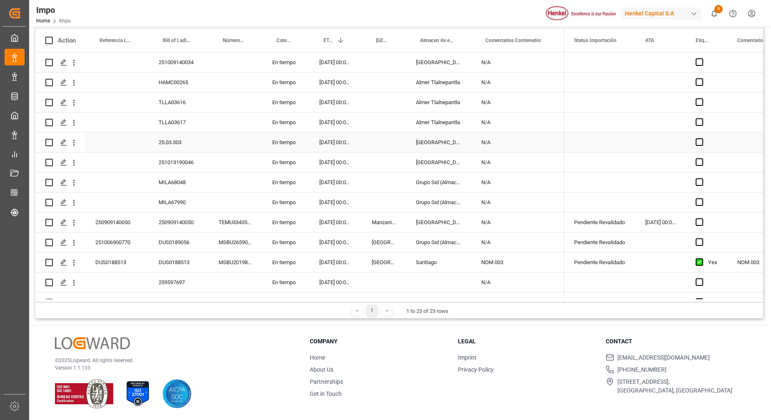
scroll to position [0, 0]
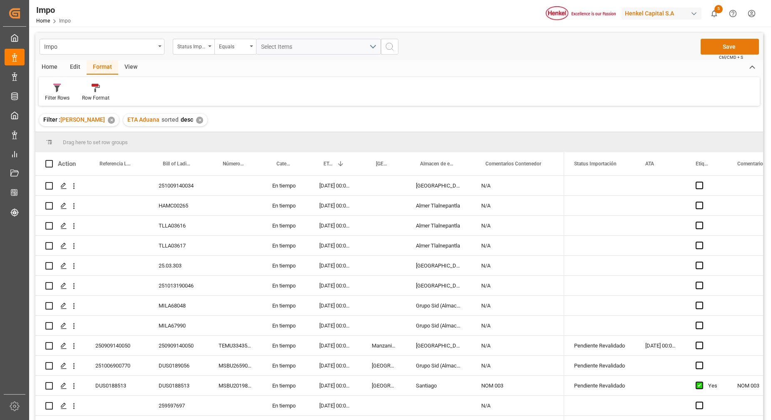
click at [730, 40] on button "Save" at bounding box center [730, 47] width 58 height 16
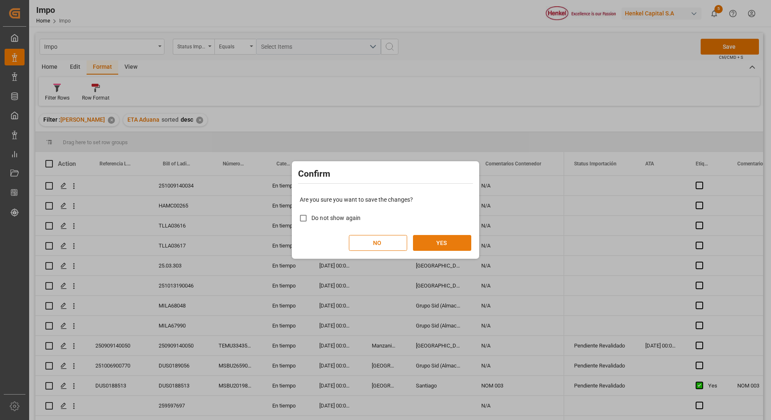
click at [413, 242] on div "NO YES" at bounding box center [386, 243] width 172 height 16
click at [430, 242] on button "YES" at bounding box center [442, 243] width 58 height 16
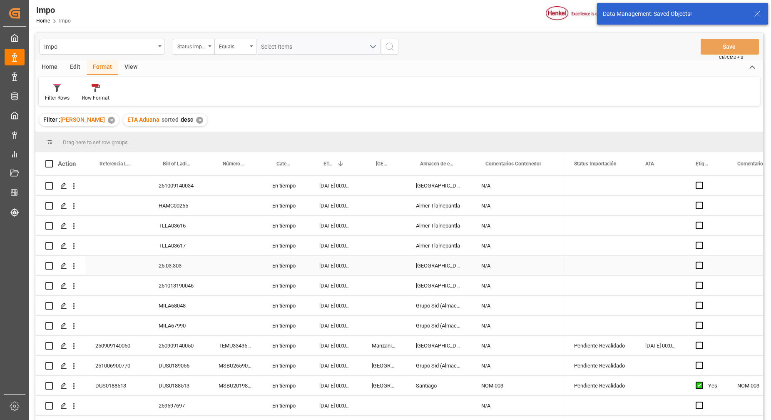
click at [135, 260] on div "Press SPACE to select this row." at bounding box center [116, 266] width 63 height 20
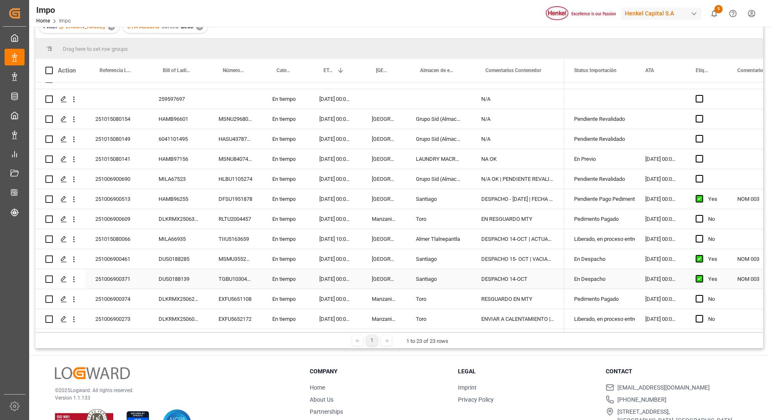
scroll to position [104, 0]
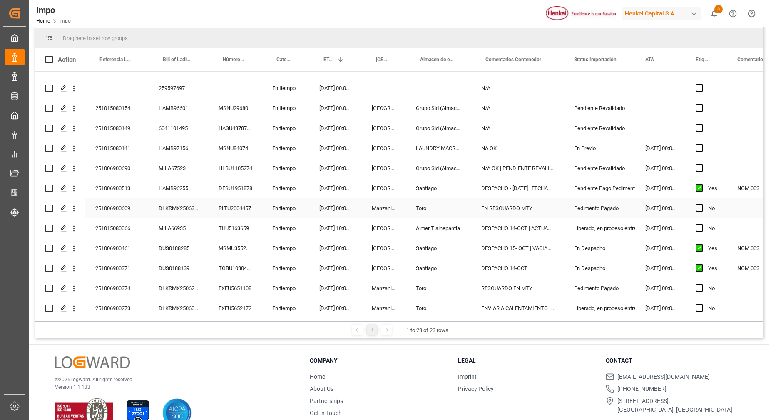
click at [147, 198] on div "251006900609" at bounding box center [116, 208] width 63 height 20
click at [146, 266] on div "251006900371" at bounding box center [116, 268] width 63 height 20
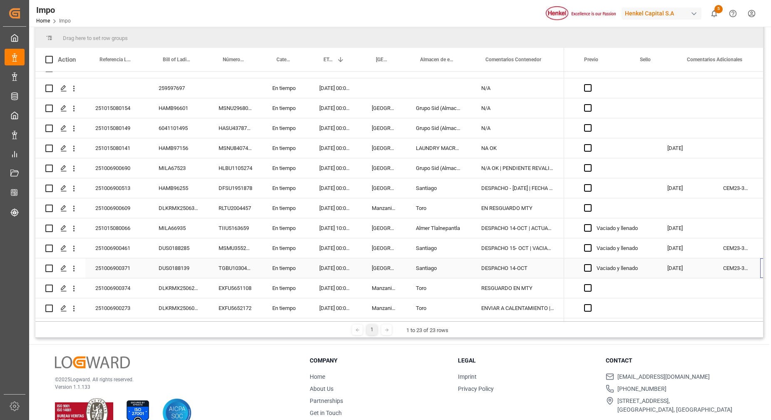
scroll to position [0, 1613]
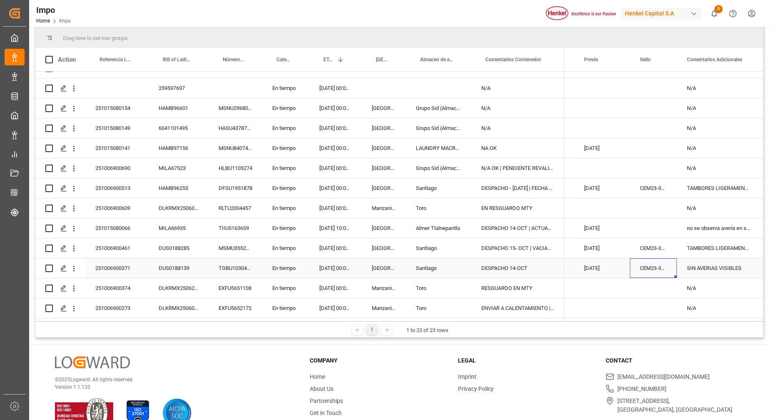
click at [658, 267] on div "CEM23-3676643" at bounding box center [653, 268] width 47 height 20
click at [659, 267] on input "CEM23-3676643" at bounding box center [654, 273] width 34 height 16
drag, startPoint x: 647, startPoint y: 271, endPoint x: 692, endPoint y: 281, distance: 45.7
click at [695, 284] on div "N/A N/A N/A N/A N/A N/A N/A N/A N/A N/A N/A N/A N/A N/A [DATE] [DATE] N/A N/A 2…" at bounding box center [388, 88] width 2708 height 460
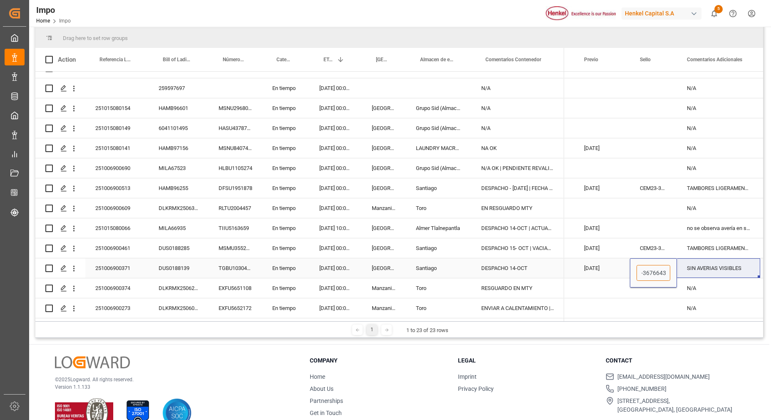
drag, startPoint x: 642, startPoint y: 268, endPoint x: 687, endPoint y: 271, distance: 45.1
click at [687, 271] on div "[DATE] Vaciado y llenado [DATE] CEM23-3676643 SIN AVERIAS VISIBLES 25 43 3108 5…" at bounding box center [388, 268] width 2708 height 20
paste input "CEM23-3676643"
type input "CEM23-3676643"
click at [627, 153] on div "[DATE]" at bounding box center [602, 148] width 56 height 20
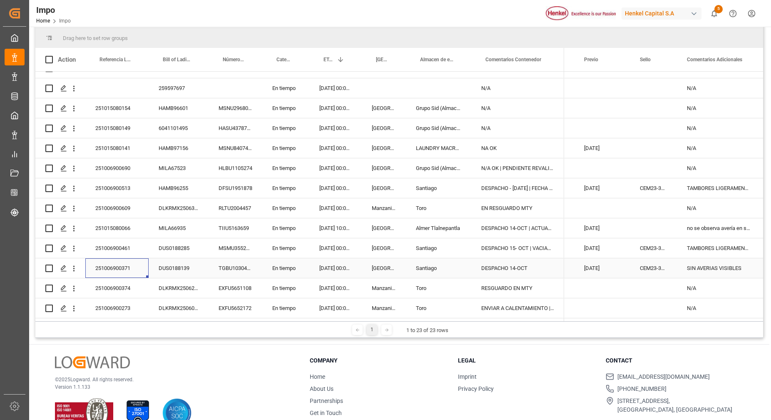
click at [122, 261] on div "251006900371" at bounding box center [116, 268] width 63 height 20
click at [545, 266] on div "DESPACHO 14-OCT" at bounding box center [517, 268] width 93 height 20
click at [545, 266] on input "DESPACHO 14-OCT" at bounding box center [518, 273] width 80 height 16
type input "D"
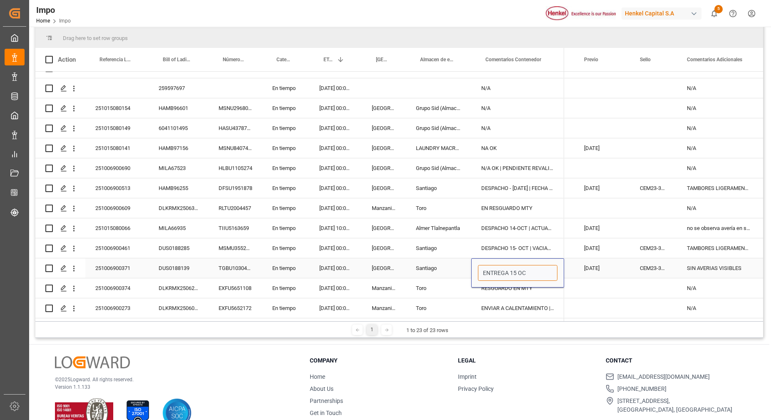
type input "ENTREGA [DATE]"
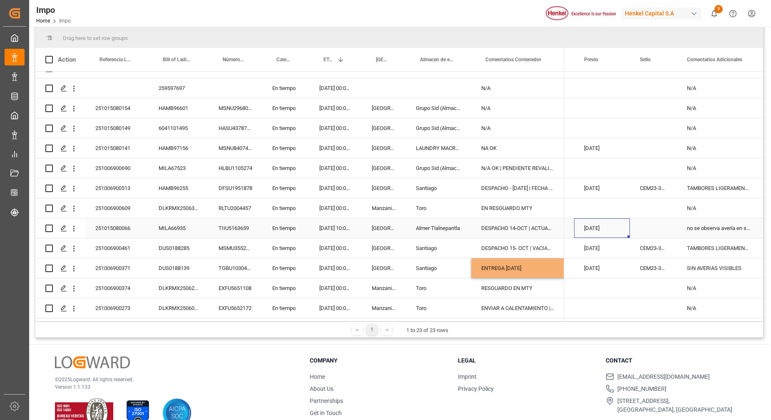
click at [590, 226] on div "[DATE]" at bounding box center [602, 228] width 56 height 20
click at [578, 265] on div "[DATE]" at bounding box center [602, 268] width 56 height 20
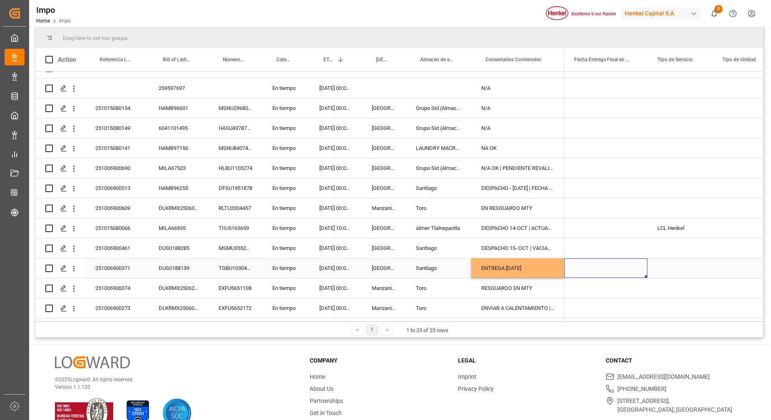
scroll to position [0, 2199]
click at [667, 260] on div "Press SPACE to select this row." at bounding box center [679, 268] width 65 height 20
click at [668, 261] on div "Press SPACE to select this row." at bounding box center [679, 268] width 65 height 20
click at [694, 269] on button "Select" at bounding box center [680, 273] width 52 height 16
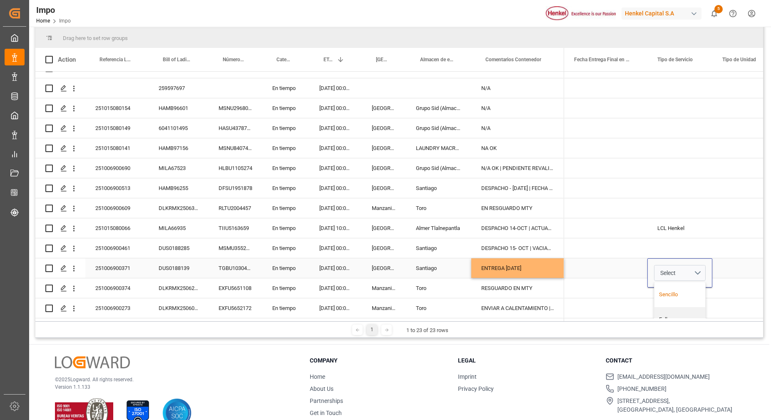
click at [682, 284] on div "Sencillo" at bounding box center [679, 294] width 51 height 25
click at [728, 269] on div "Press SPACE to select this row." at bounding box center [745, 268] width 66 height 20
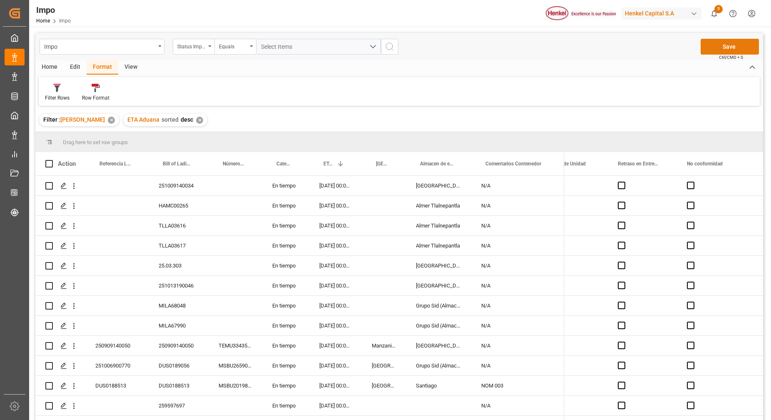
click at [732, 44] on button "Save" at bounding box center [730, 47] width 58 height 16
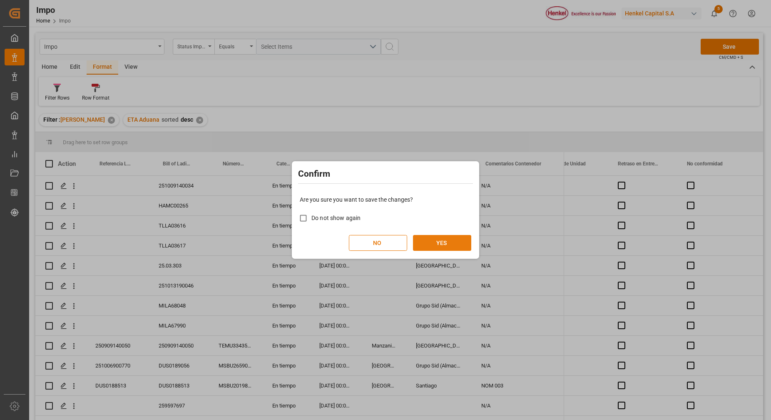
click at [450, 246] on button "YES" at bounding box center [442, 243] width 58 height 16
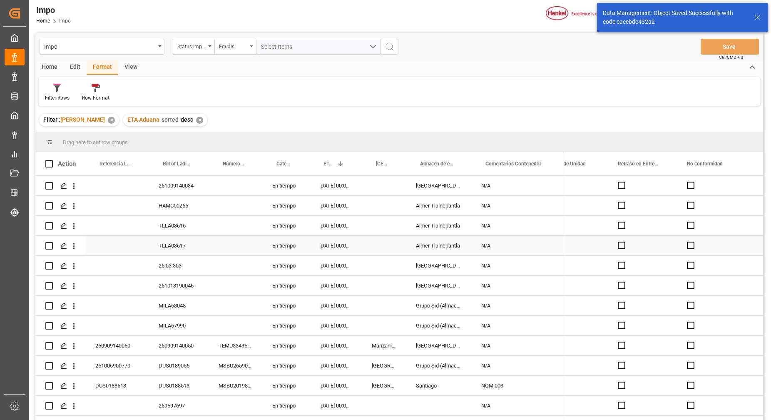
click at [221, 253] on div "Press SPACE to select this row." at bounding box center [236, 246] width 54 height 20
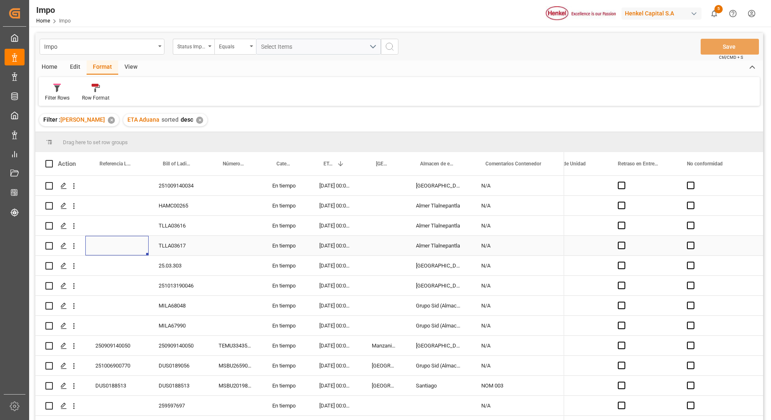
click at [142, 248] on div "Press SPACE to select this row." at bounding box center [116, 246] width 63 height 20
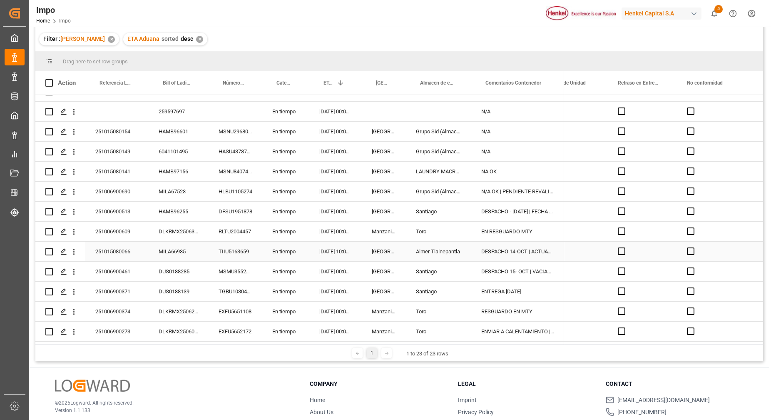
scroll to position [104, 0]
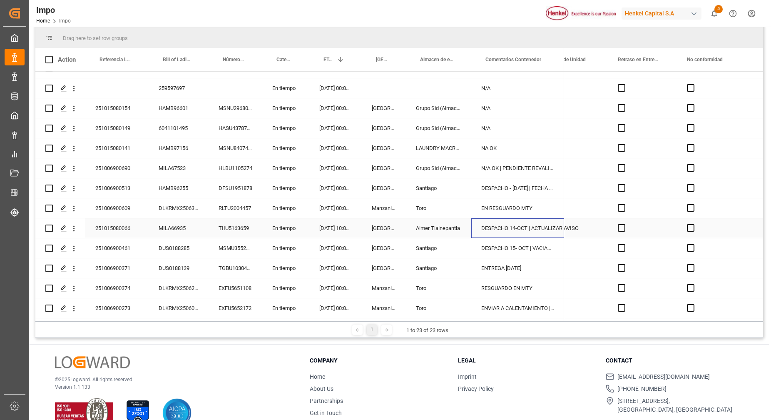
click at [514, 223] on div "DESPACHO 14-OCT | ACTUALIZAR AVISO" at bounding box center [517, 228] width 93 height 20
click at [522, 227] on input "DESPACHO 14-OCT | ACTUALIZAR AVISO" at bounding box center [518, 233] width 80 height 16
click at [522, 231] on input "DESPACHO 14-OCT | ACTUALIZAR AVISO" at bounding box center [518, 233] width 80 height 16
click at [583, 182] on div "Press SPACE to select this row." at bounding box center [575, 188] width 66 height 20
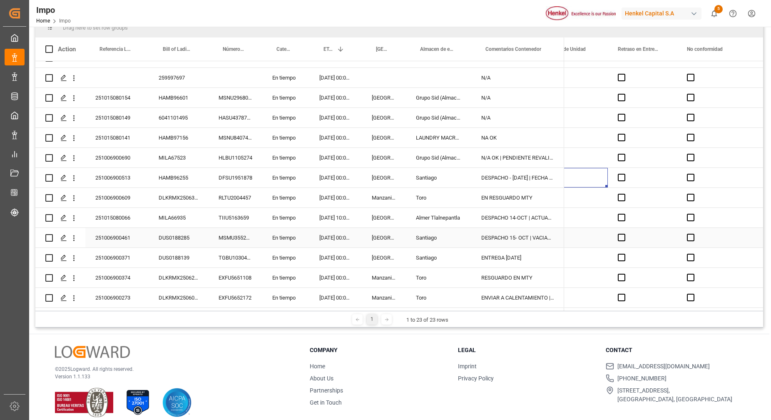
scroll to position [123, 0]
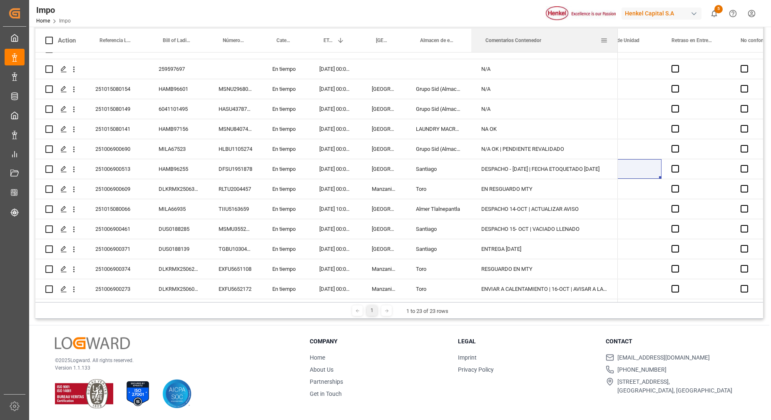
drag, startPoint x: 562, startPoint y: 34, endPoint x: 617, endPoint y: 29, distance: 54.3
click at [617, 29] on div at bounding box center [617, 40] width 3 height 23
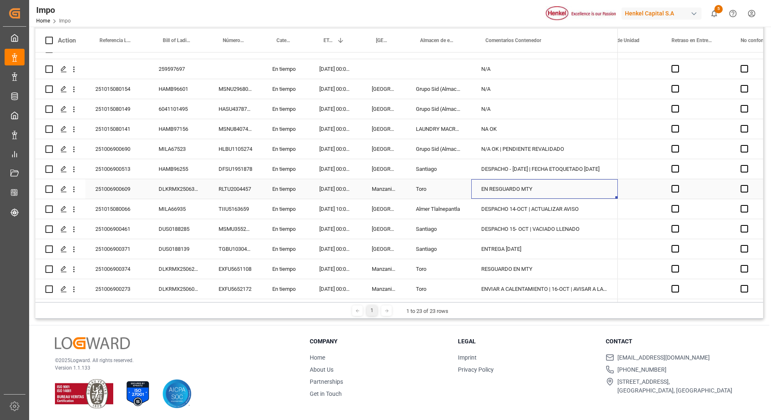
click at [534, 185] on div "EN RESGUARDO MTY" at bounding box center [544, 189] width 147 height 20
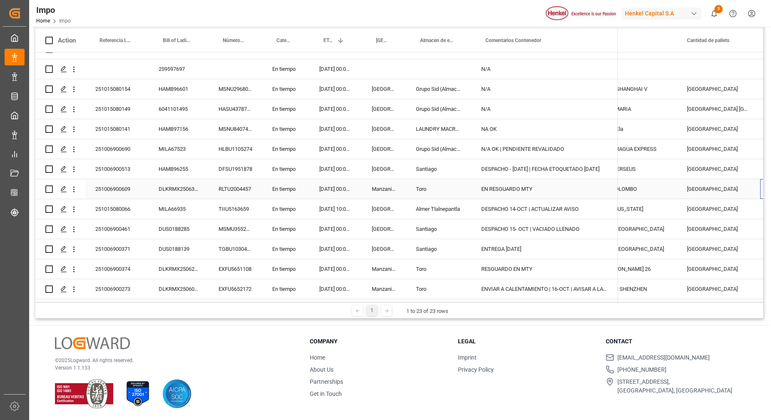
scroll to position [0, 1013]
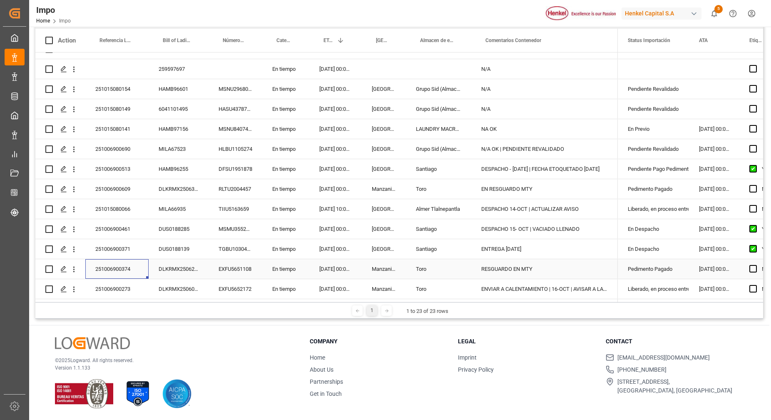
click at [109, 264] on div "251006900374" at bounding box center [116, 269] width 63 height 20
click at [109, 266] on input "251006900374" at bounding box center [117, 274] width 50 height 16
click at [483, 261] on div "RESGUARDO EN MTY" at bounding box center [544, 269] width 147 height 20
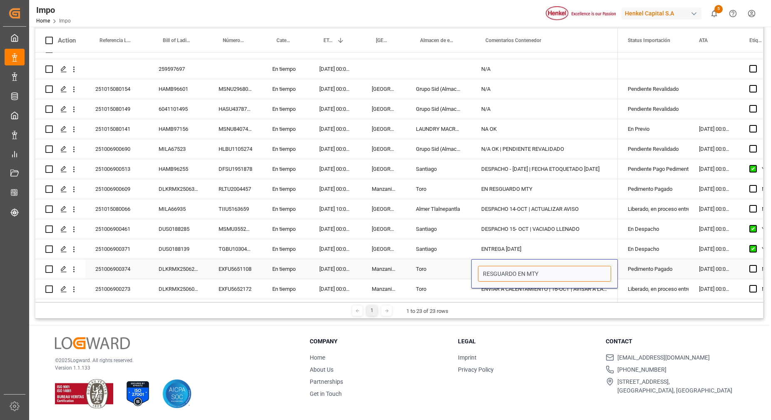
click at [484, 272] on input "RESGUARDO EN MTY" at bounding box center [544, 274] width 133 height 16
click at [534, 271] on input "EN RESGUARDO EN MTY" at bounding box center [544, 274] width 133 height 16
type input "EN RESGUARDO MTY"
click at [564, 231] on div "DESPACHO 15- OCT | VACIADO LLENADO" at bounding box center [544, 229] width 147 height 20
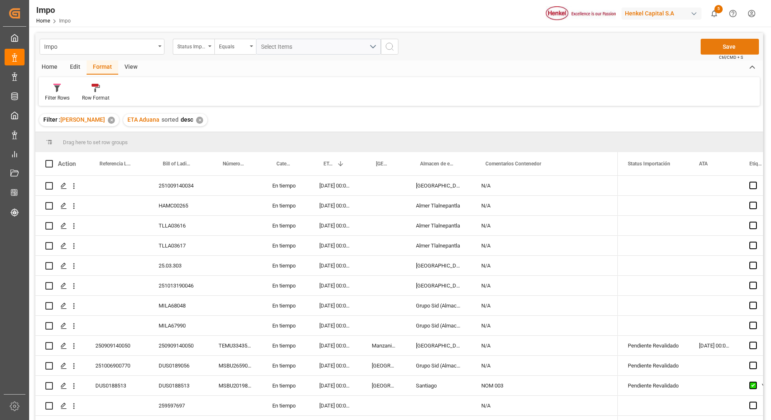
click at [750, 46] on button "Save" at bounding box center [730, 47] width 58 height 16
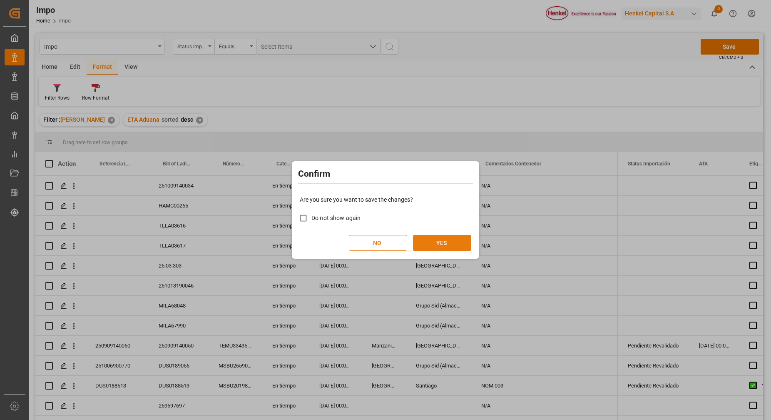
click at [438, 241] on button "YES" at bounding box center [442, 243] width 58 height 16
